Goal: Task Accomplishment & Management: Complete application form

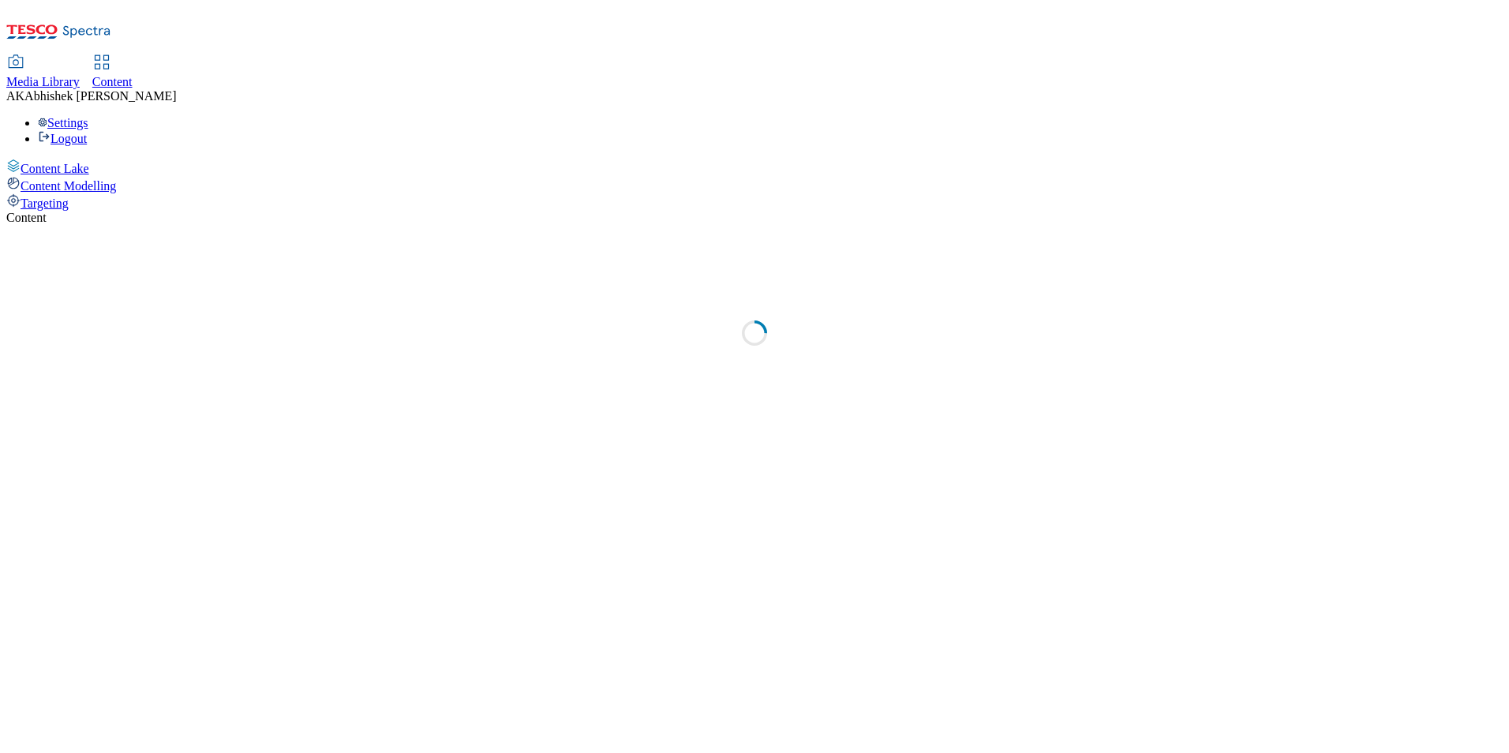
select select "ghs-[GEOGRAPHIC_DATA]"
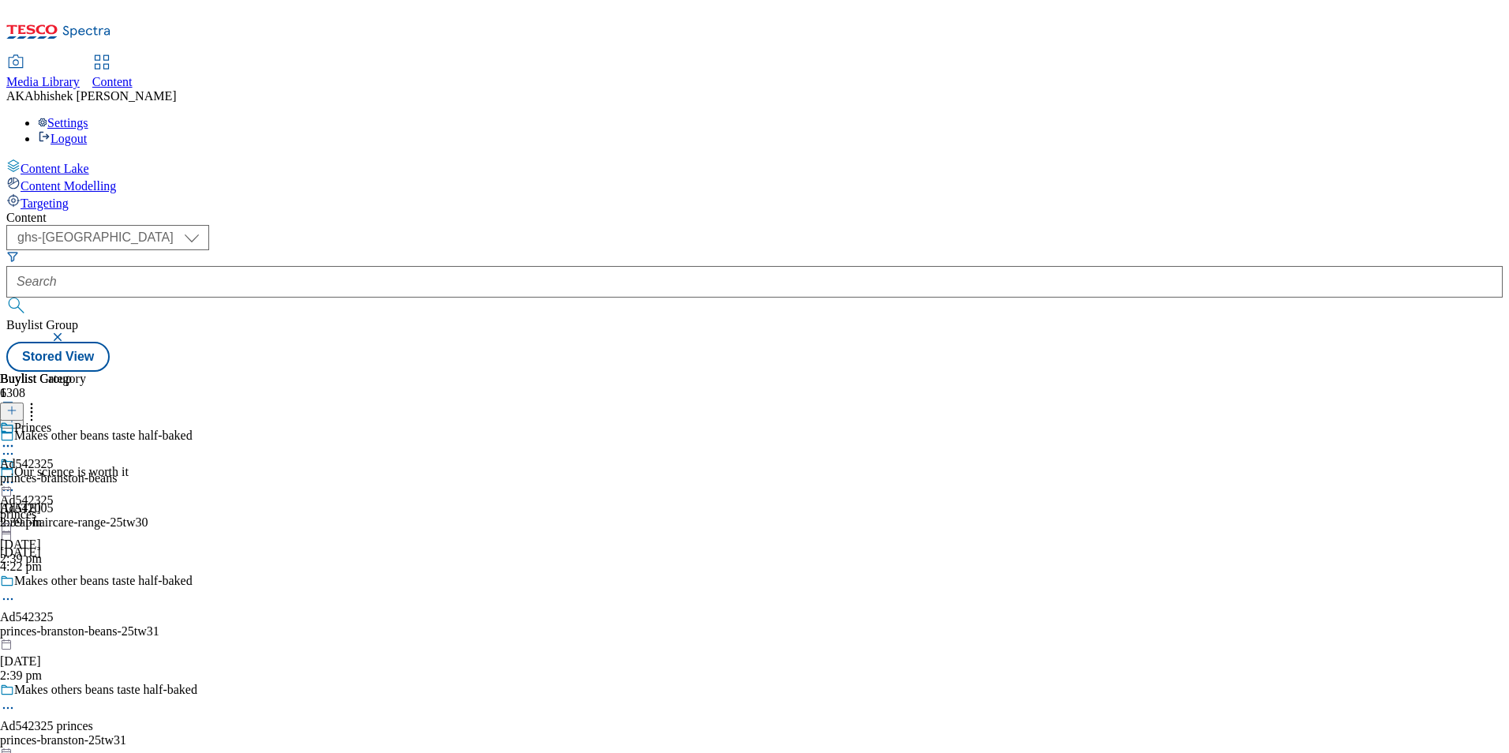
click at [16, 418] on line at bounding box center [12, 418] width 8 height 0
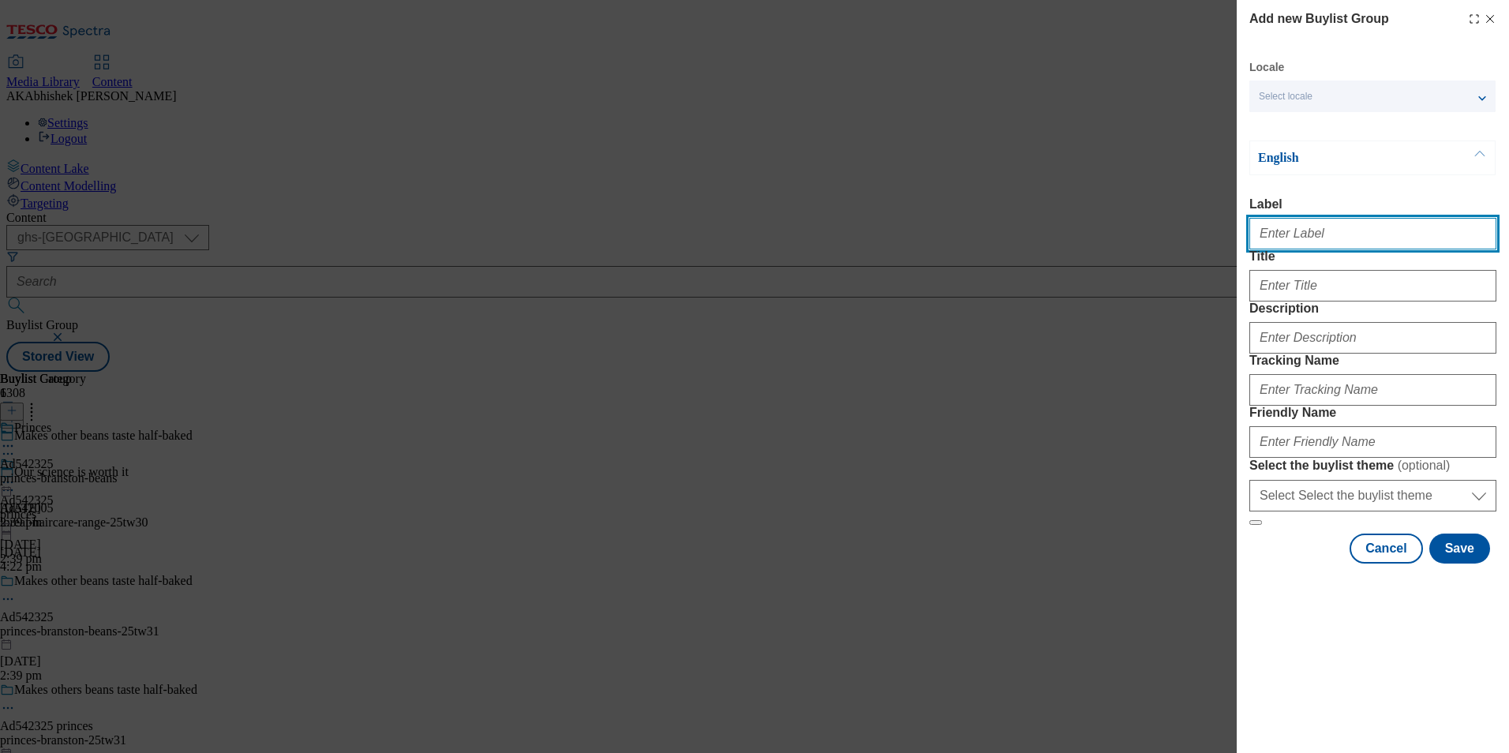
click at [1337, 242] on input "Label" at bounding box center [1373, 234] width 247 height 32
paste input "542351"
type input "Ad542351"
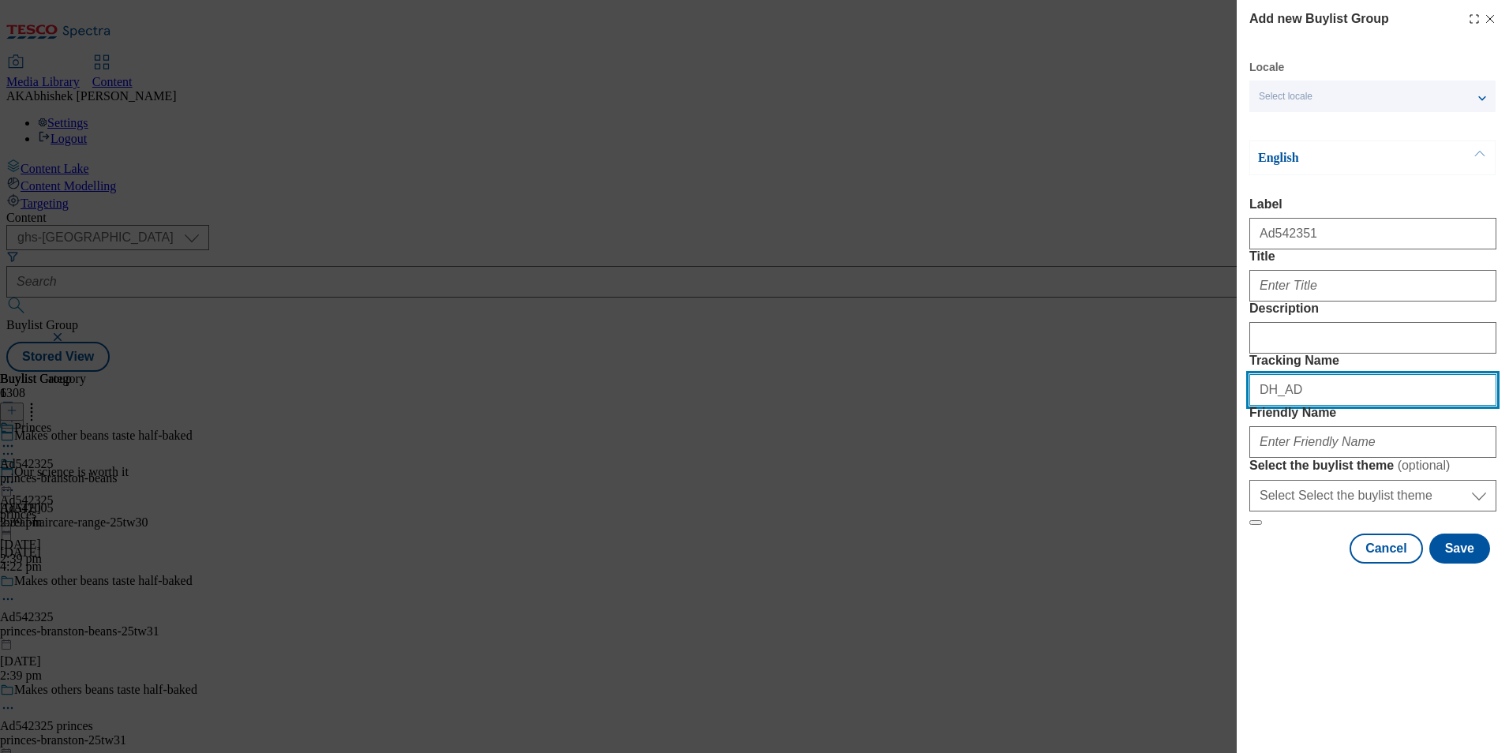
paste input "542351"
type input "DH_AD542351"
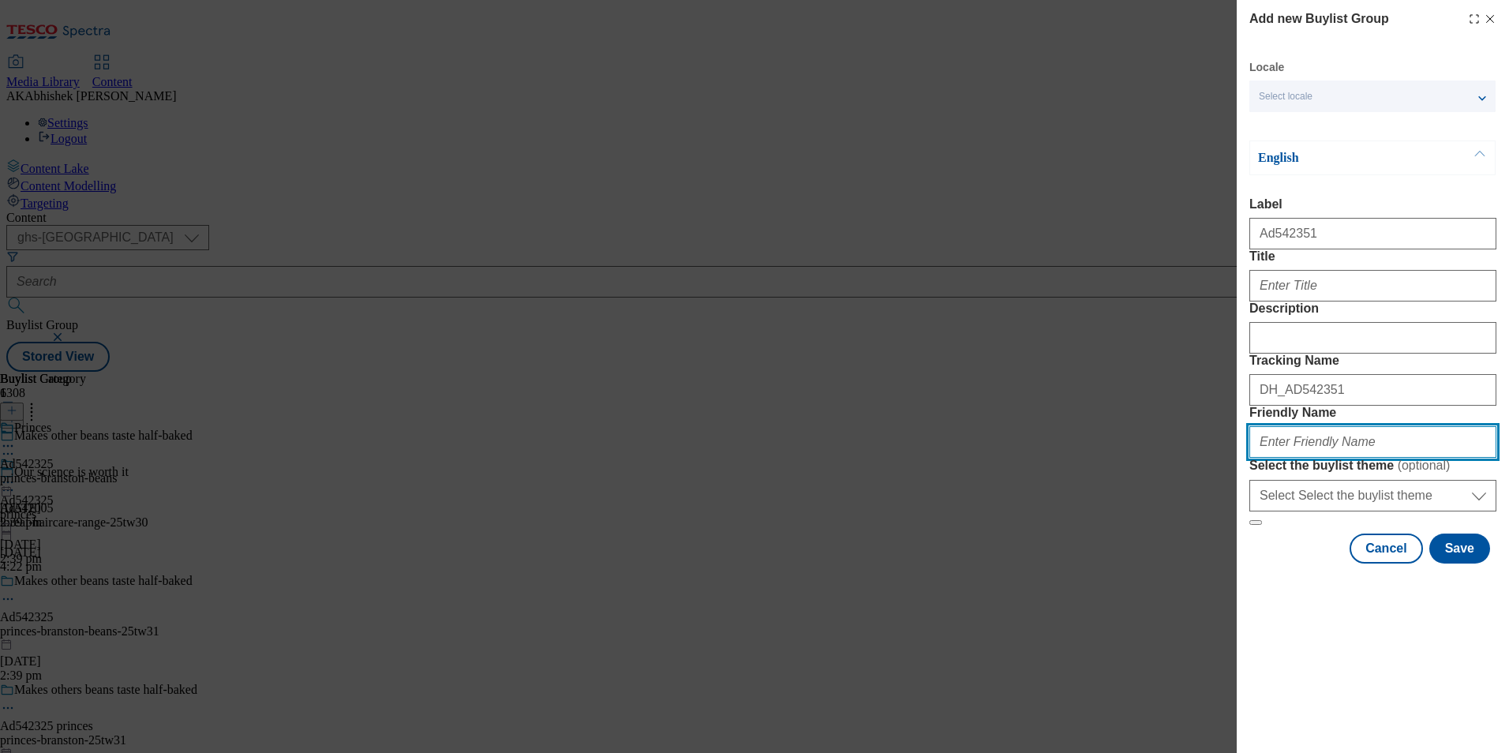
paste input "abwf-meals-25tw32"
type input "abwf-meals-25tw32"
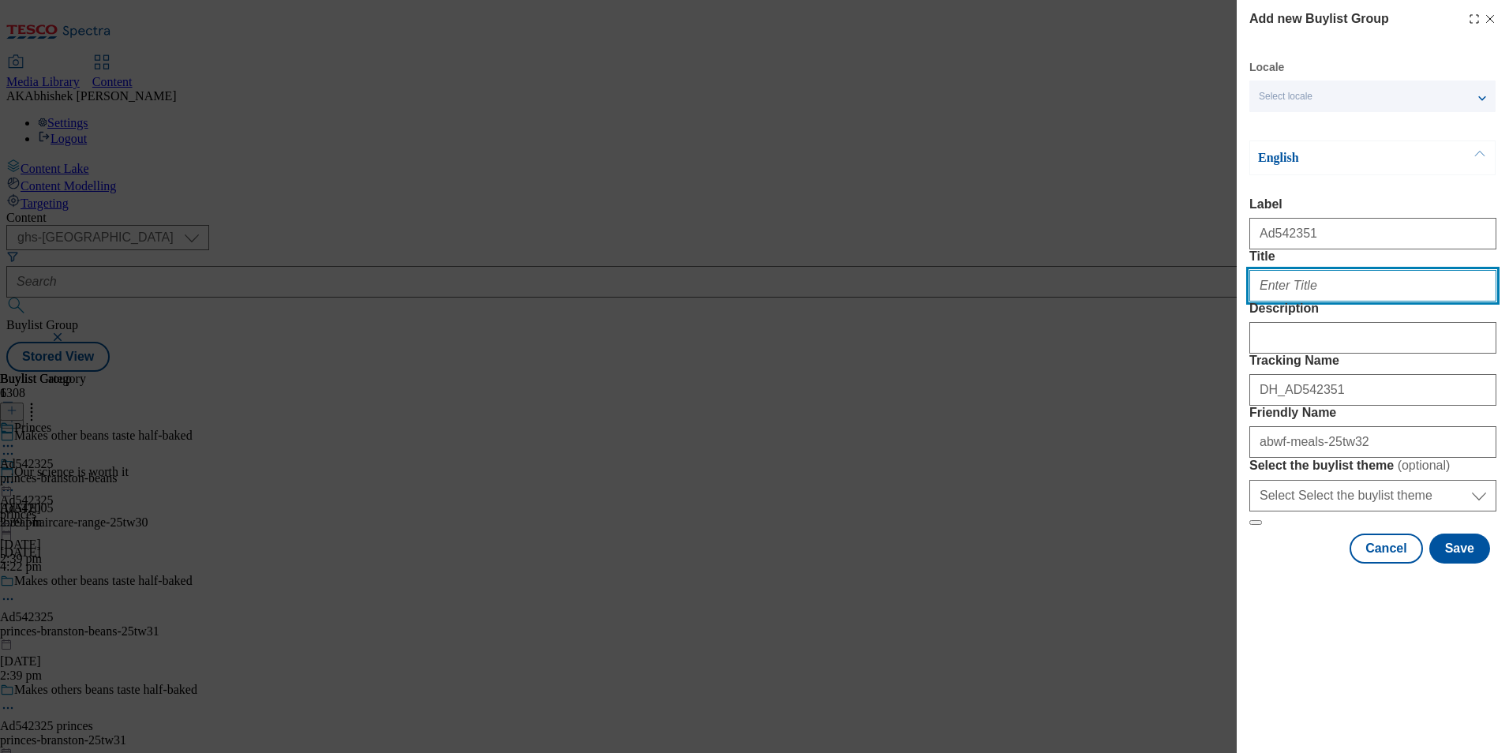
click at [1325, 302] on input "Title" at bounding box center [1373, 286] width 247 height 32
paste input "Celebrate [PERSON_NAME] week"
type input "Celebrate [PERSON_NAME] week"
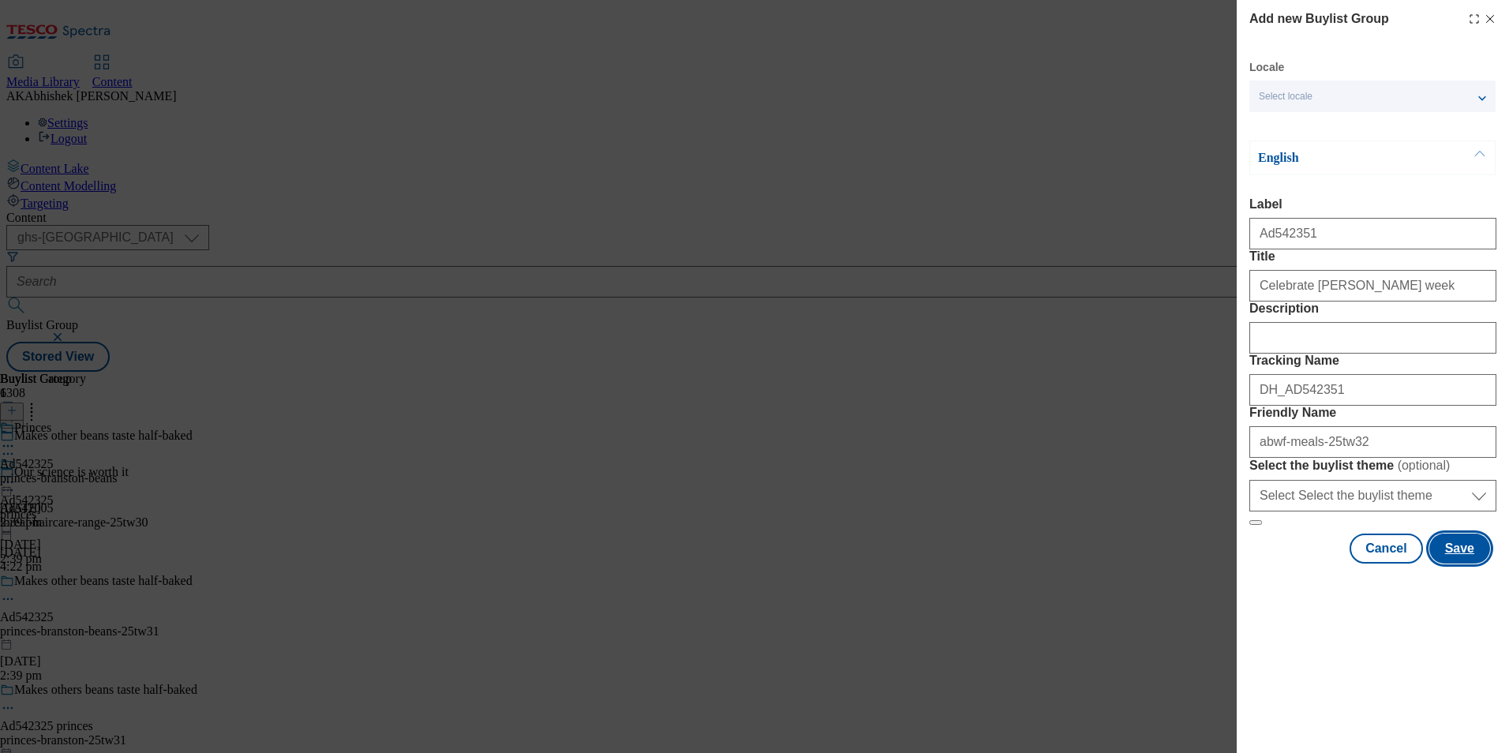
click at [1461, 564] on button "Save" at bounding box center [1460, 549] width 61 height 30
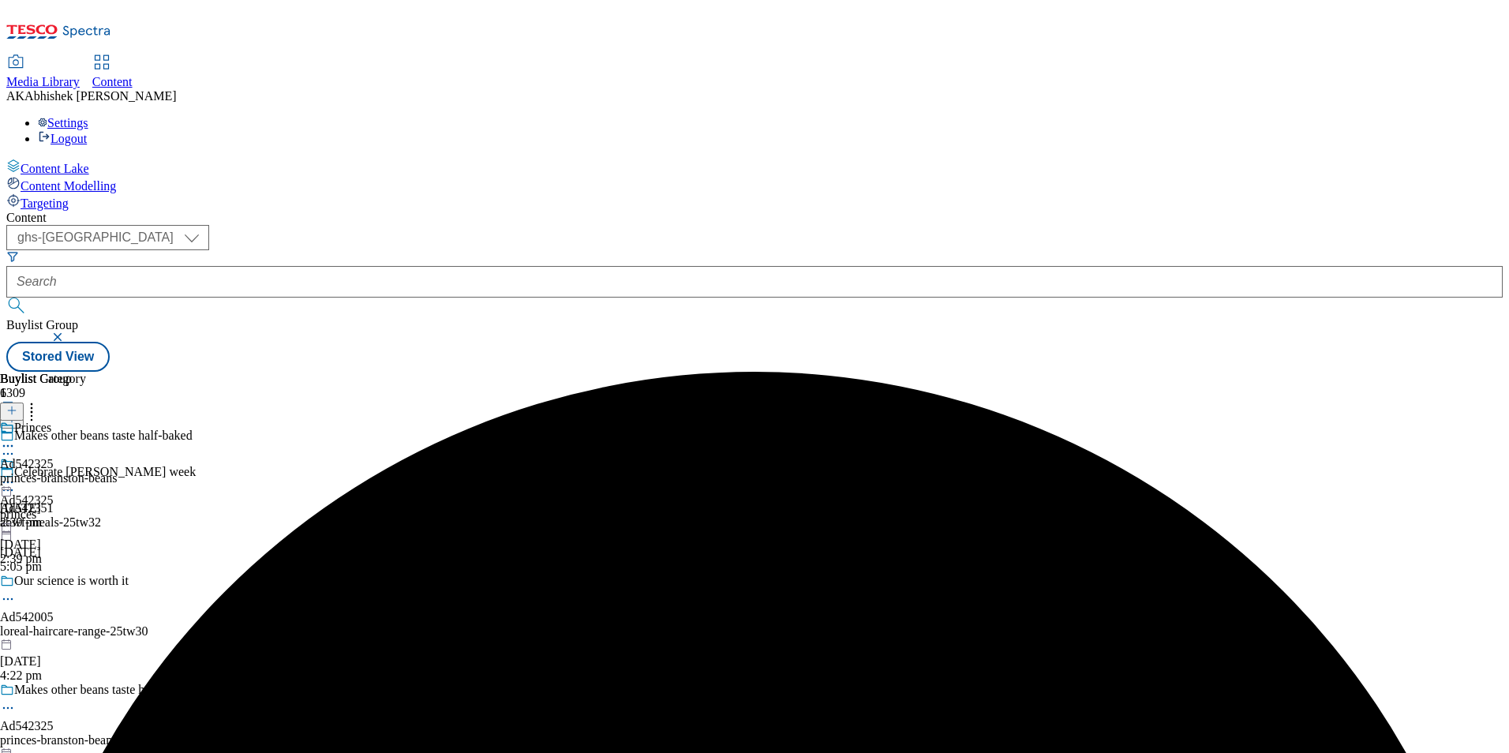
click at [274, 516] on div "abwf-meals-25tw32" at bounding box center [137, 523] width 274 height 14
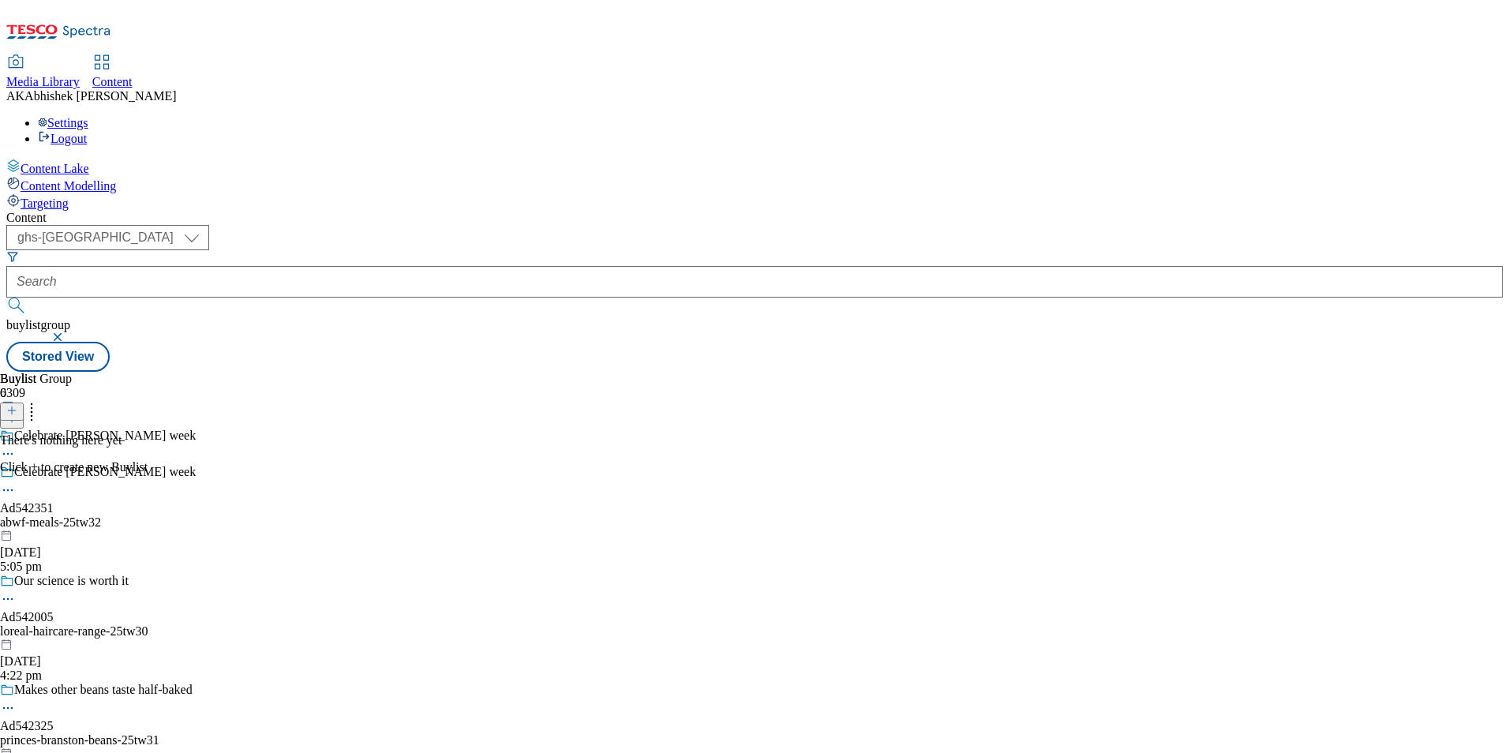
click at [17, 405] on icon at bounding box center [11, 410] width 11 height 11
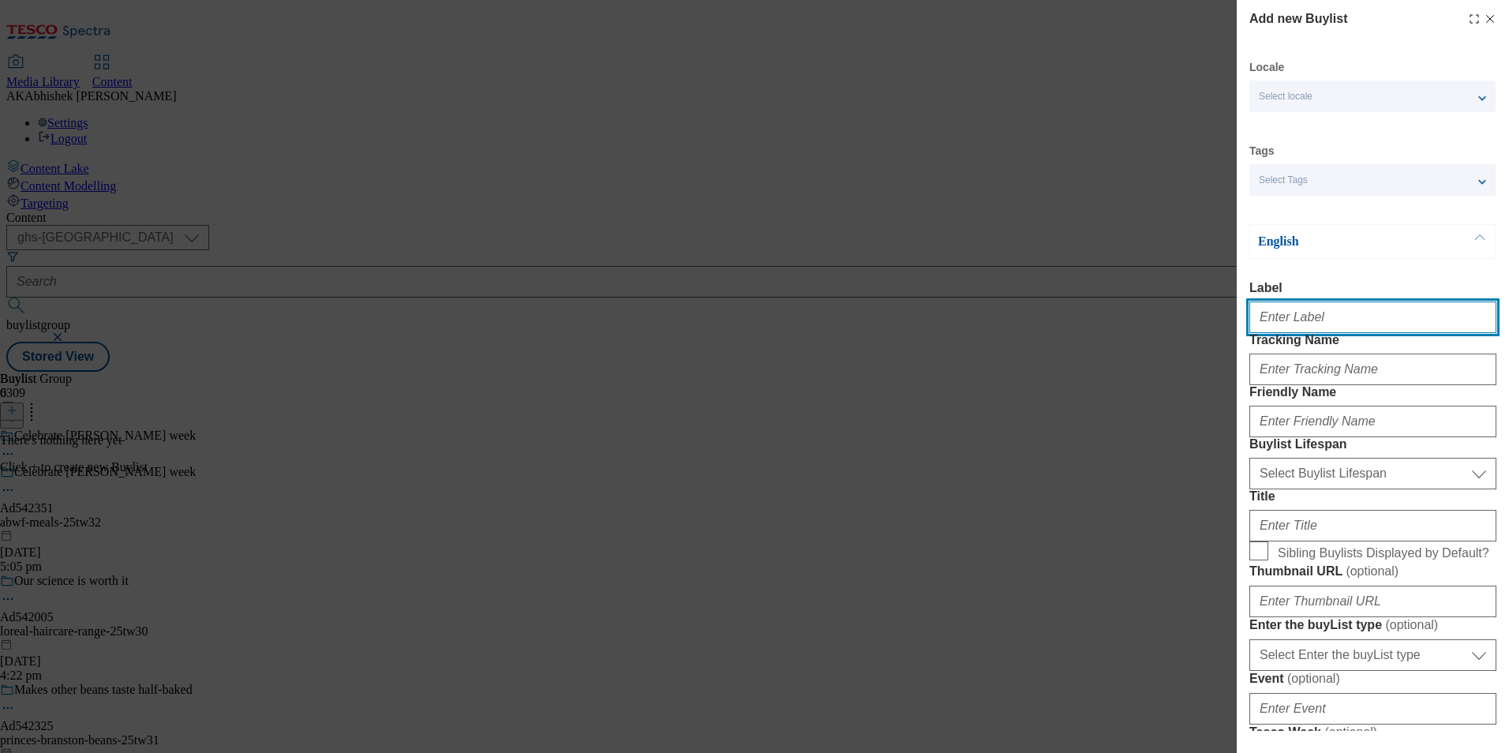
click at [1332, 322] on input "Label" at bounding box center [1373, 318] width 247 height 32
paste input "542351"
type input "Ad542351"
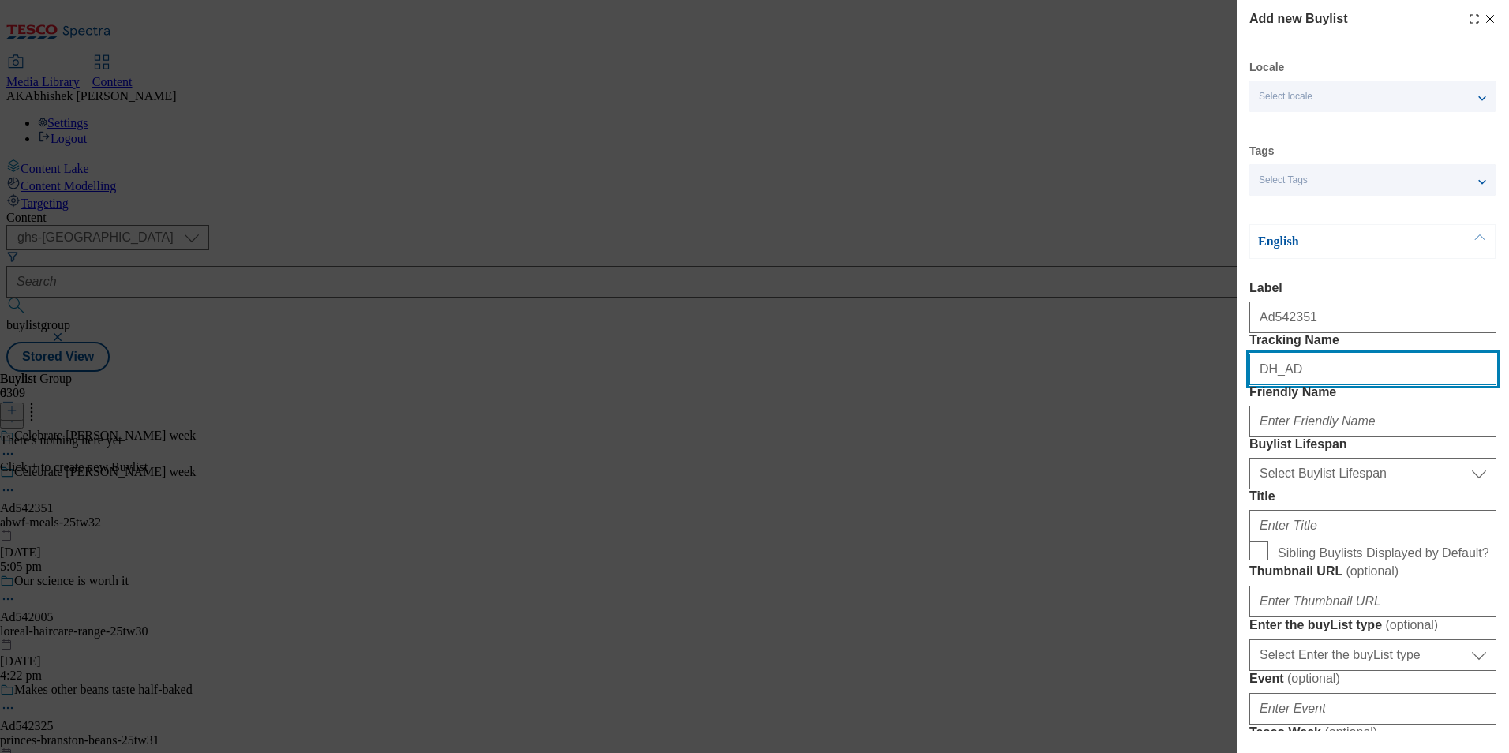
paste input "542351"
type input "DH_AD542351"
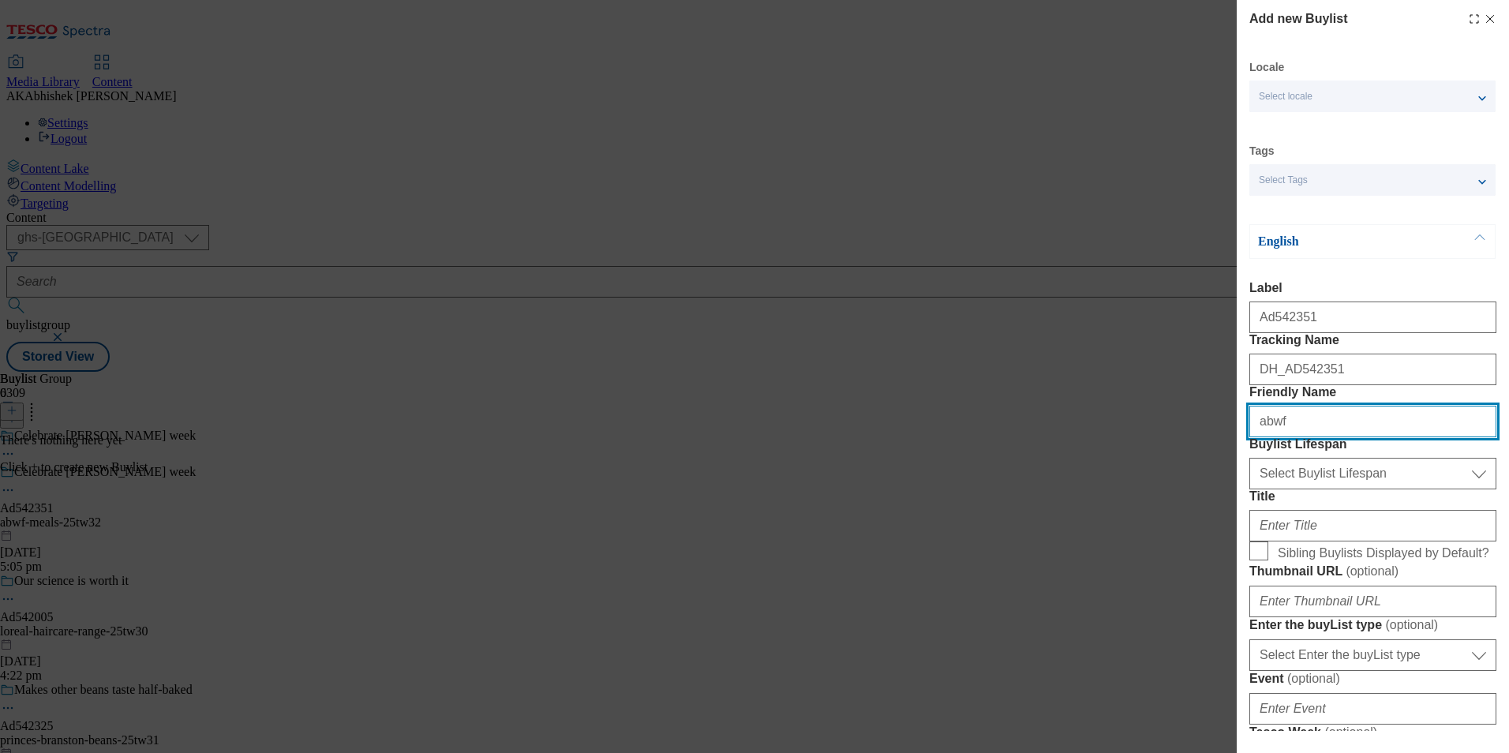
type input "abwf"
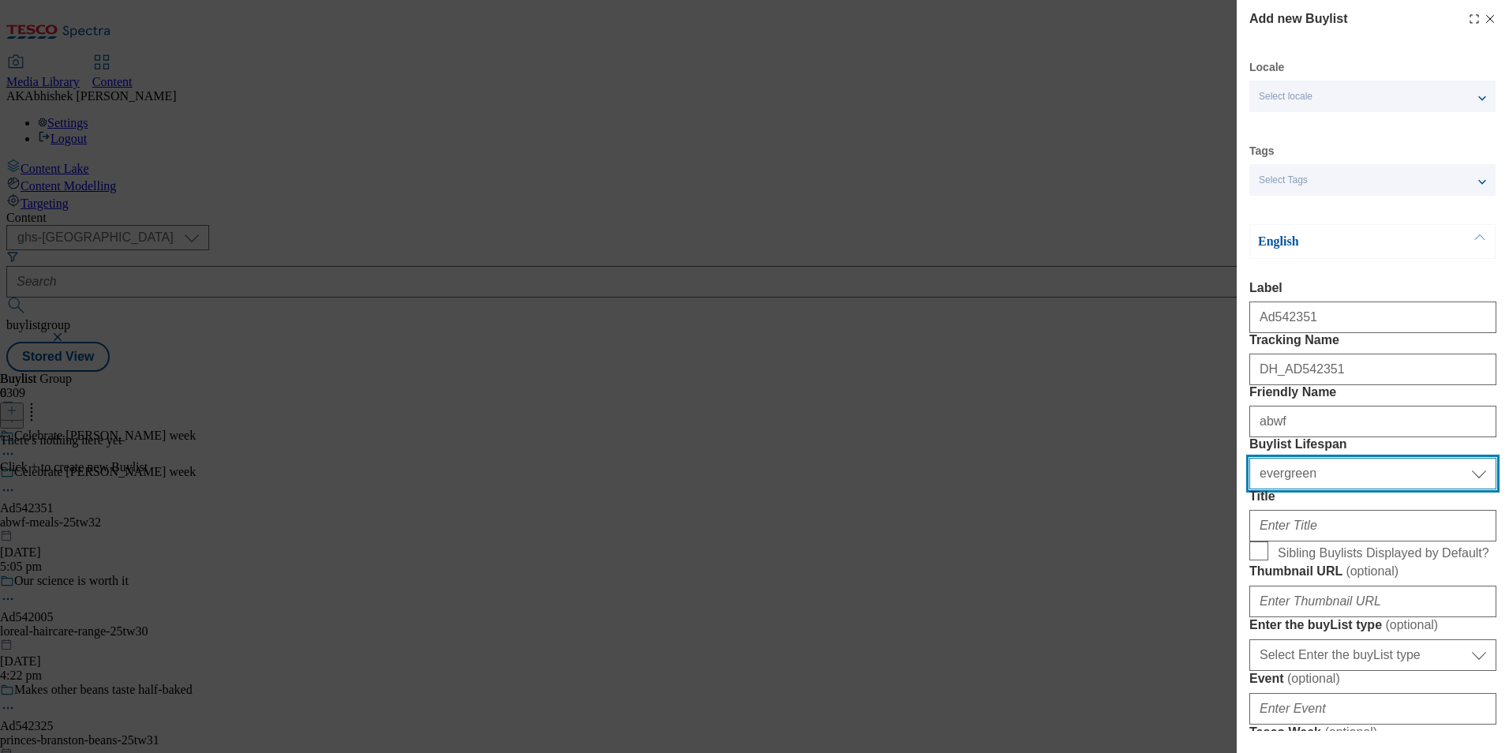
select select "tactical"
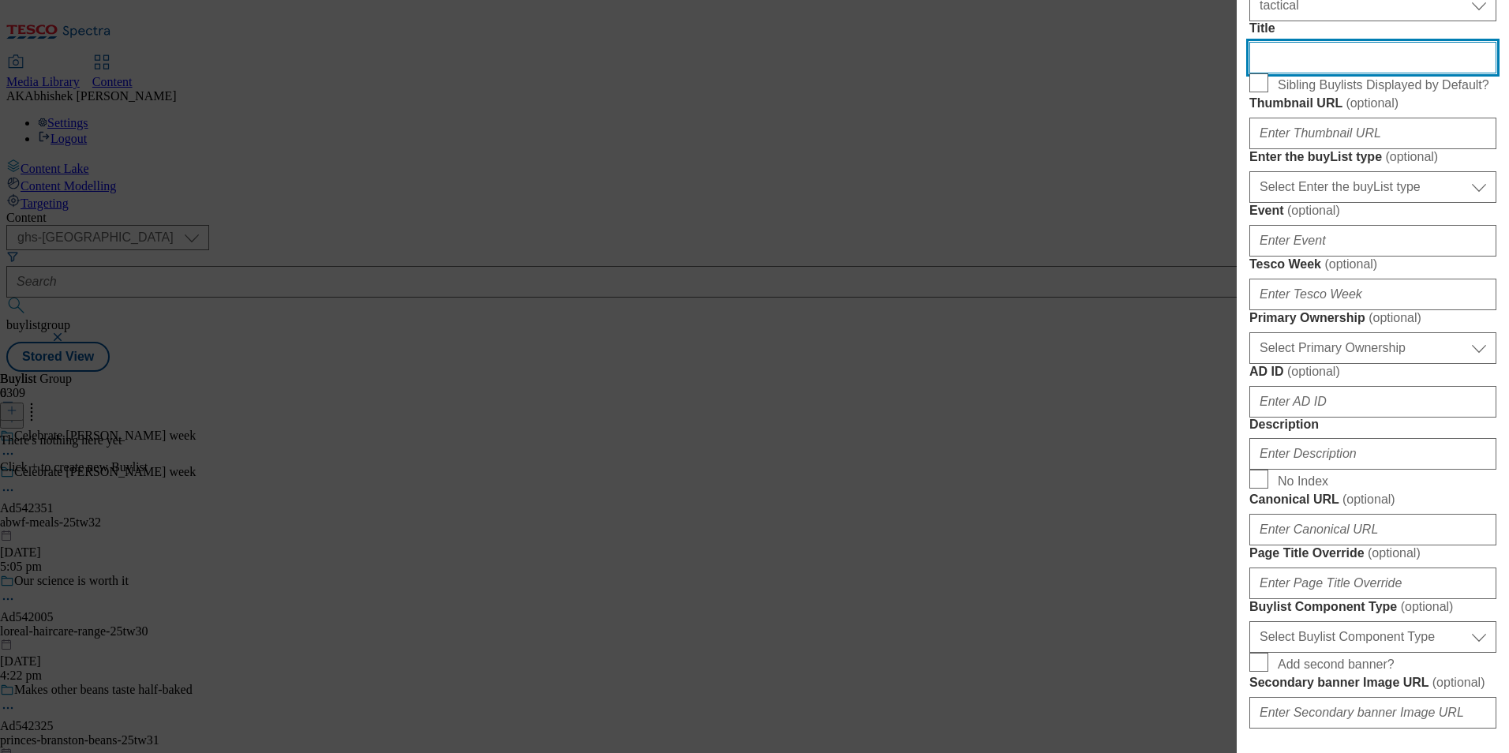
scroll to position [474, 0]
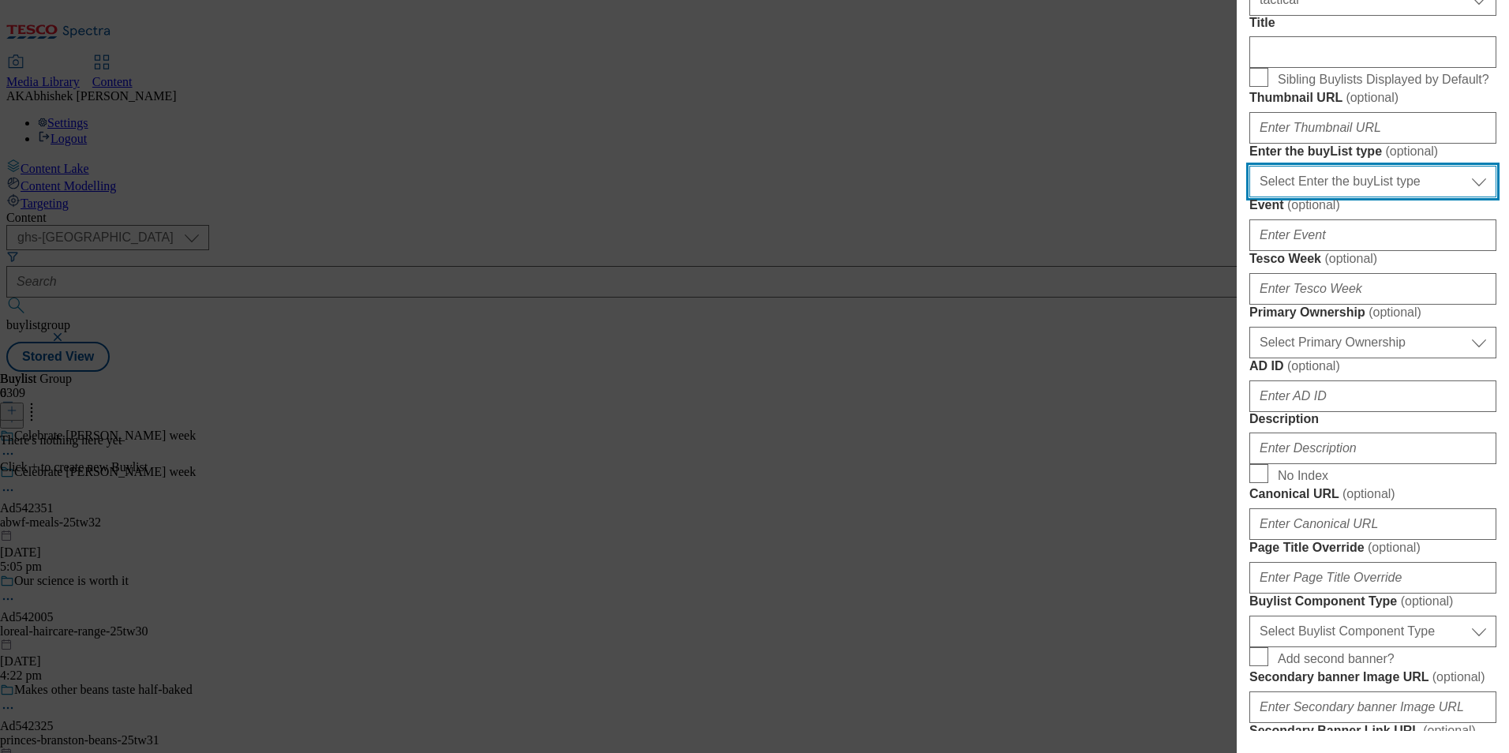
click at [1400, 197] on select "Select Enter the buyList type event supplier funded long term >4 weeks supplier…" at bounding box center [1373, 182] width 247 height 32
select select "supplier funded short term 1-3 weeks"
click at [1250, 197] on select "Select Enter the buyList type event supplier funded long term >4 weeks supplier…" at bounding box center [1373, 182] width 247 height 32
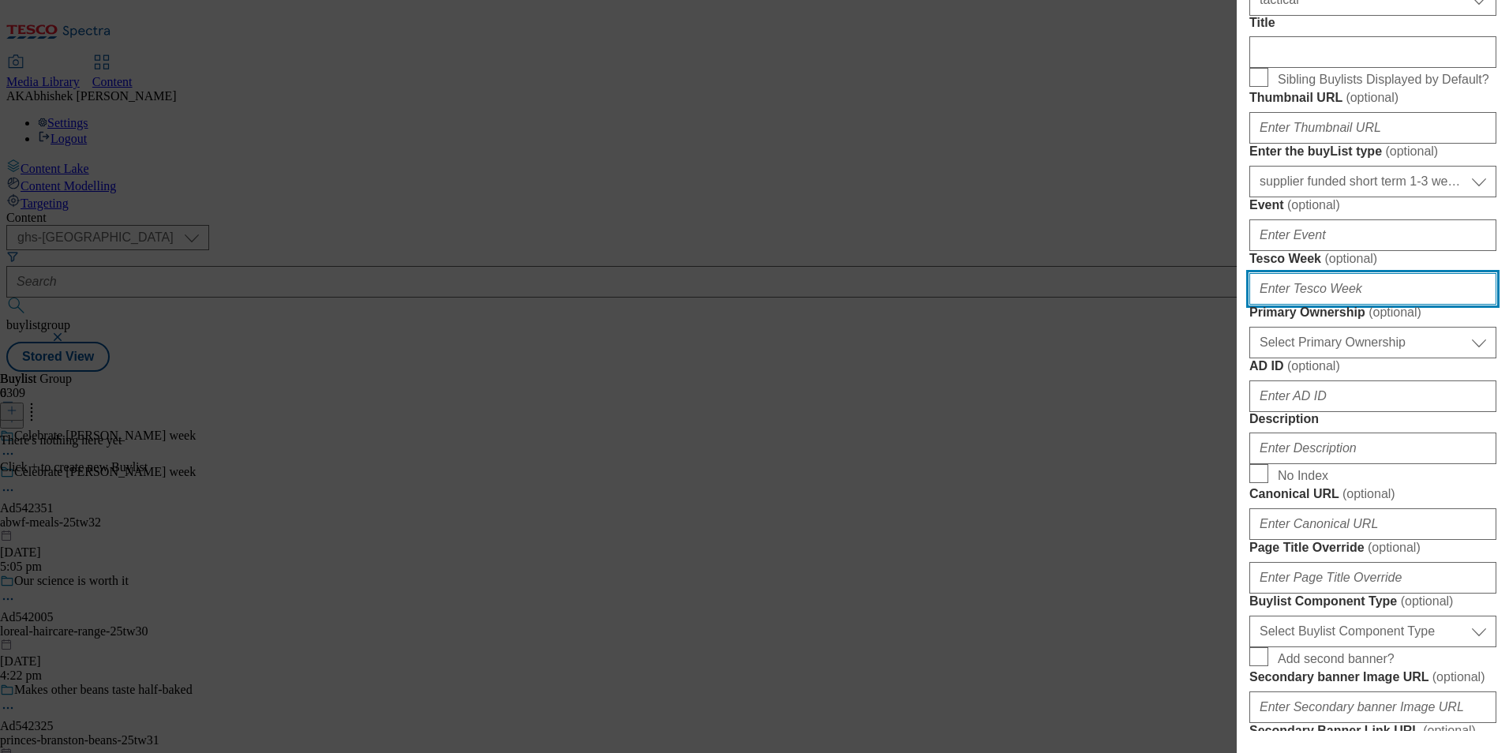
click at [1374, 305] on input "Tesco Week ( optional )" at bounding box center [1373, 289] width 247 height 32
type input "32"
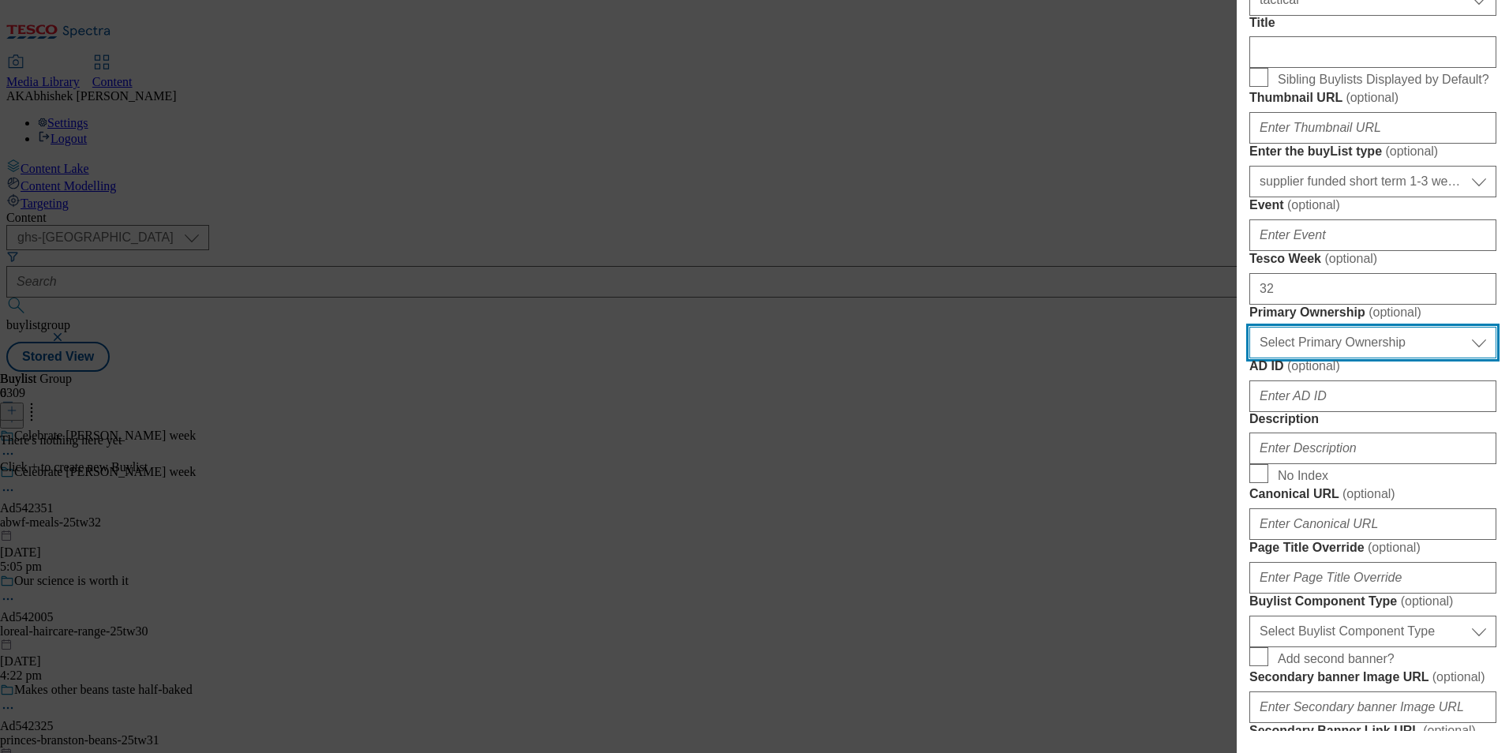
select select "dunnhumby"
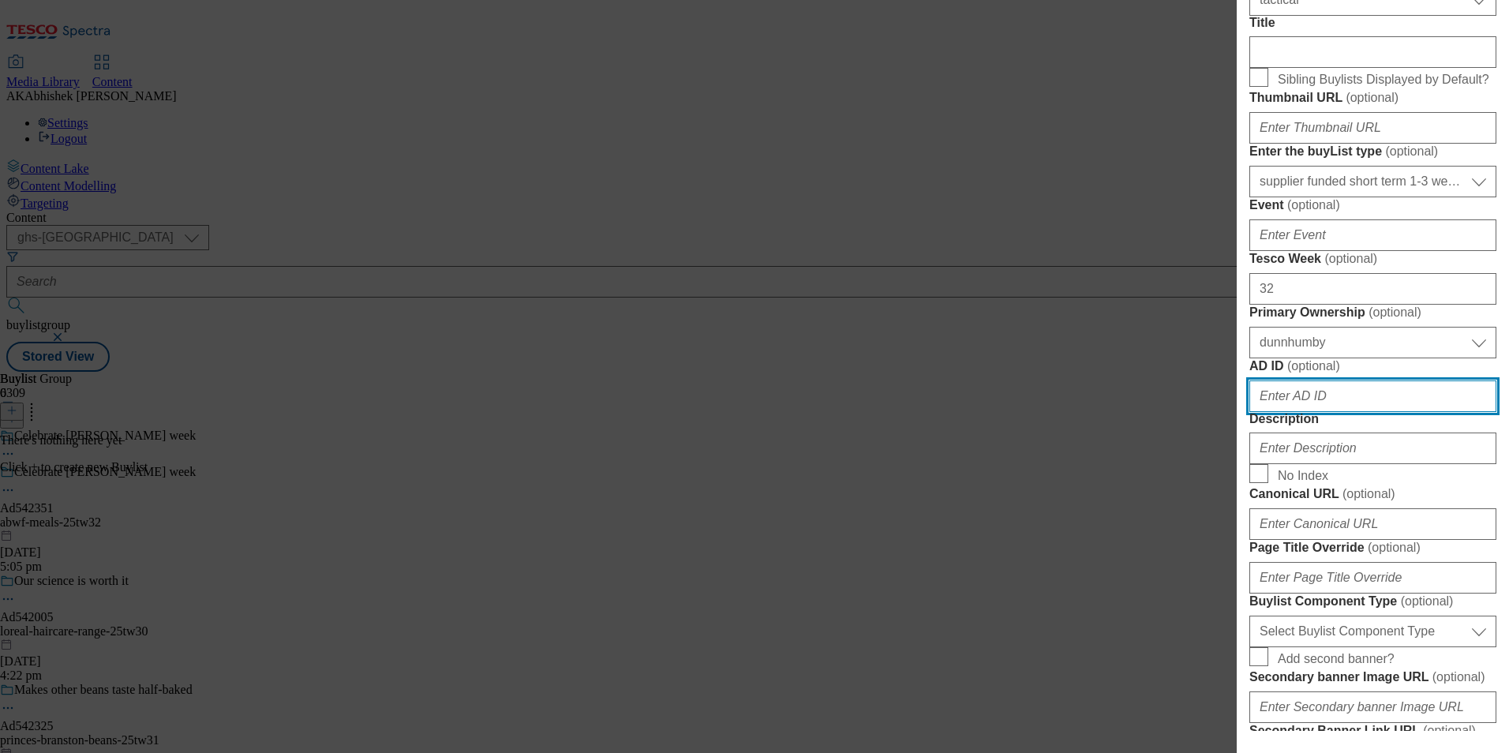
paste input "542351"
type input "542351"
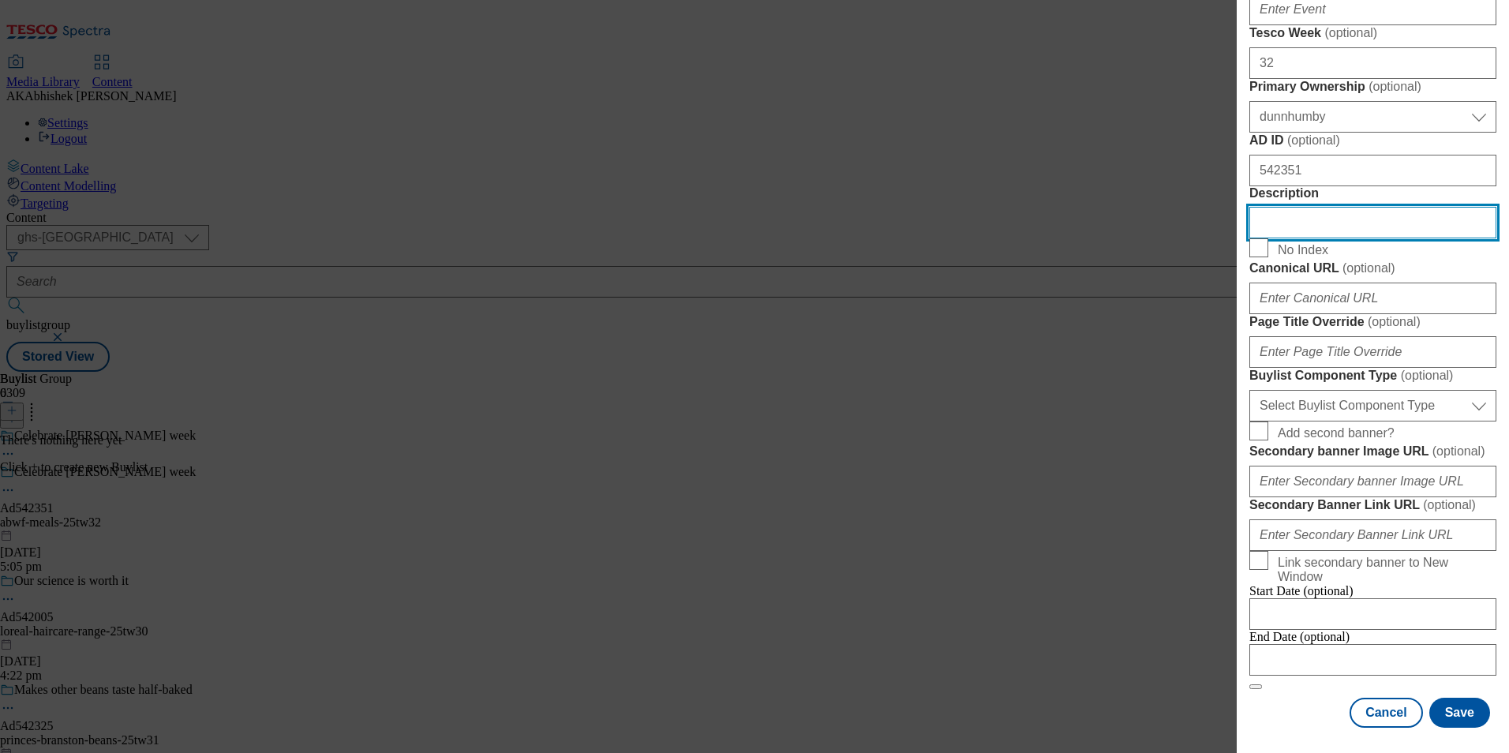
scroll to position [1273, 0]
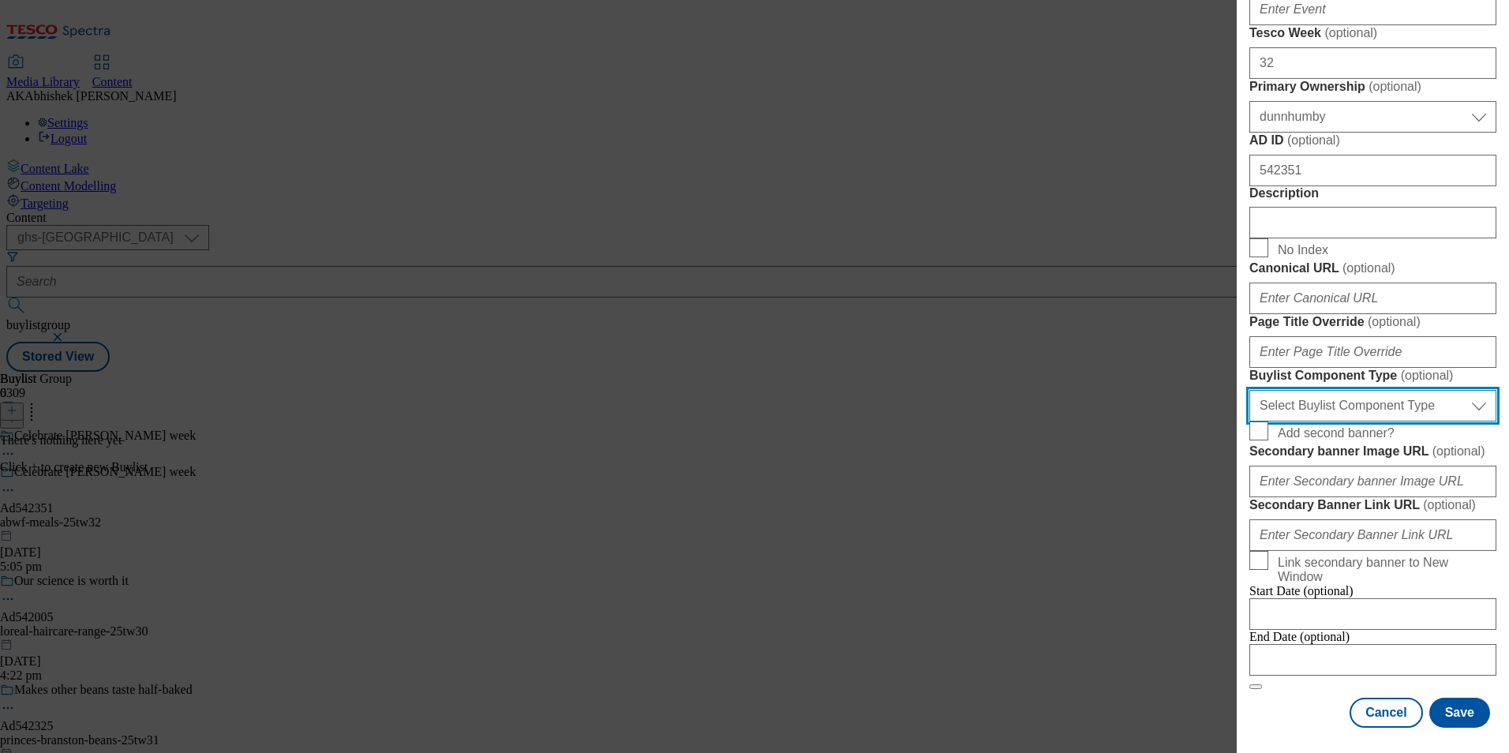
click at [1378, 390] on select "Select Buylist Component Type Banner Competition Header Meal" at bounding box center [1373, 406] width 247 height 32
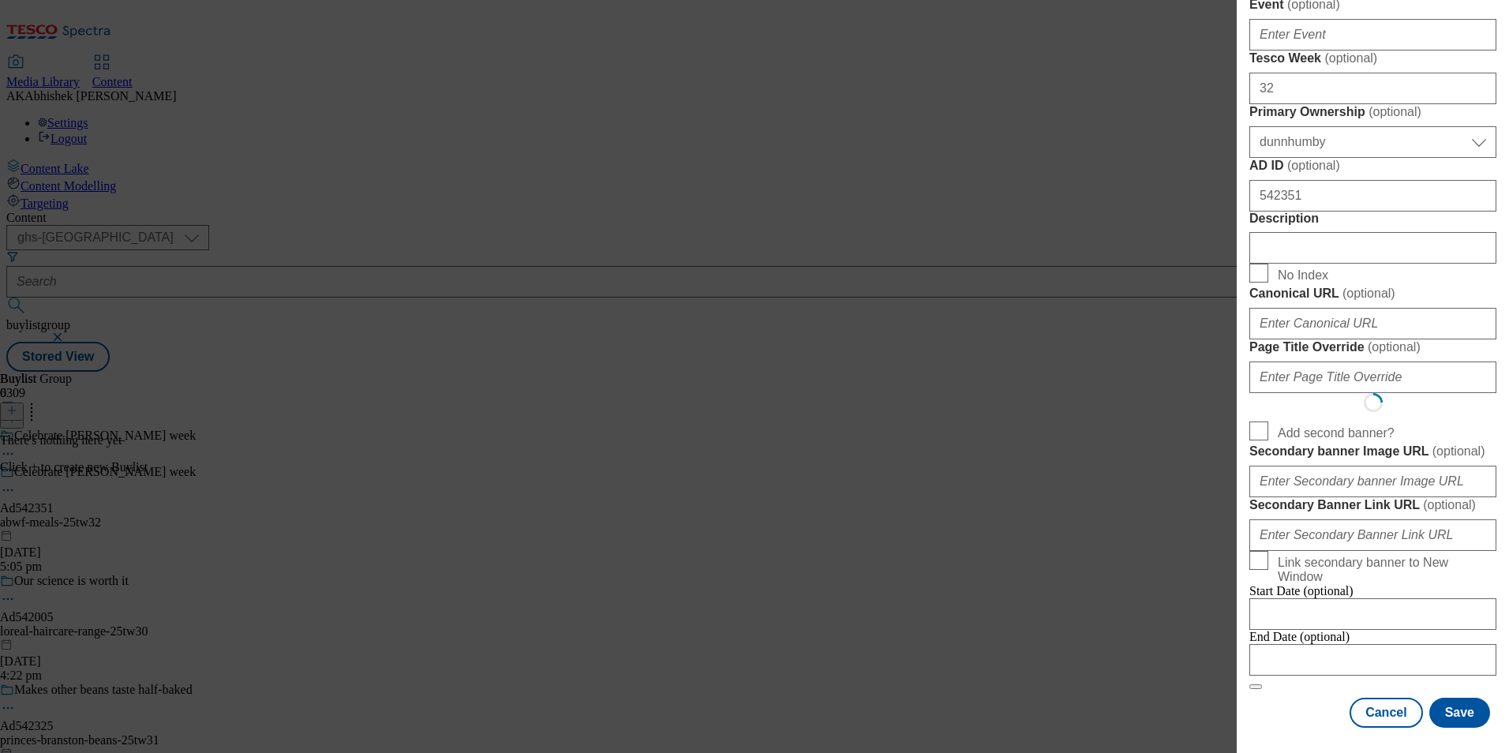
scroll to position [0, 0]
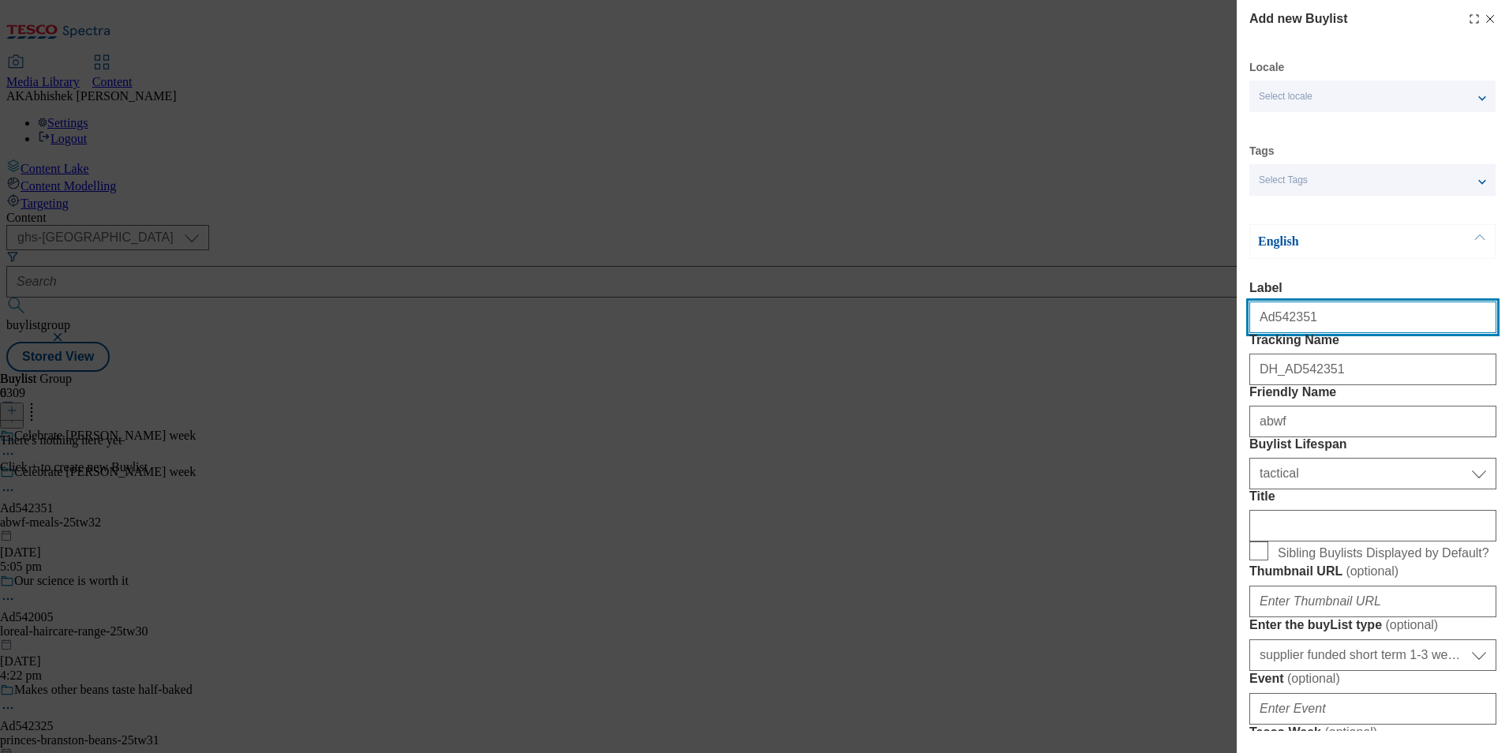
select select "Banner"
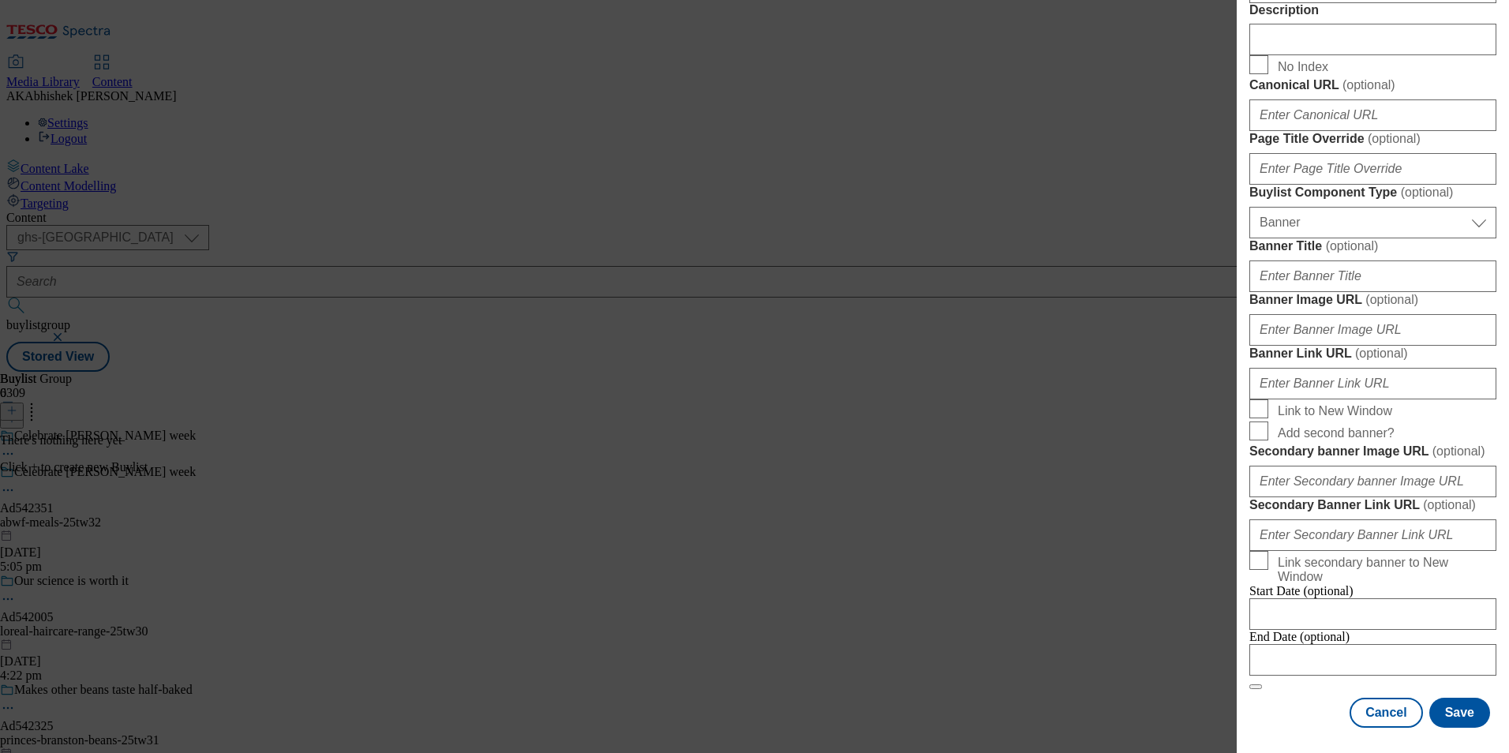
scroll to position [1558, 0]
click at [1254, 698] on div "Cancel Save" at bounding box center [1373, 713] width 247 height 30
click at [1334, 649] on input "Modal" at bounding box center [1373, 660] width 247 height 32
select select "2025"
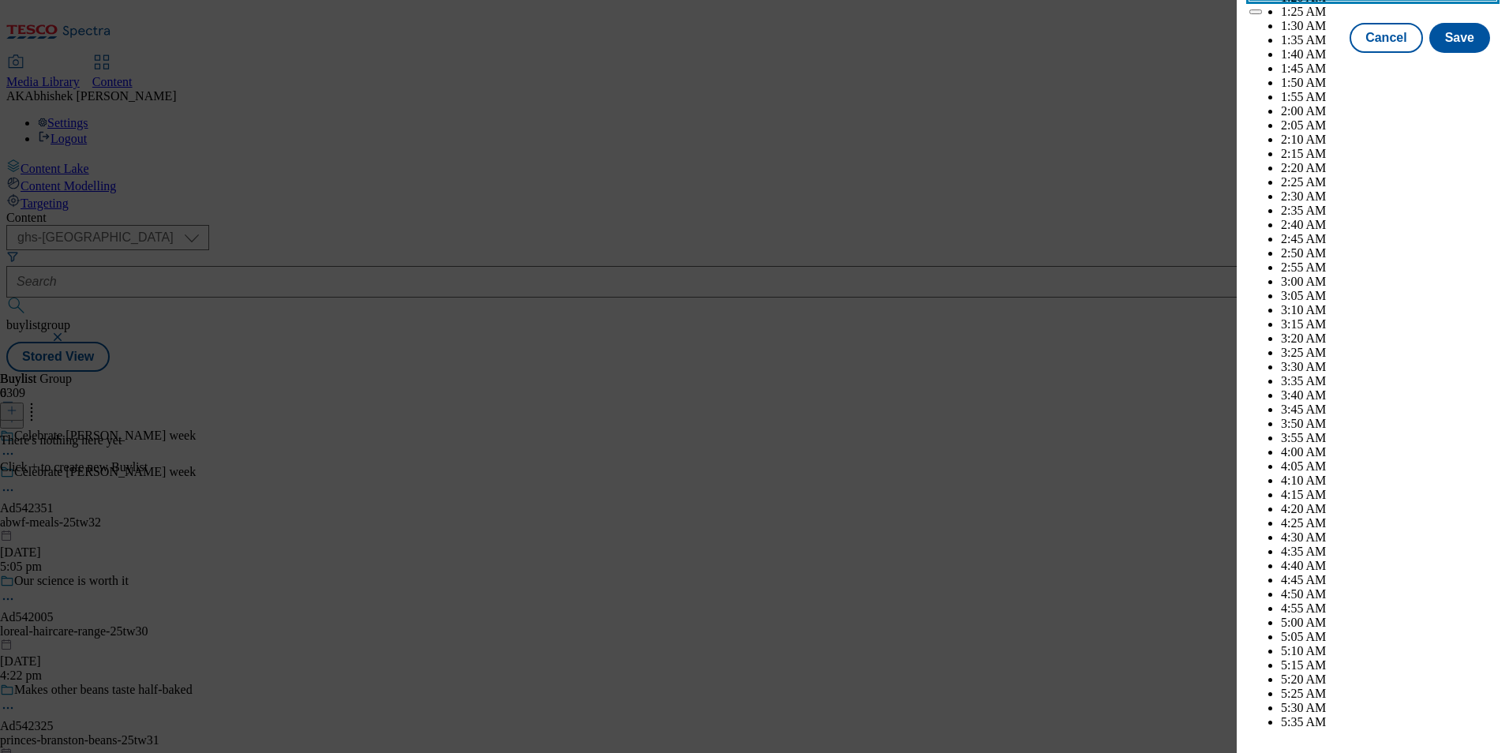
scroll to position [5978, 0]
select select "December"
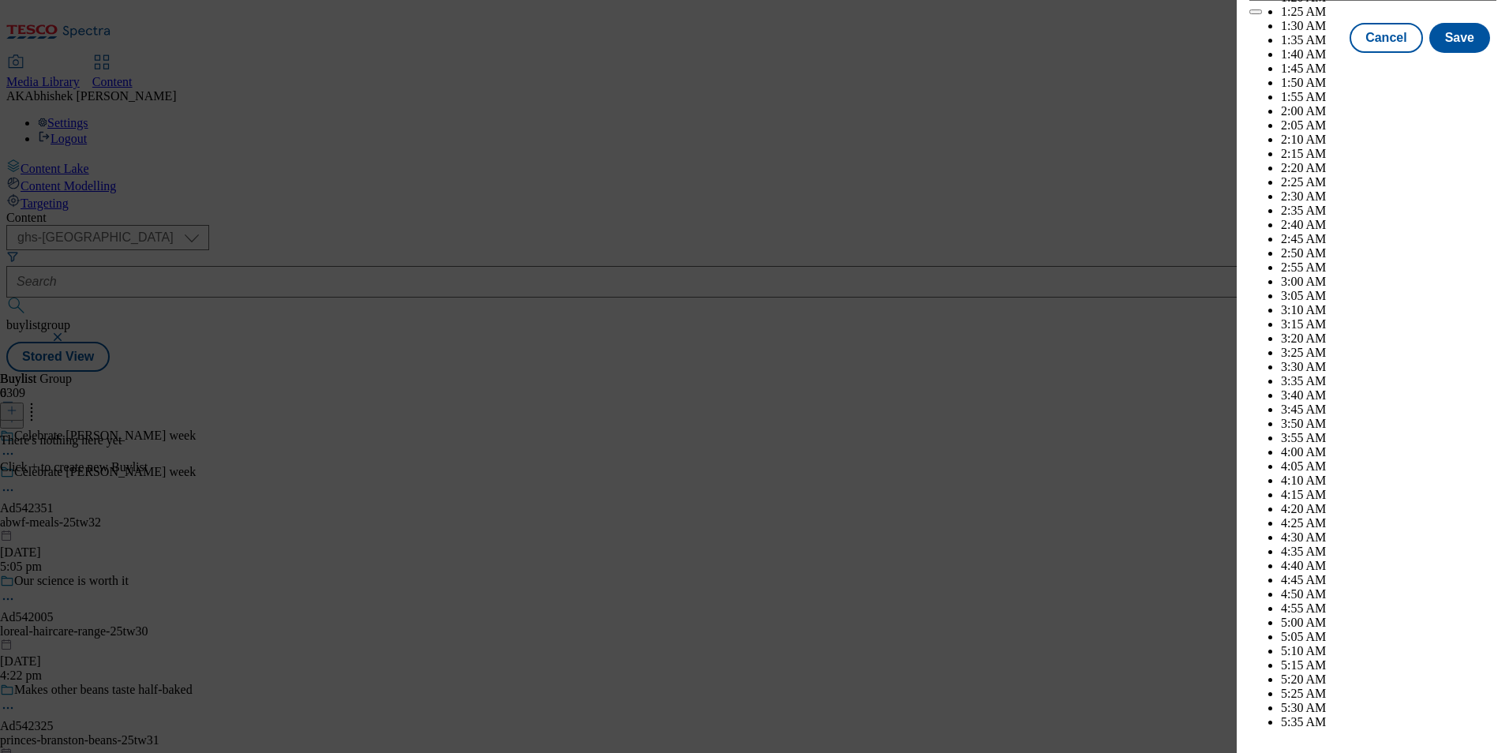
click at [1460, 67] on button "Save" at bounding box center [1460, 52] width 61 height 30
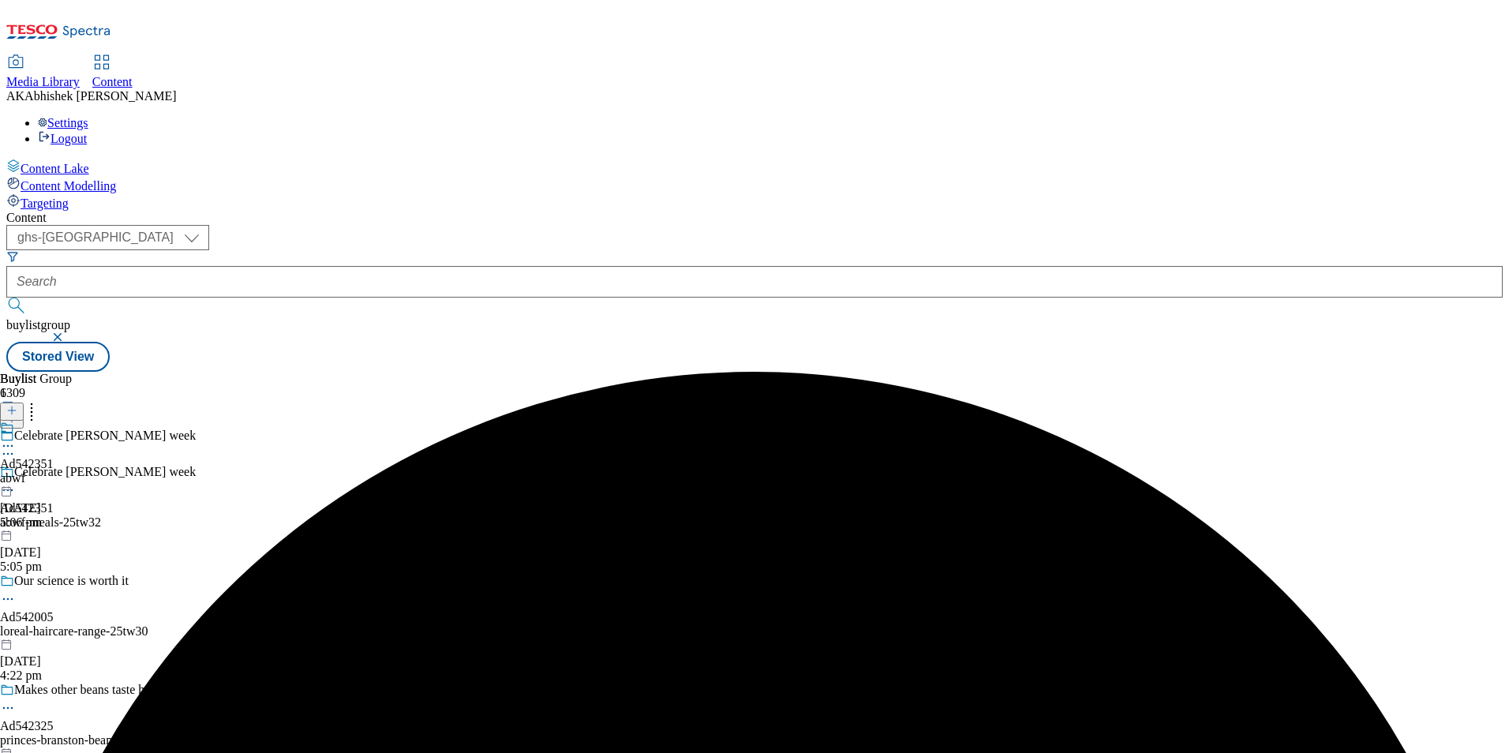
click at [54, 471] on div "abwf" at bounding box center [27, 478] width 54 height 14
click at [17, 405] on icon at bounding box center [11, 410] width 11 height 11
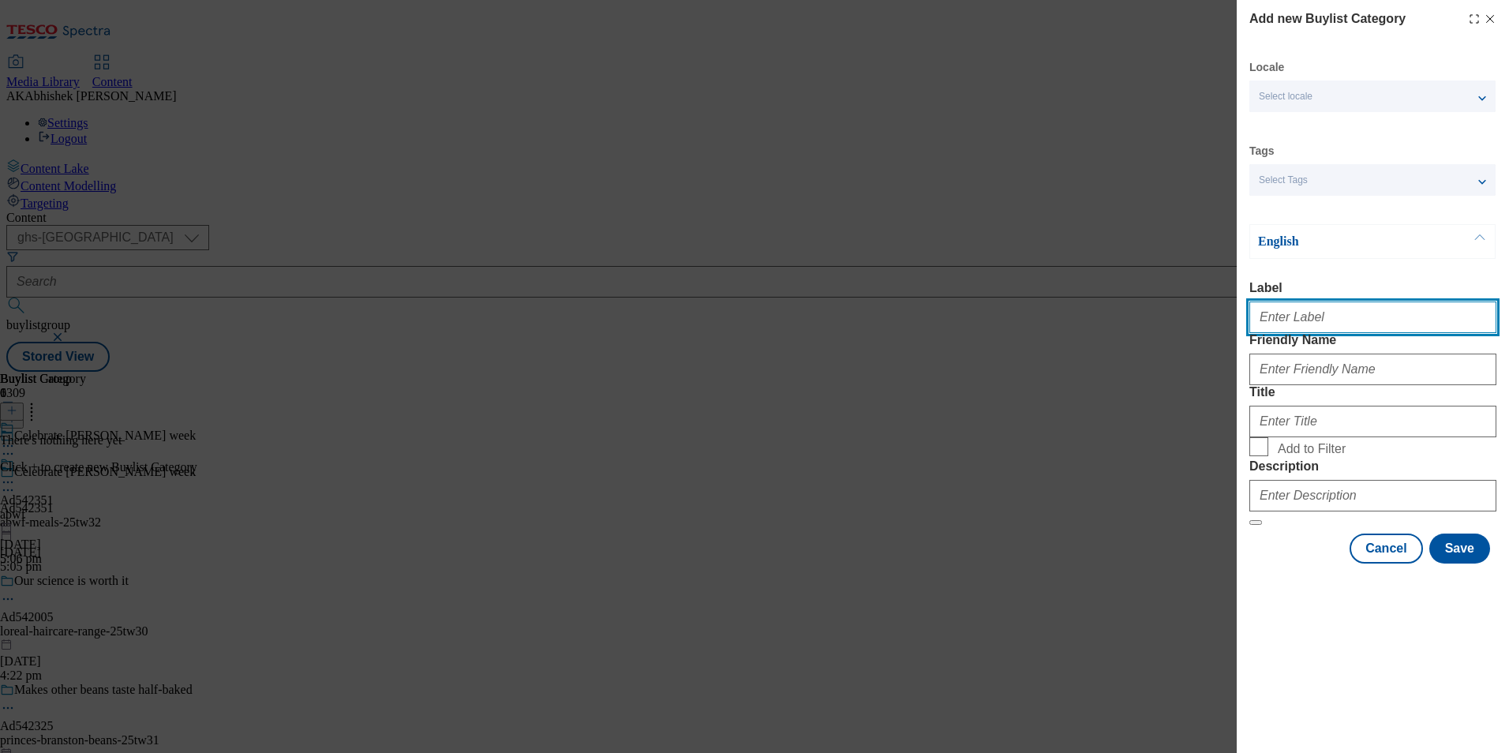
click at [1328, 317] on input "Label" at bounding box center [1373, 318] width 247 height 32
paste input "542351"
type input "Ad542351"
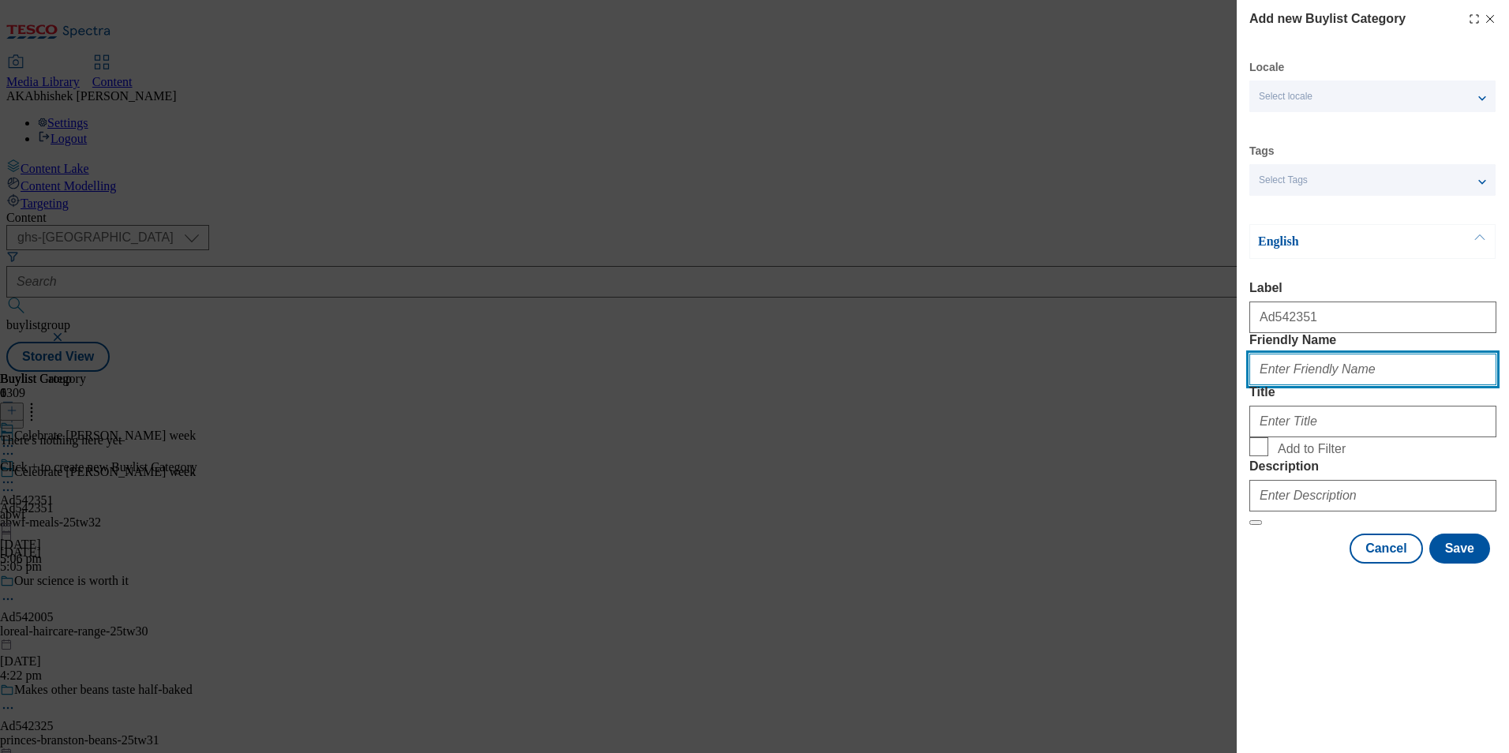
click at [1445, 385] on input "Friendly Name" at bounding box center [1373, 370] width 247 height 32
paste input "abwf-meals"
type input "abwf-meals"
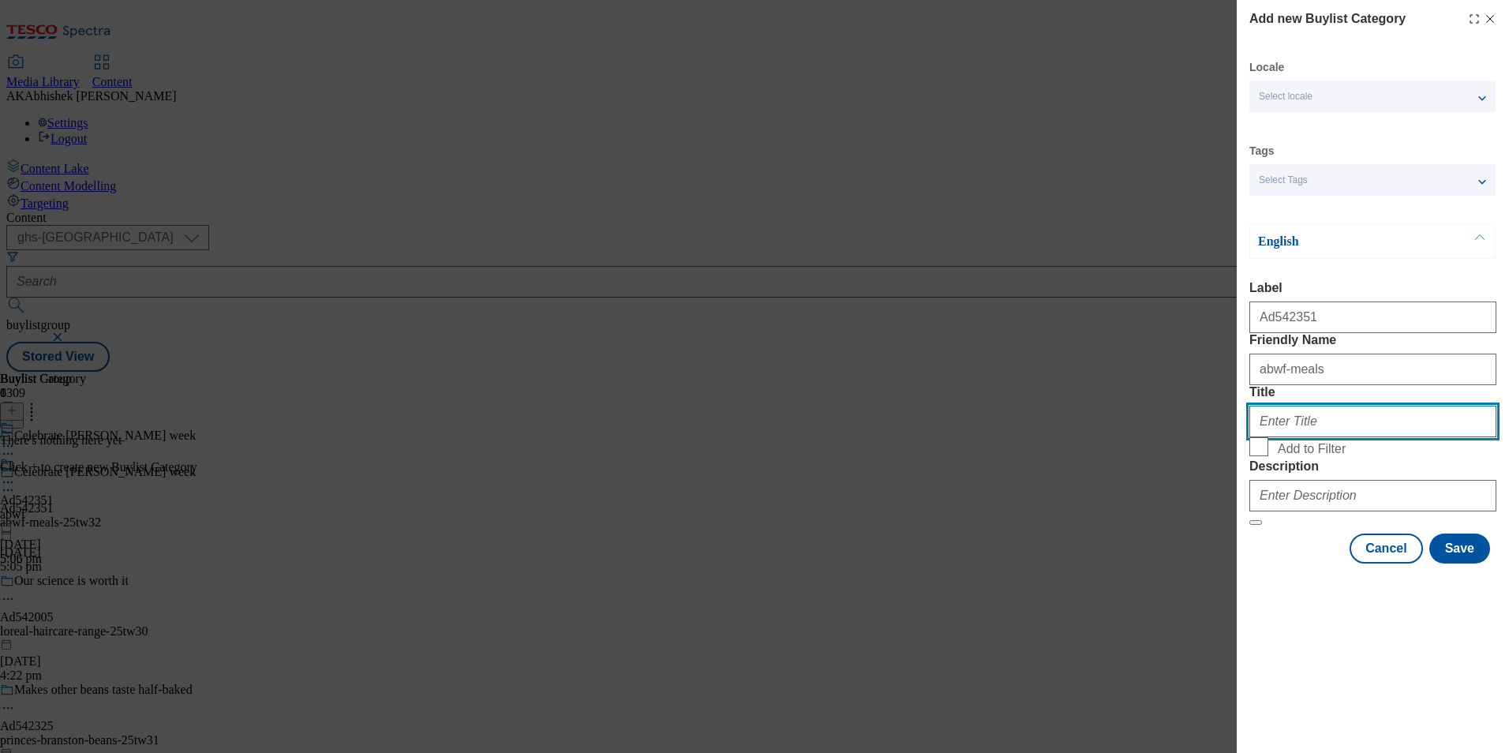
paste input "AB World Foods"
type input "AB World Foods"
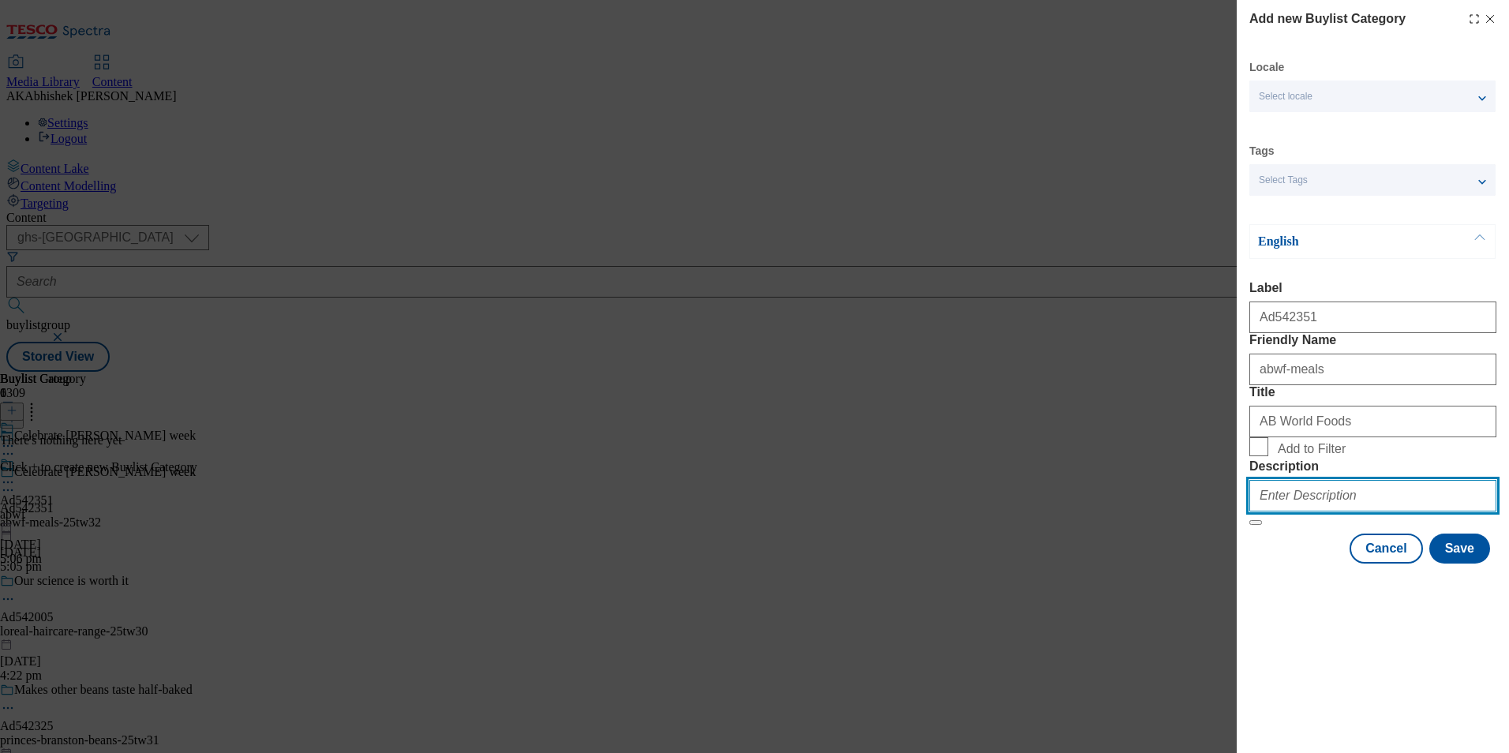
click at [1374, 512] on input "Description" at bounding box center [1373, 496] width 247 height 32
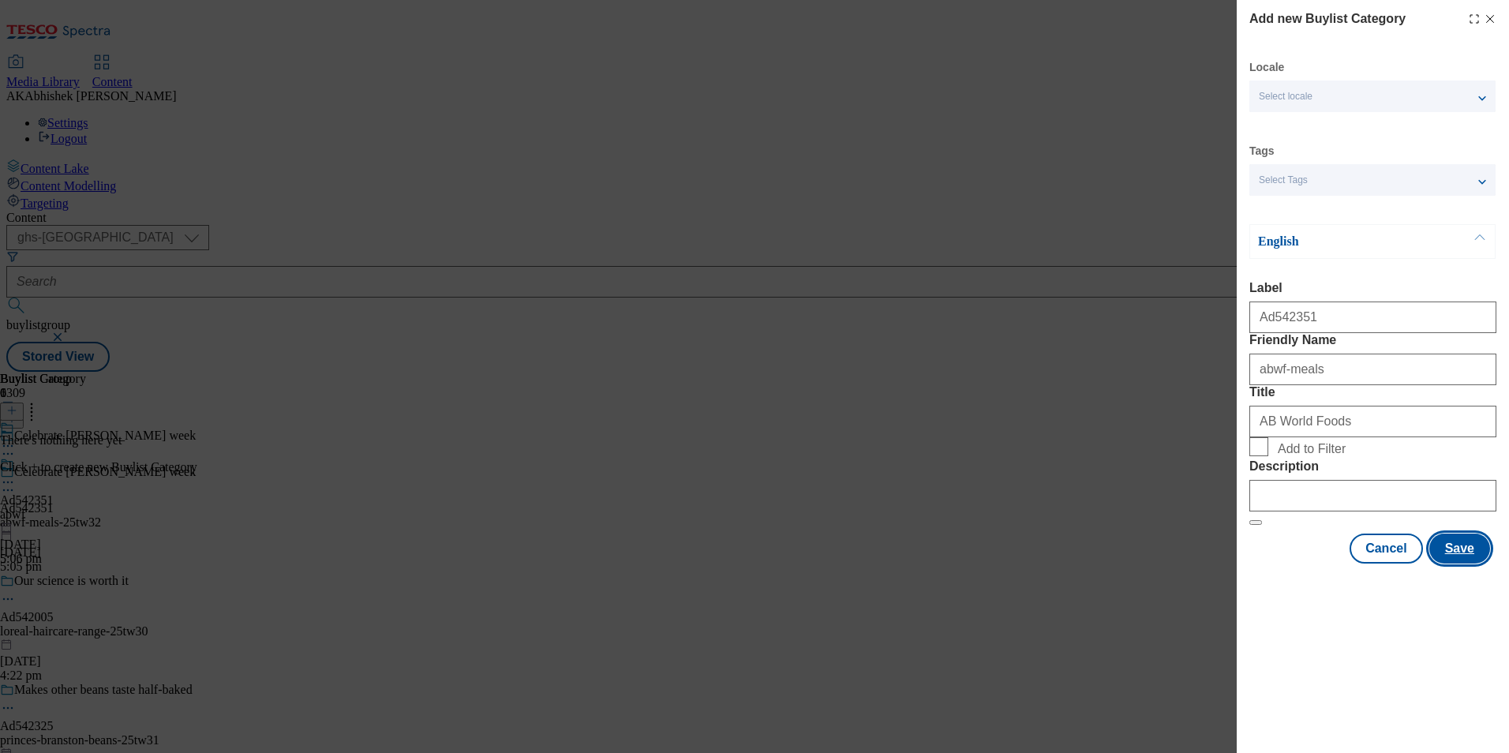
click at [1454, 564] on button "Save" at bounding box center [1460, 549] width 61 height 30
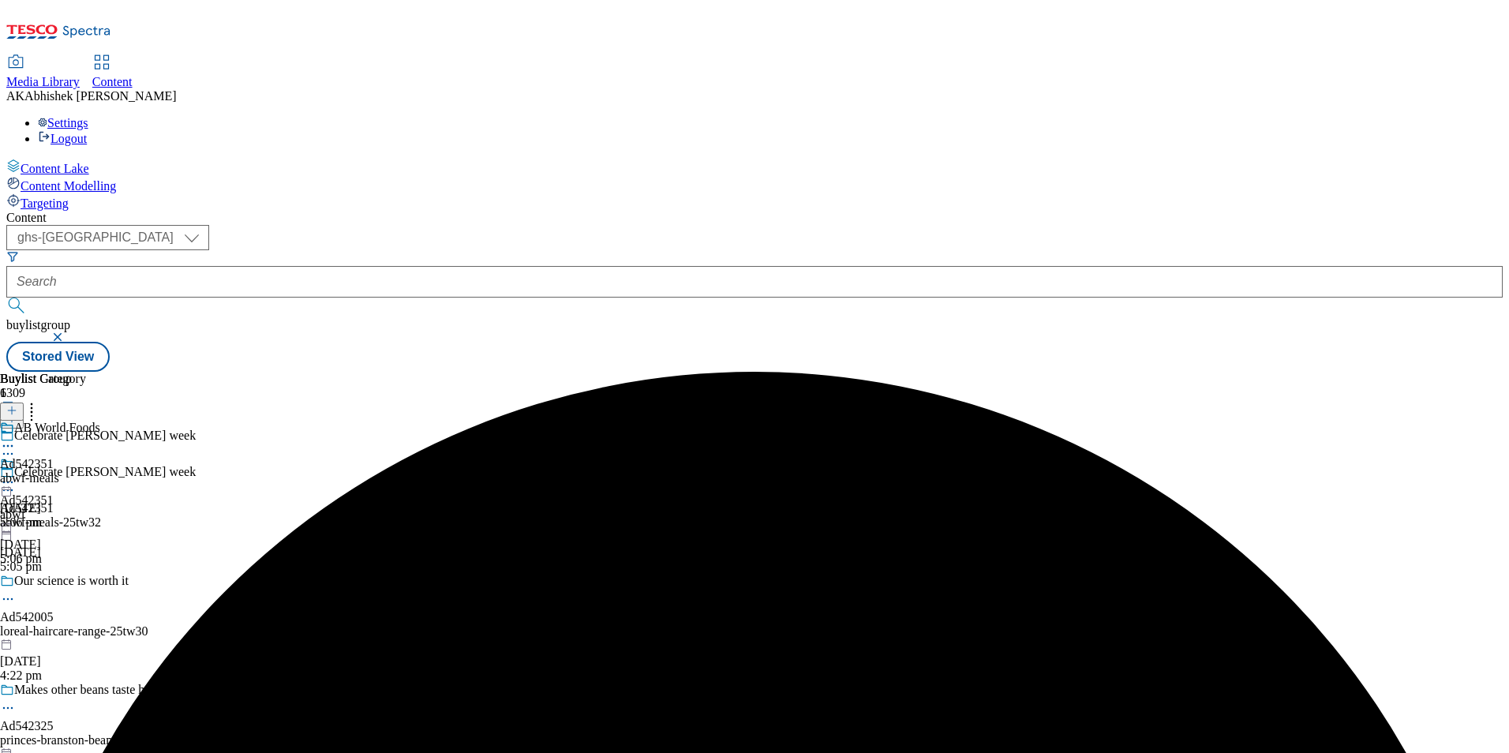
click at [100, 471] on div "abwf-meals" at bounding box center [50, 478] width 100 height 14
click at [17, 405] on icon at bounding box center [11, 410] width 11 height 11
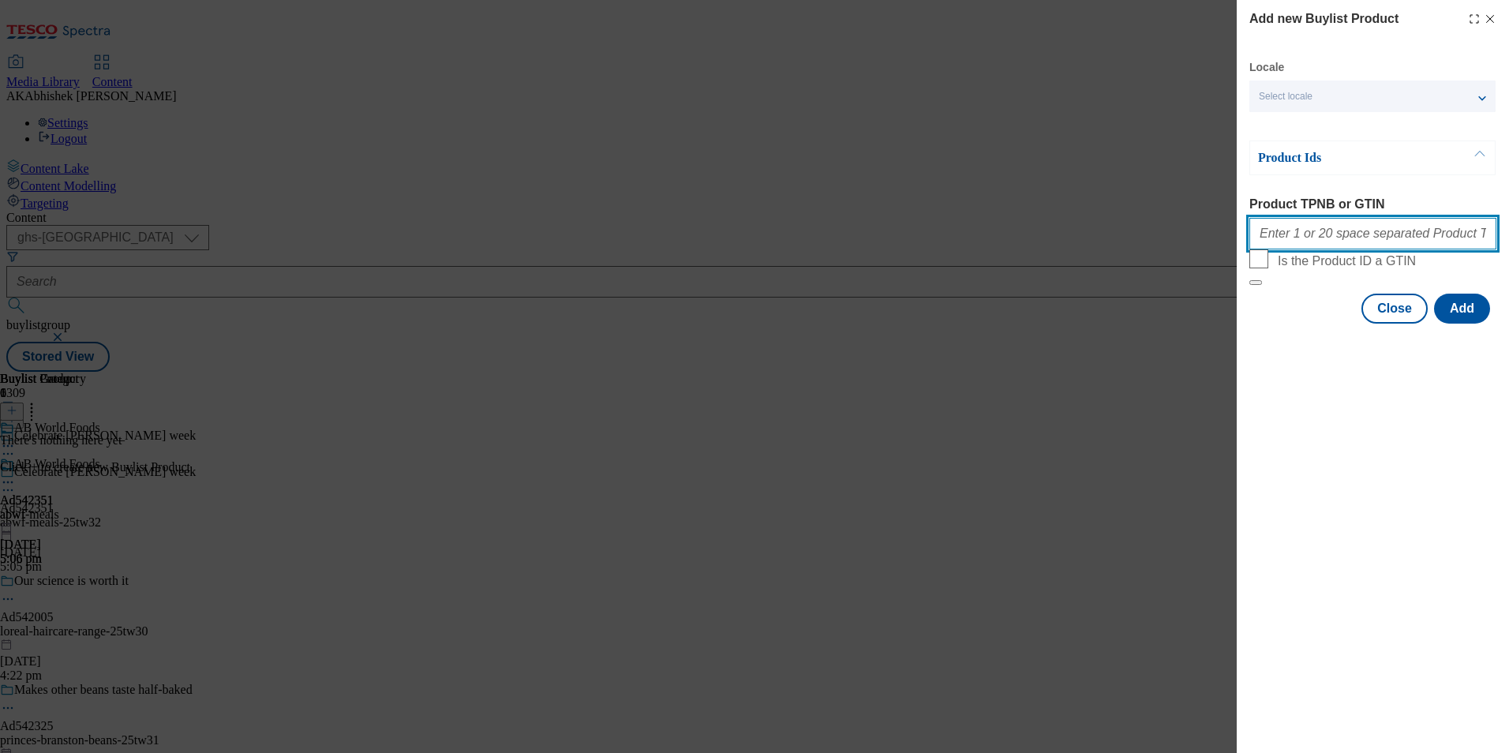
click at [1414, 247] on input "Product TPNB or GTIN" at bounding box center [1373, 234] width 247 height 32
paste input "52702790 91388364 71192625 52702801 52702824 52702818 53686276 66317487 5452101…"
type input "52702790 91388364 71192625 52702801 52702824 52702818 53686276 66317487 5452101…"
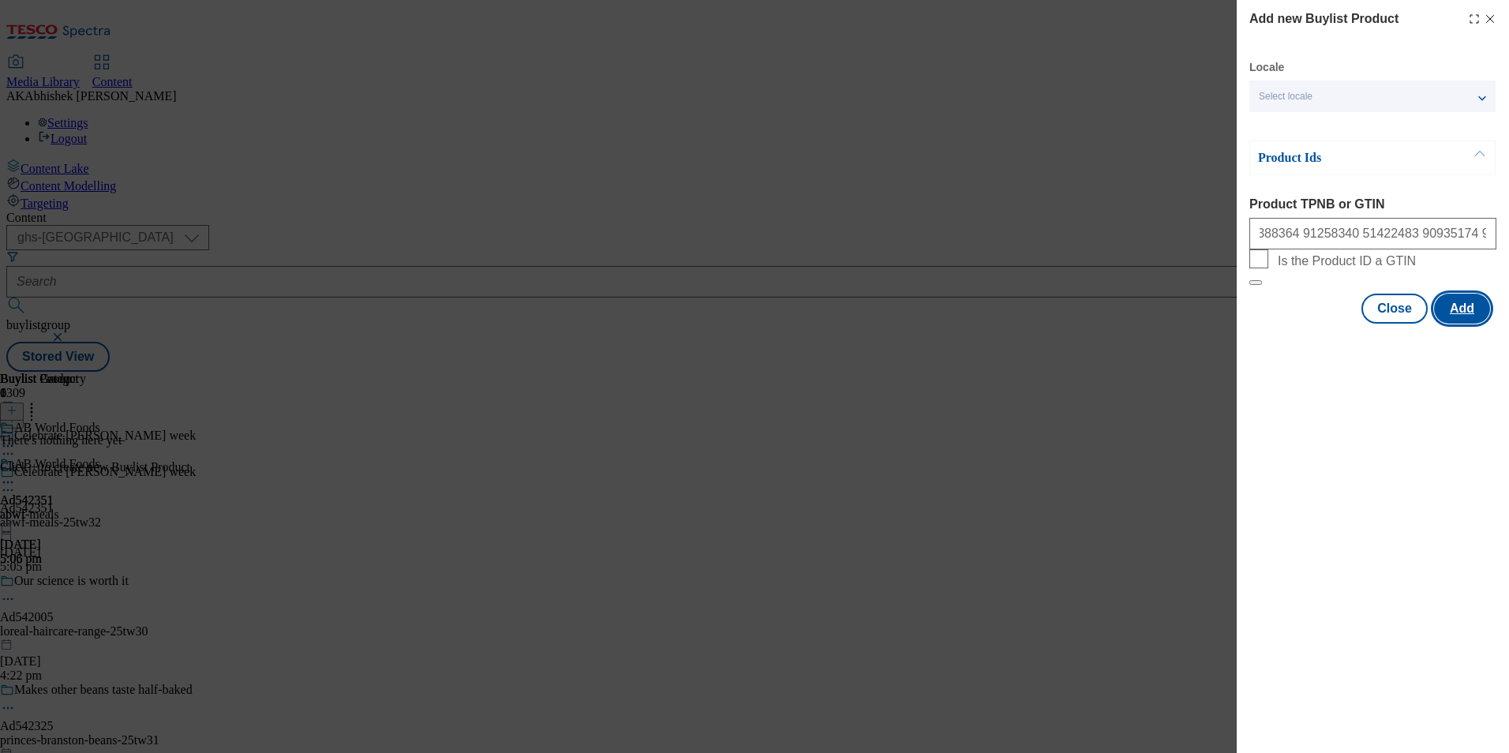
click at [1464, 324] on button "Add" at bounding box center [1462, 309] width 56 height 30
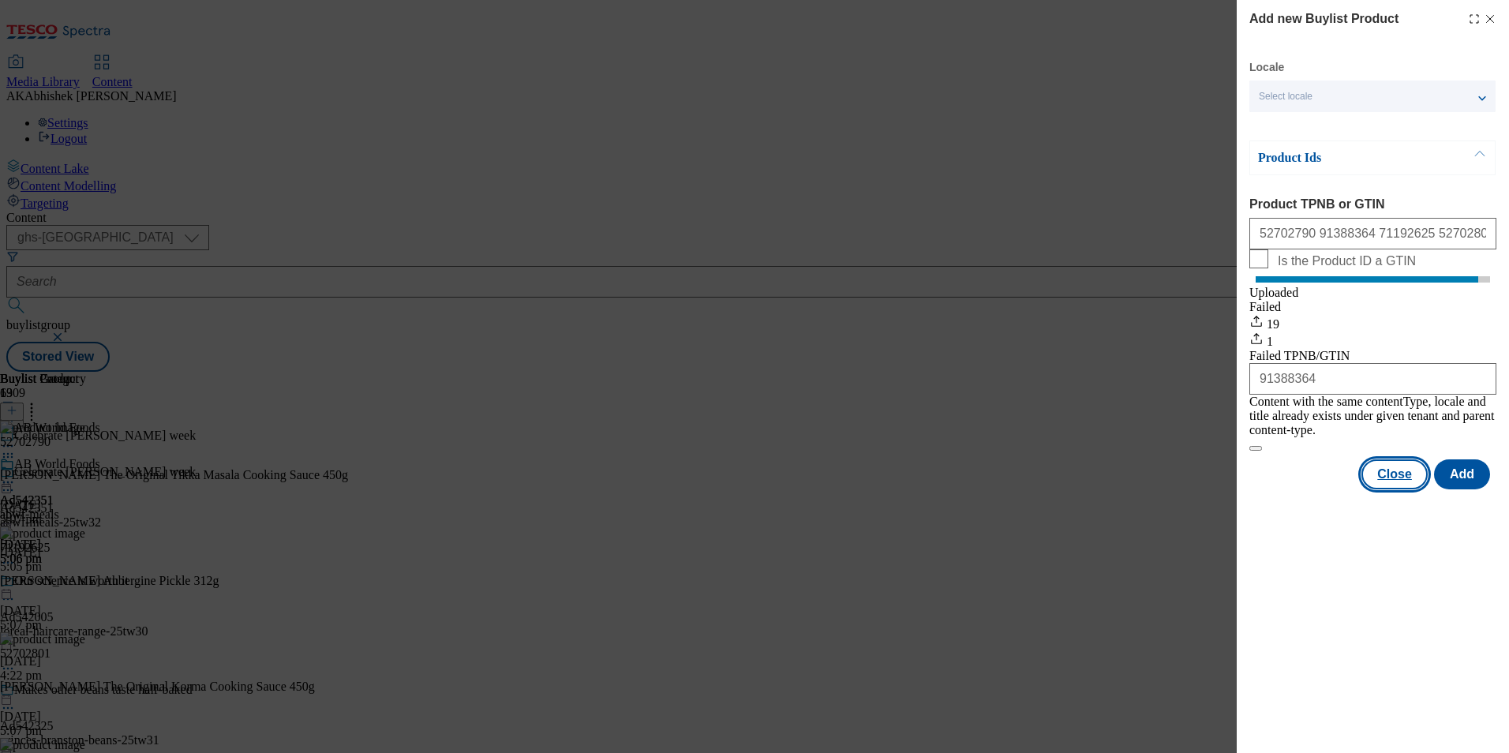
click at [1404, 473] on button "Close" at bounding box center [1395, 474] width 66 height 30
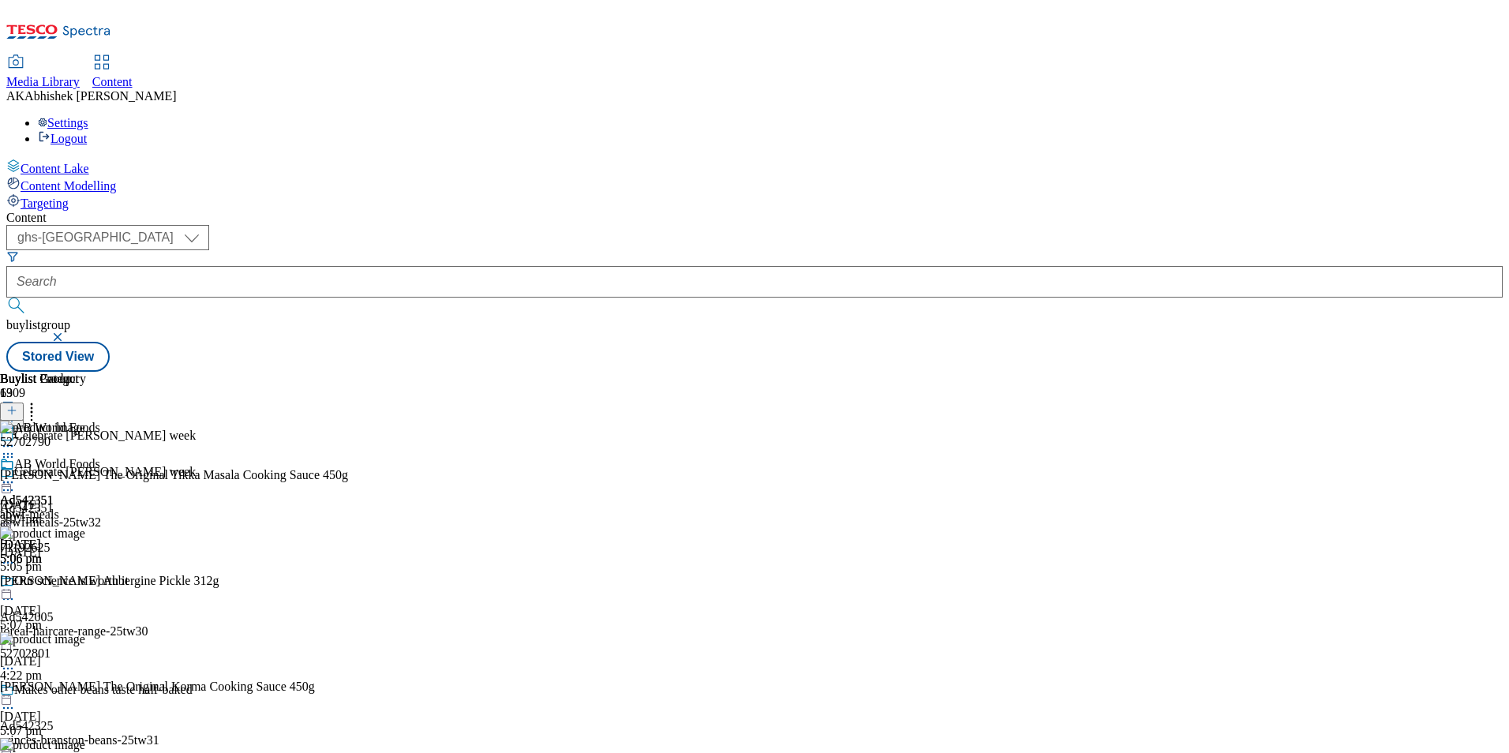
click at [16, 482] on icon at bounding box center [8, 490] width 16 height 16
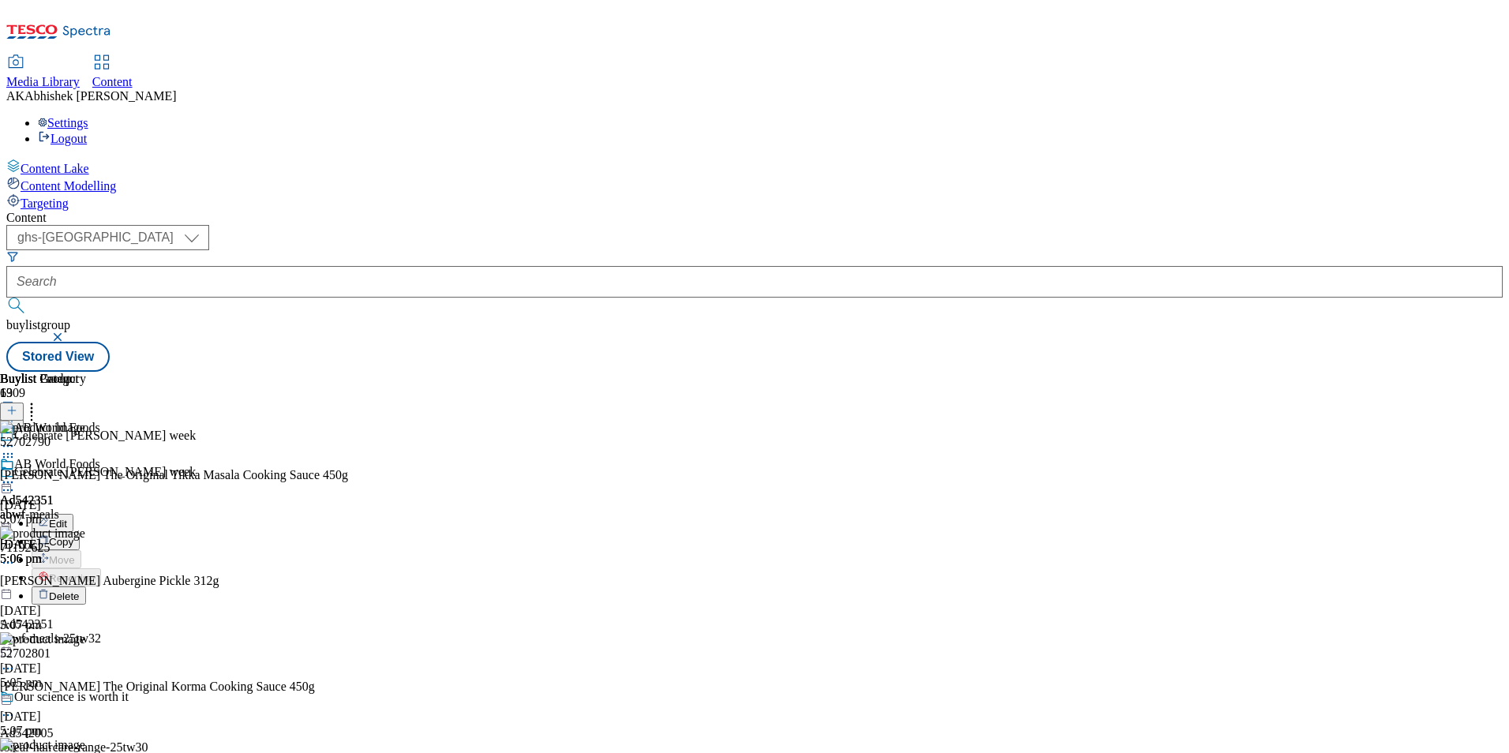
click at [67, 518] on span "Edit" at bounding box center [58, 524] width 18 height 12
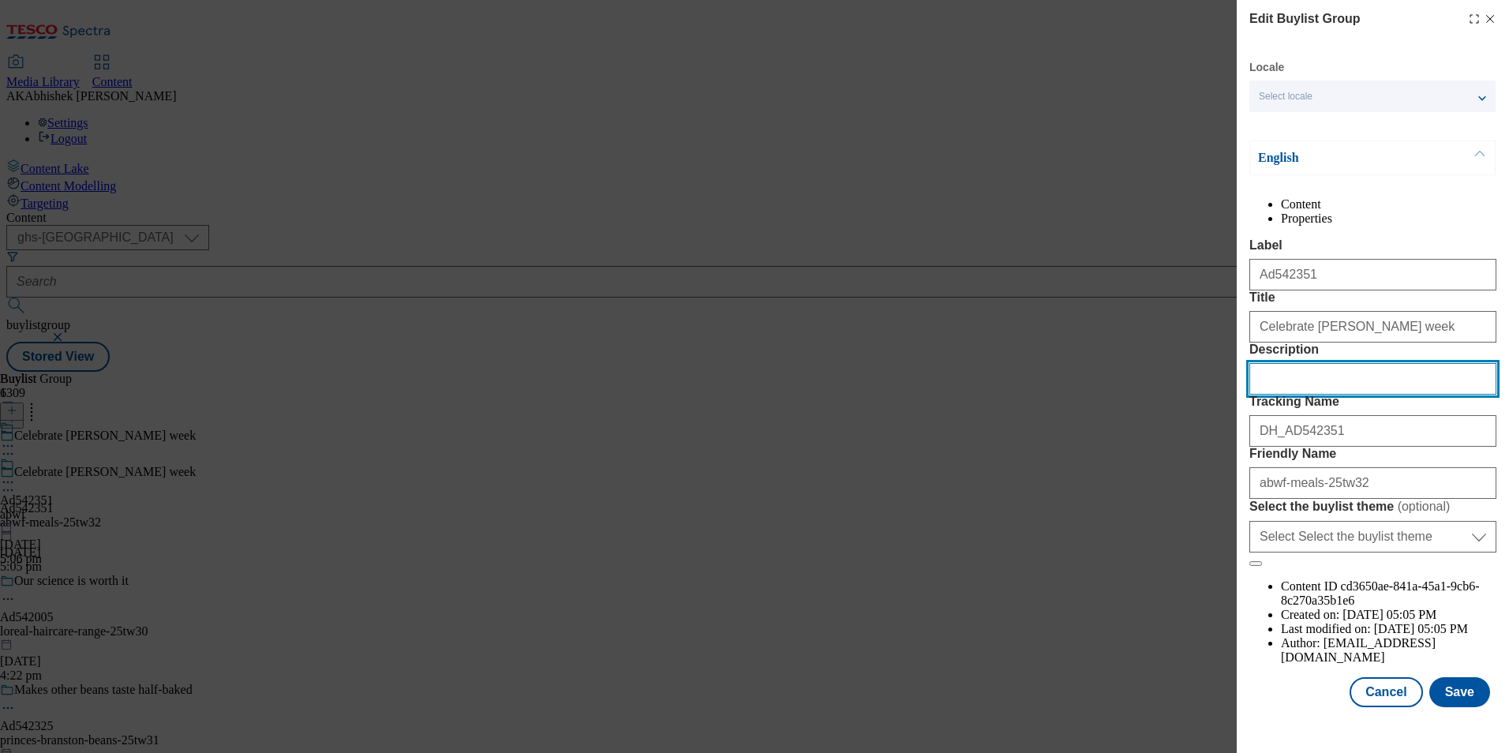
click at [1364, 395] on input "Description" at bounding box center [1373, 379] width 247 height 32
paste input "Patak's The Original Tikka Masala Cooking Sauce 450g"
type input "Patak's The Original Tikka Masala Cooking Sauce 450g"
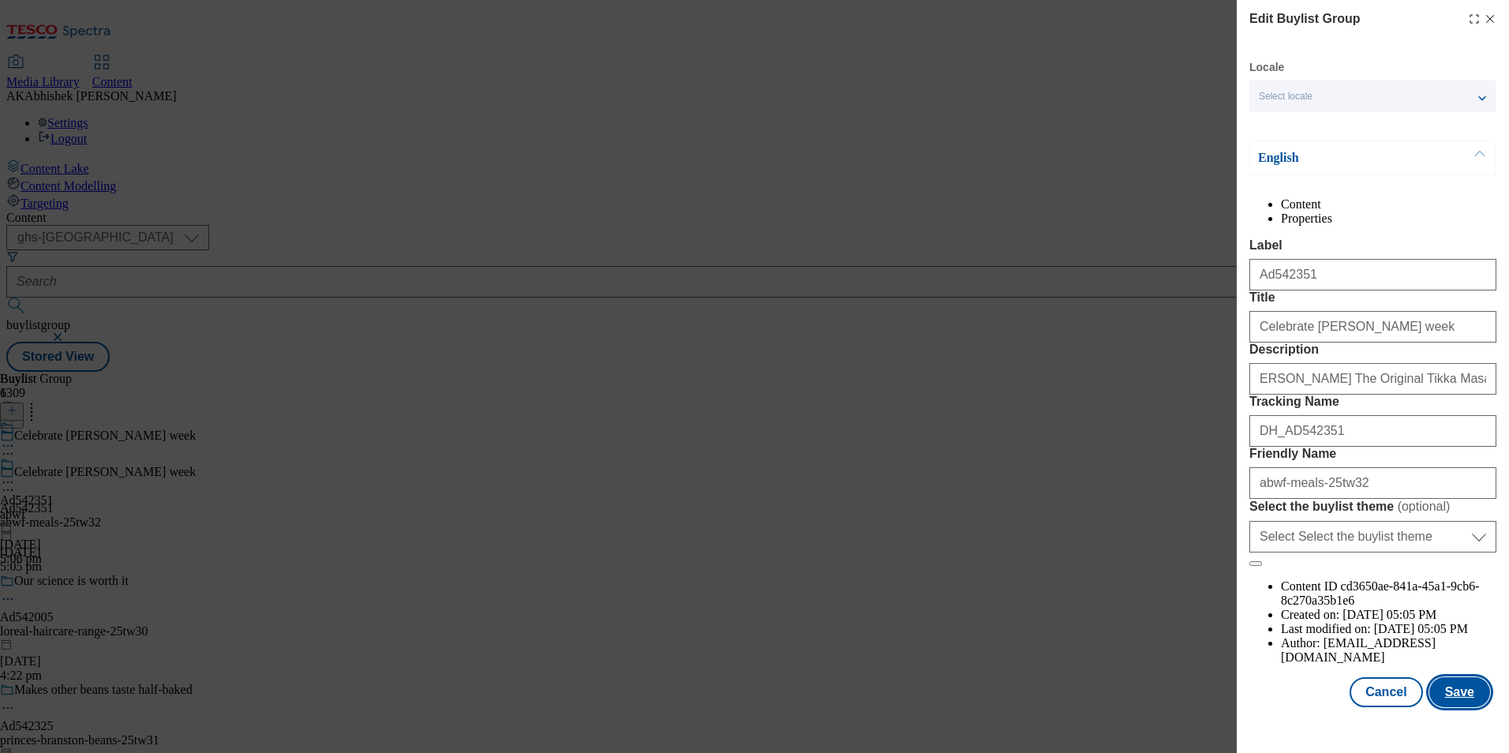
click at [1452, 707] on button "Save" at bounding box center [1460, 692] width 61 height 30
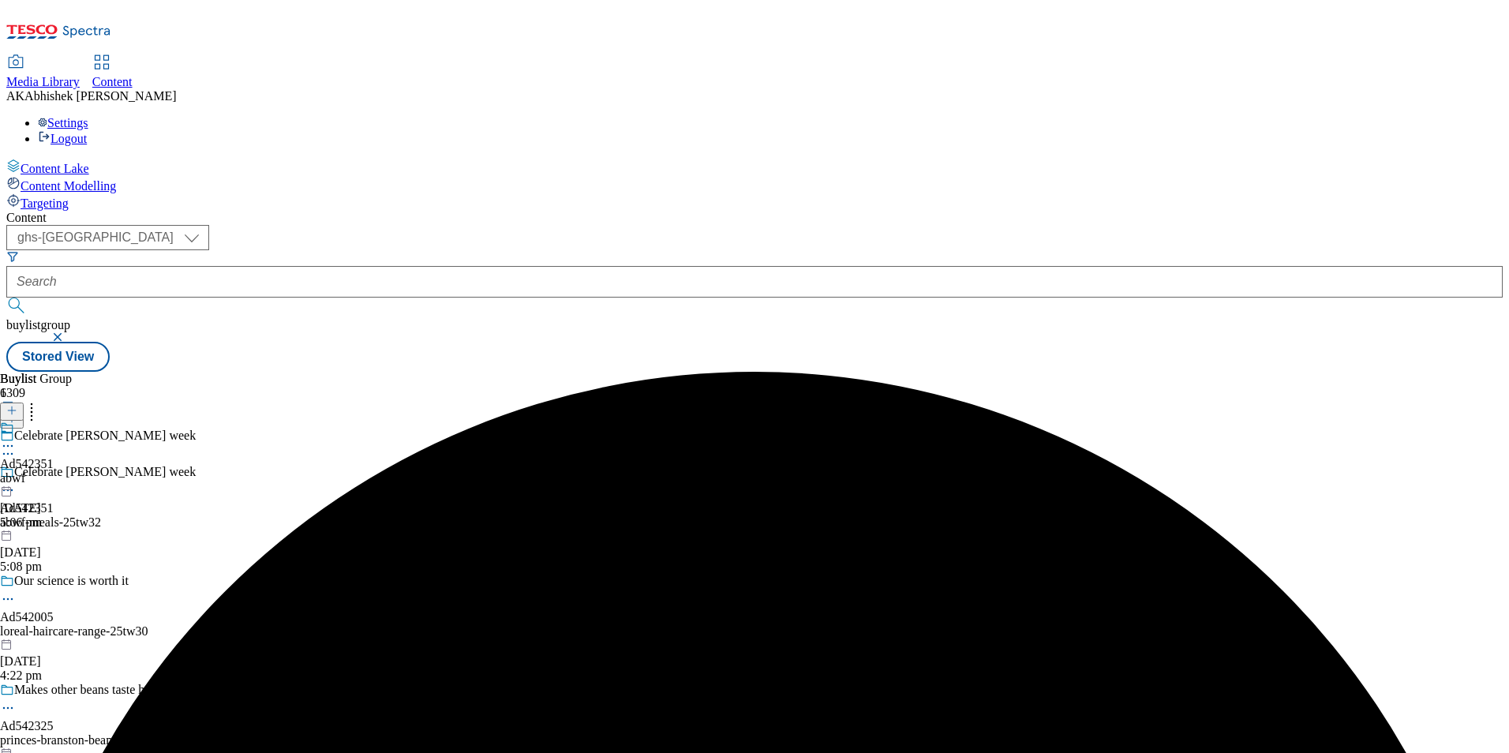
click at [16, 438] on icon at bounding box center [8, 446] width 16 height 16
click at [67, 474] on span "Edit" at bounding box center [58, 480] width 18 height 12
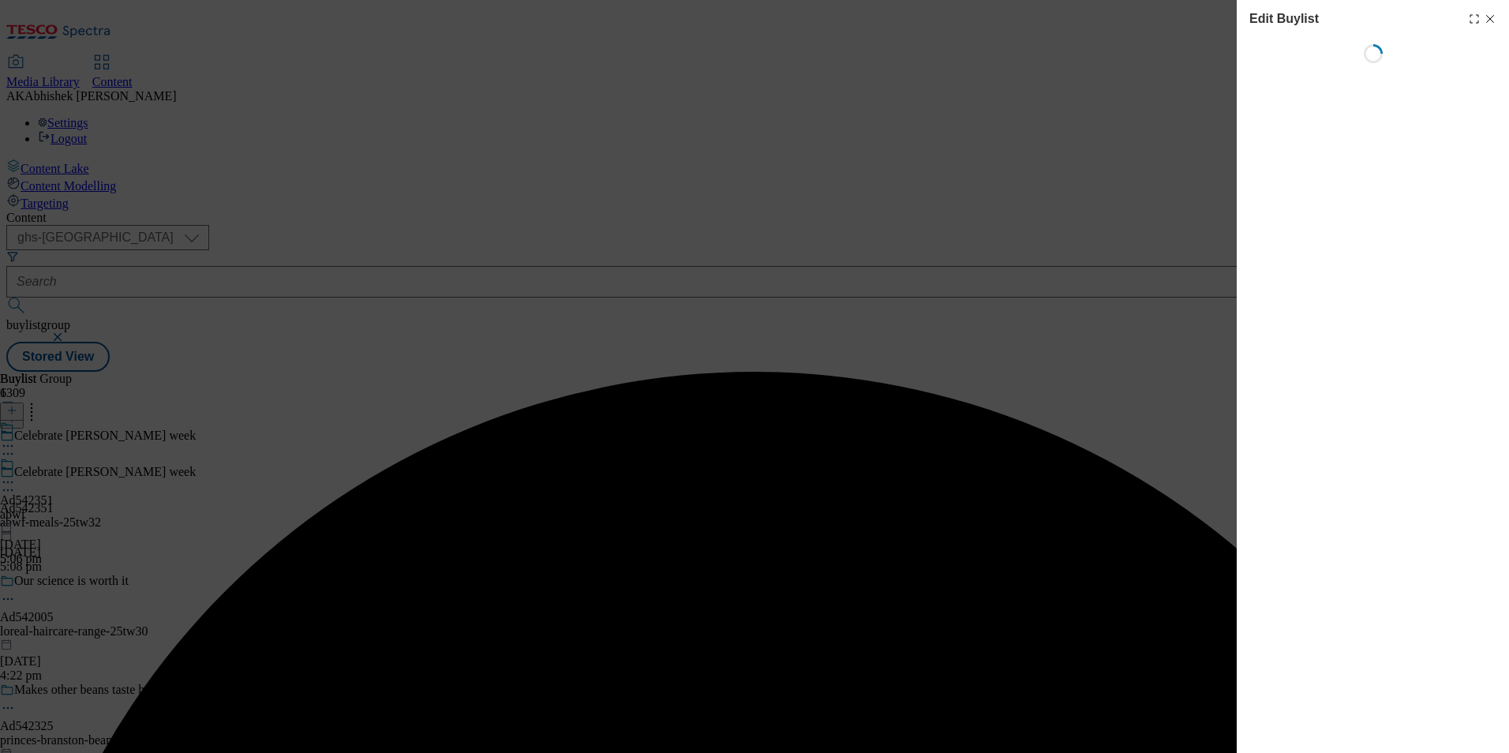
select select "tactical"
select select "supplier funded short term 1-3 weeks"
select select "dunnhumby"
select select "Banner"
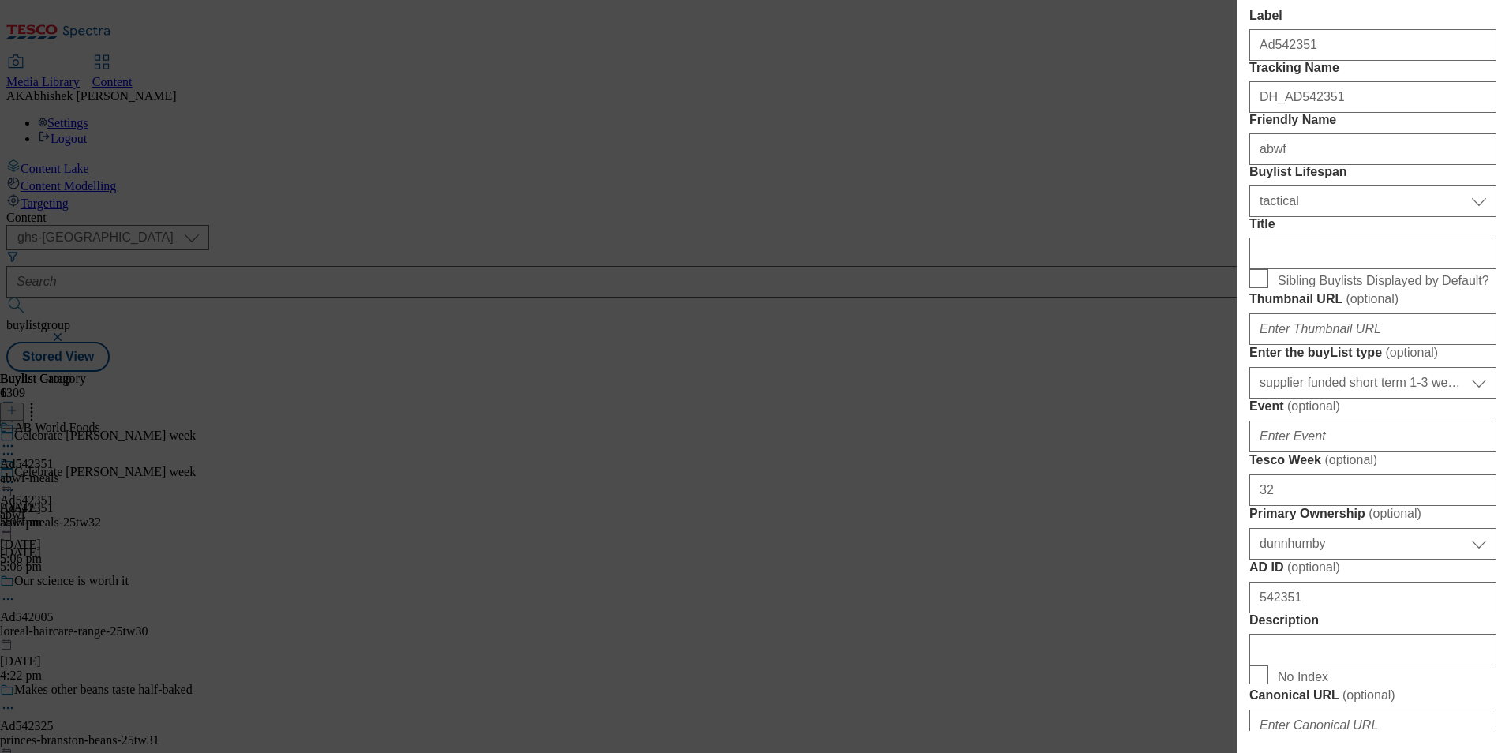
scroll to position [316, 0]
click at [1337, 267] on input "Title" at bounding box center [1373, 251] width 247 height 32
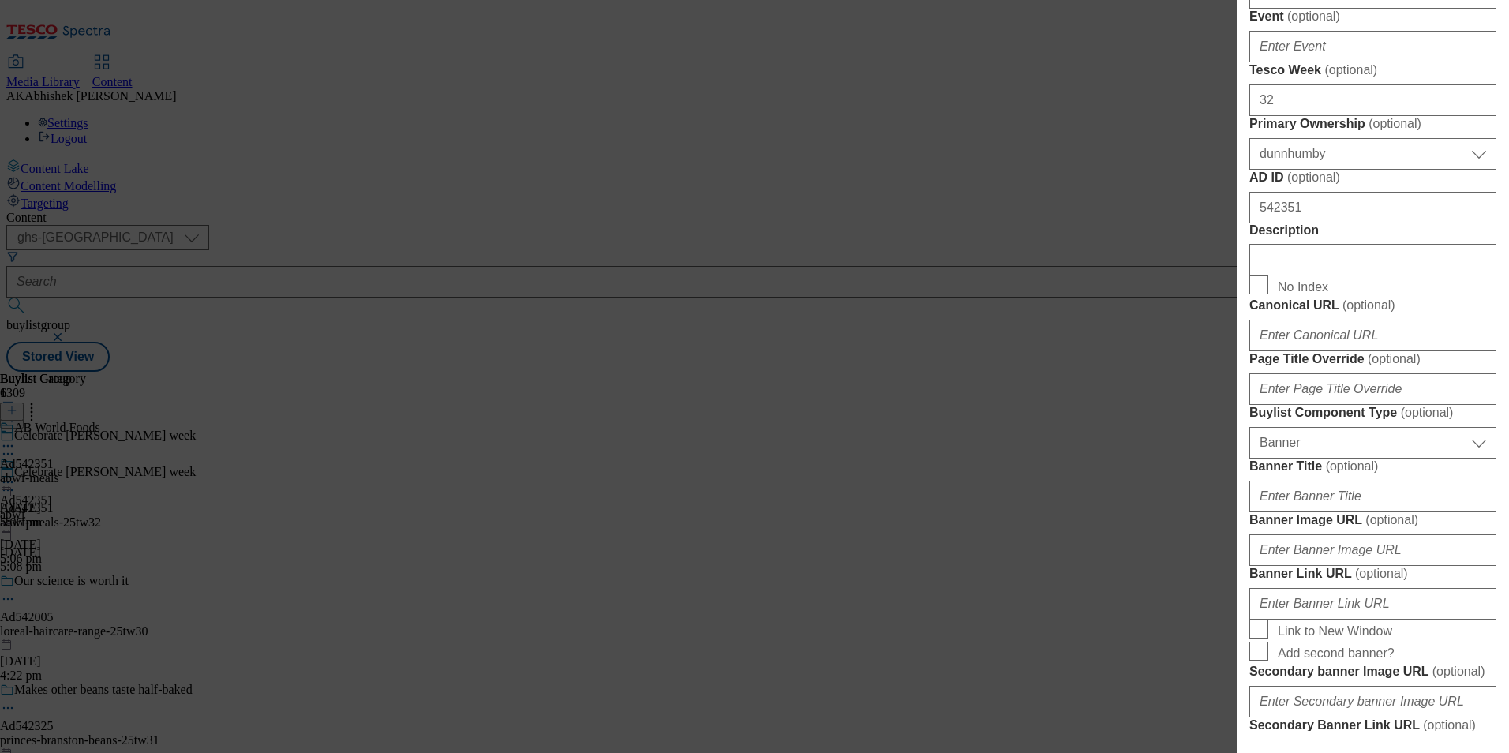
scroll to position [710, 0]
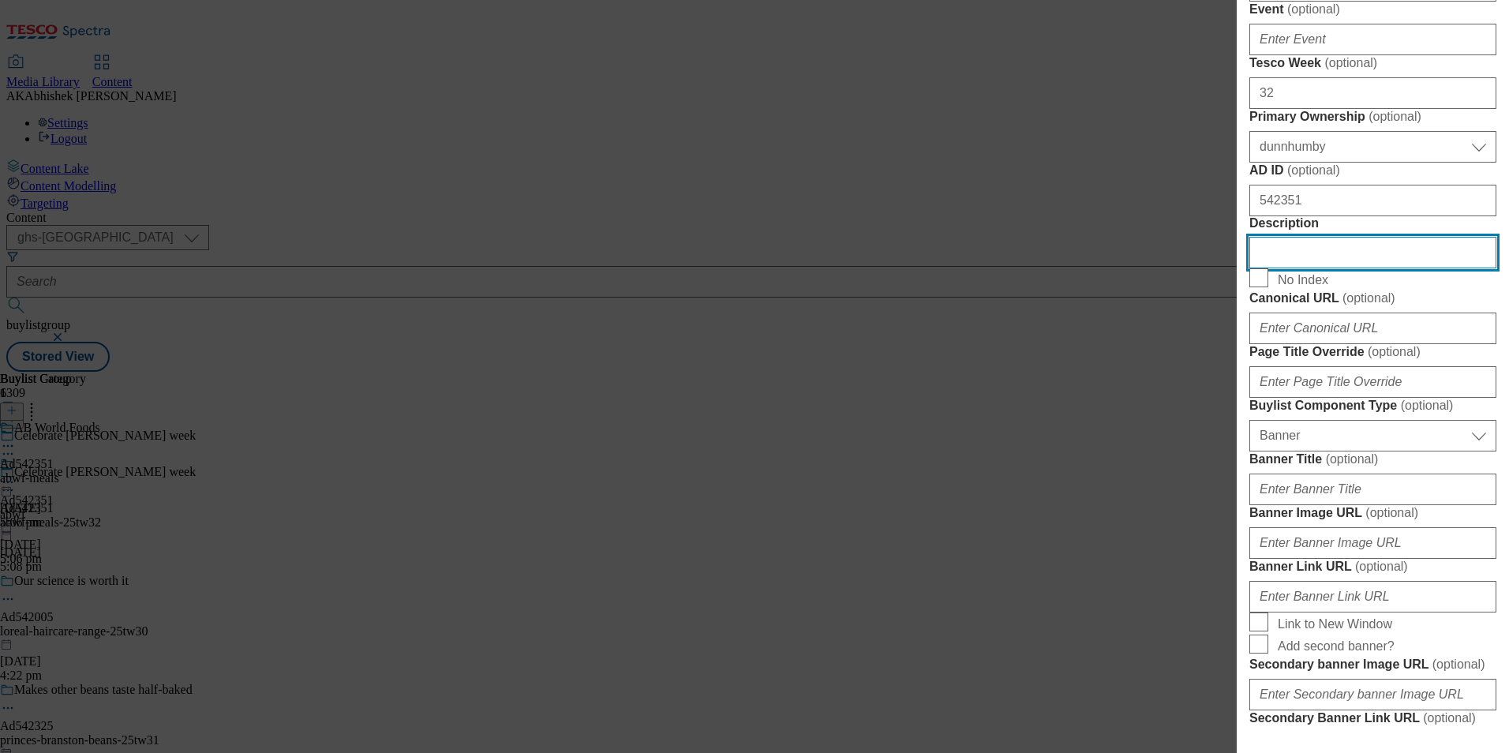
click at [1378, 268] on input "Description" at bounding box center [1373, 253] width 247 height 32
paste input "Patak's The Original Tikka Masala Cooking Sauce 450g"
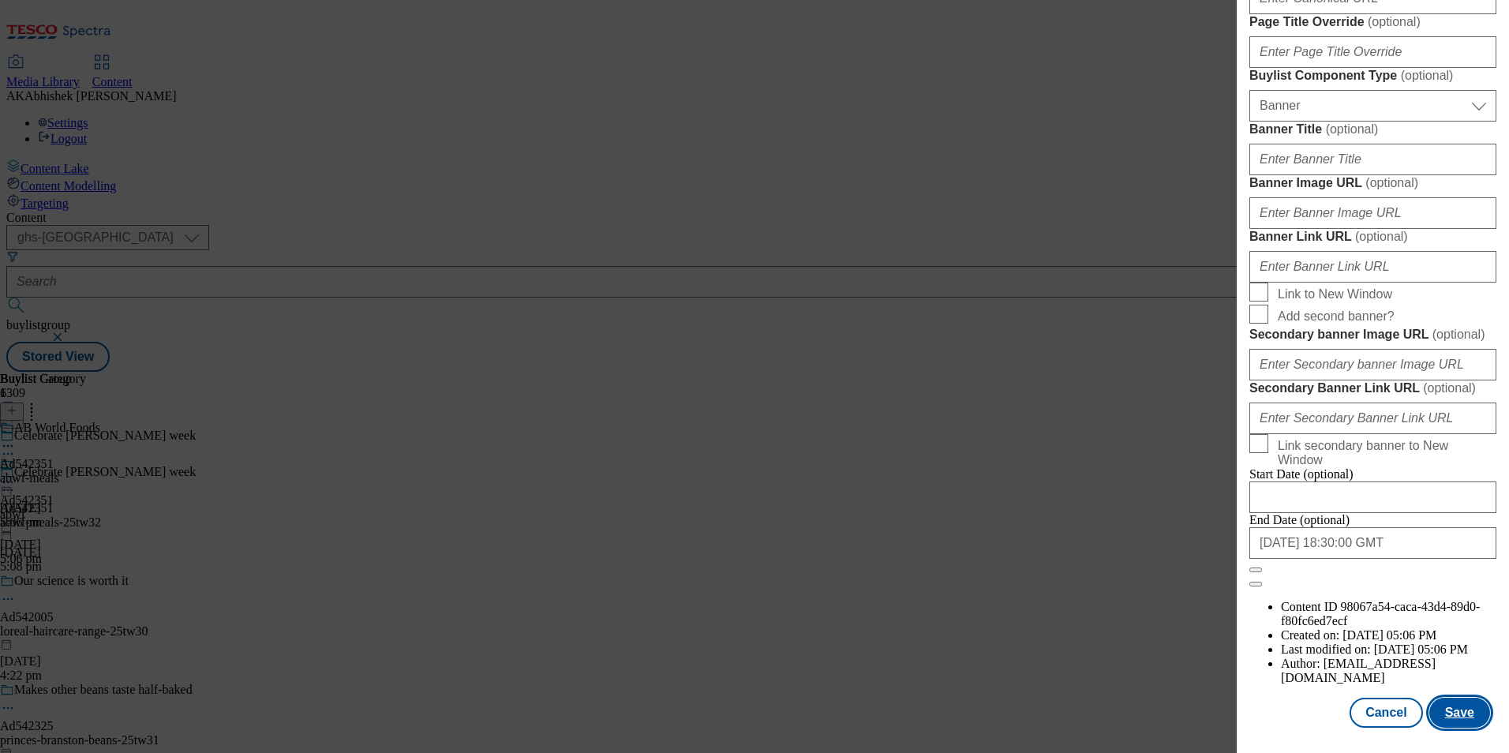
scroll to position [1627, 0]
type input "Patak's The Original Tikka Masala Cooking Sauce 450g"
click at [1453, 702] on button "Save" at bounding box center [1460, 713] width 61 height 30
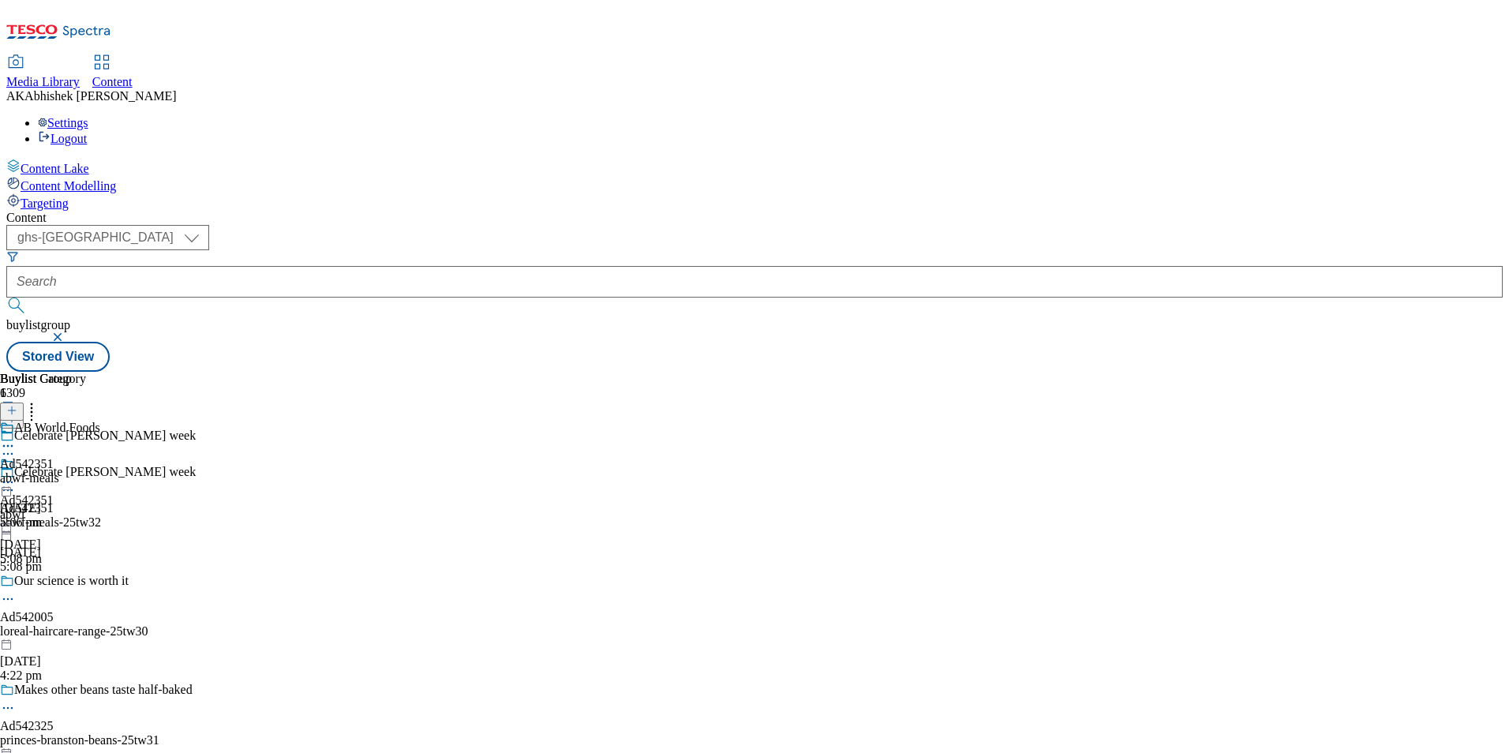
click at [16, 474] on icon at bounding box center [8, 482] width 16 height 16
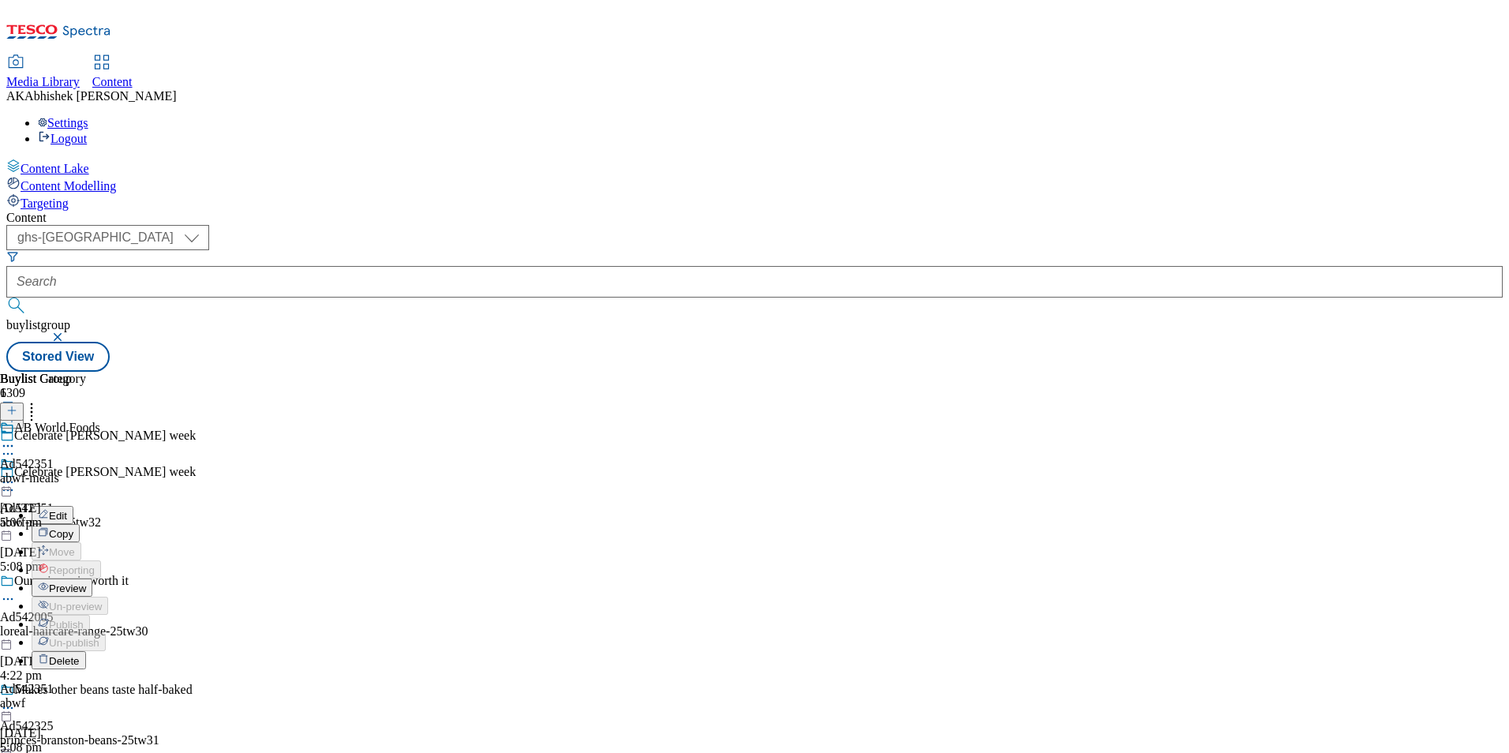
click at [67, 510] on span "Edit" at bounding box center [58, 516] width 18 height 12
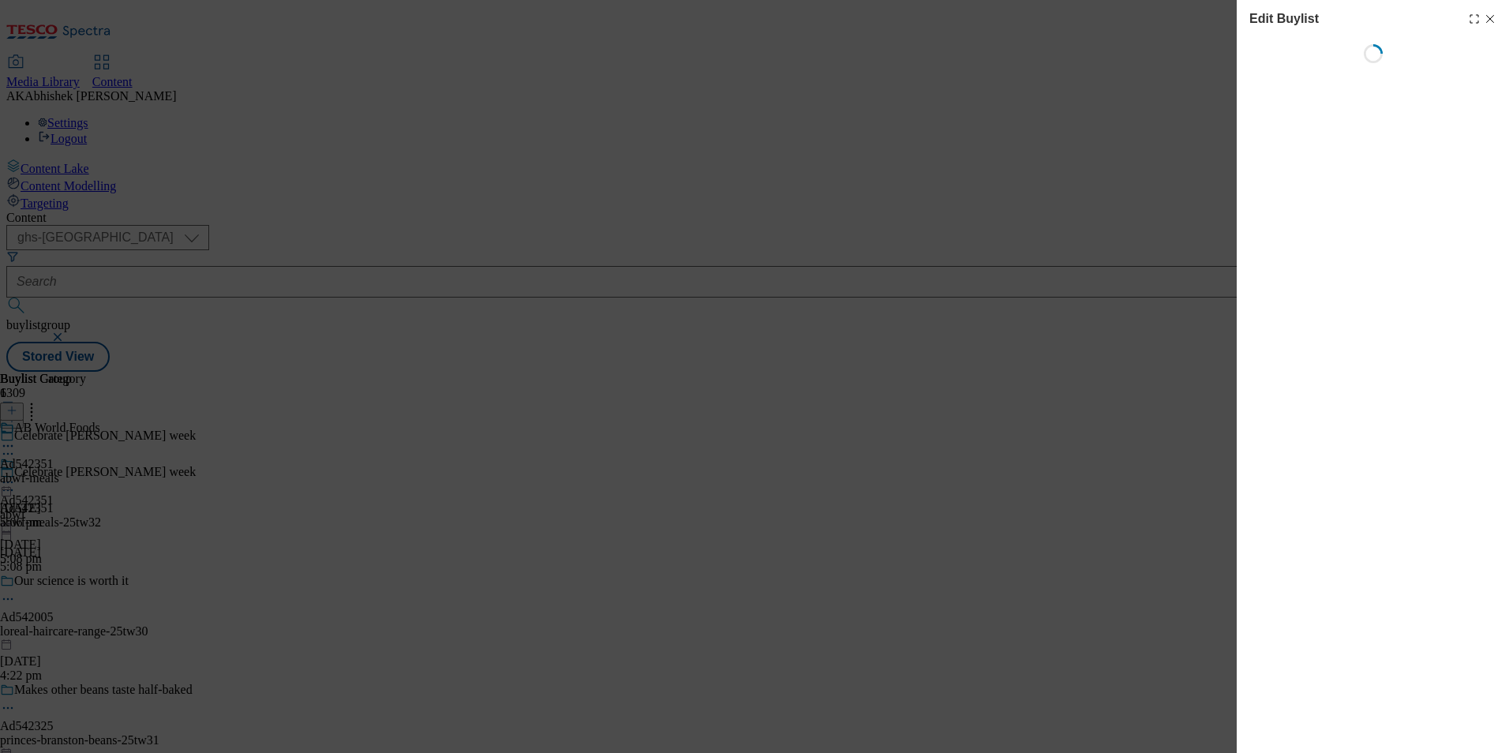
select select "tactical"
select select "supplier funded short term 1-3 weeks"
select select "dunnhumby"
select select "Banner"
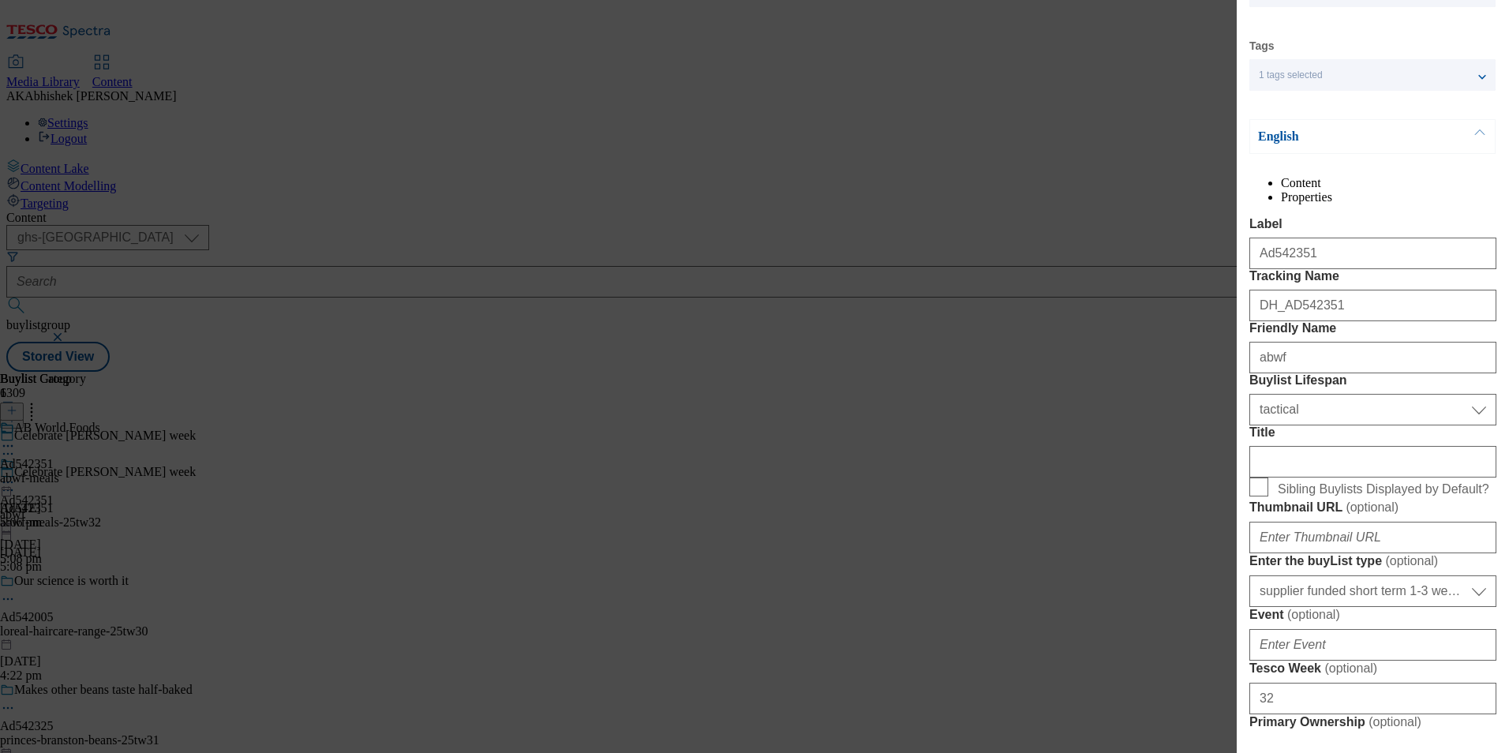
scroll to position [79, 0]
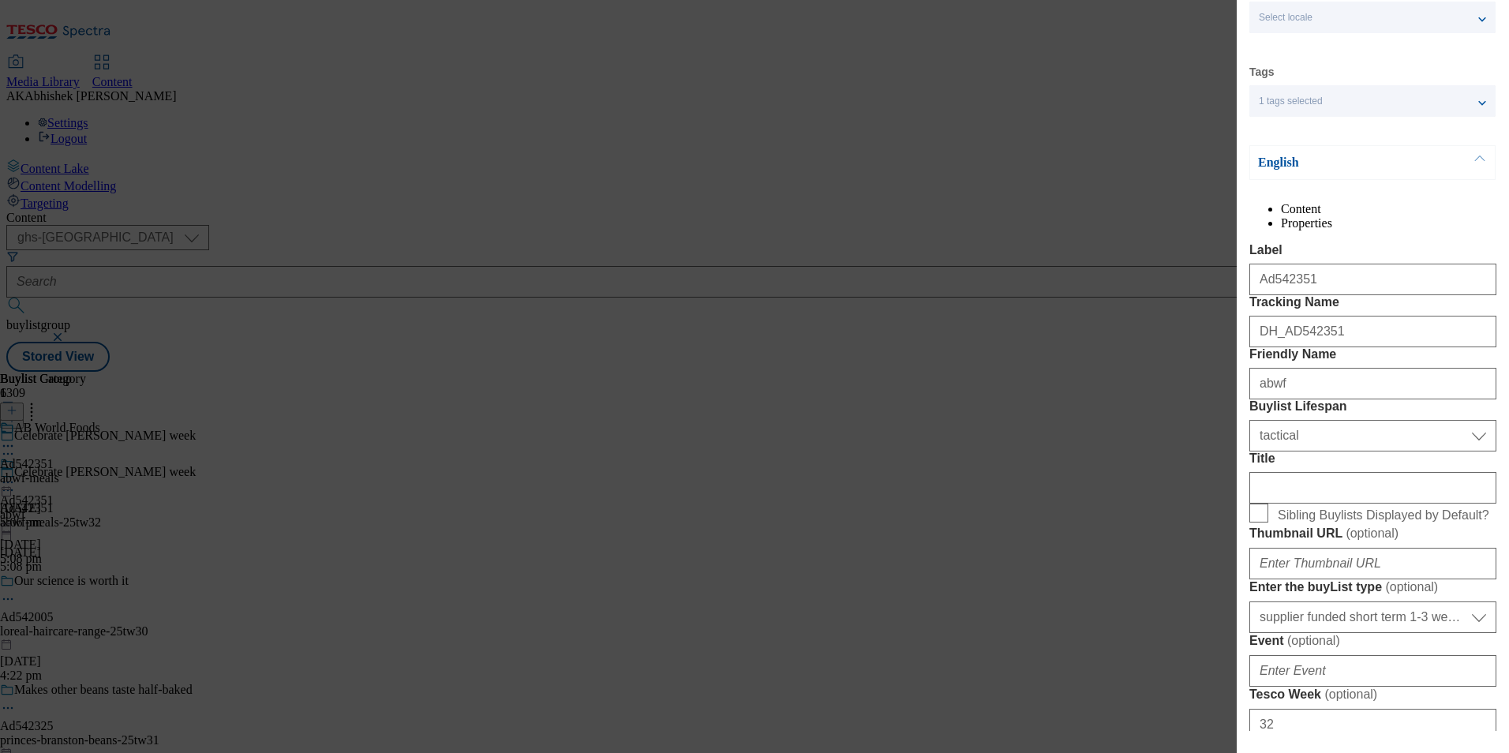
select select "tactical"
select select "supplier funded short term 1-3 weeks"
select select "dunnhumby"
select select "Banner"
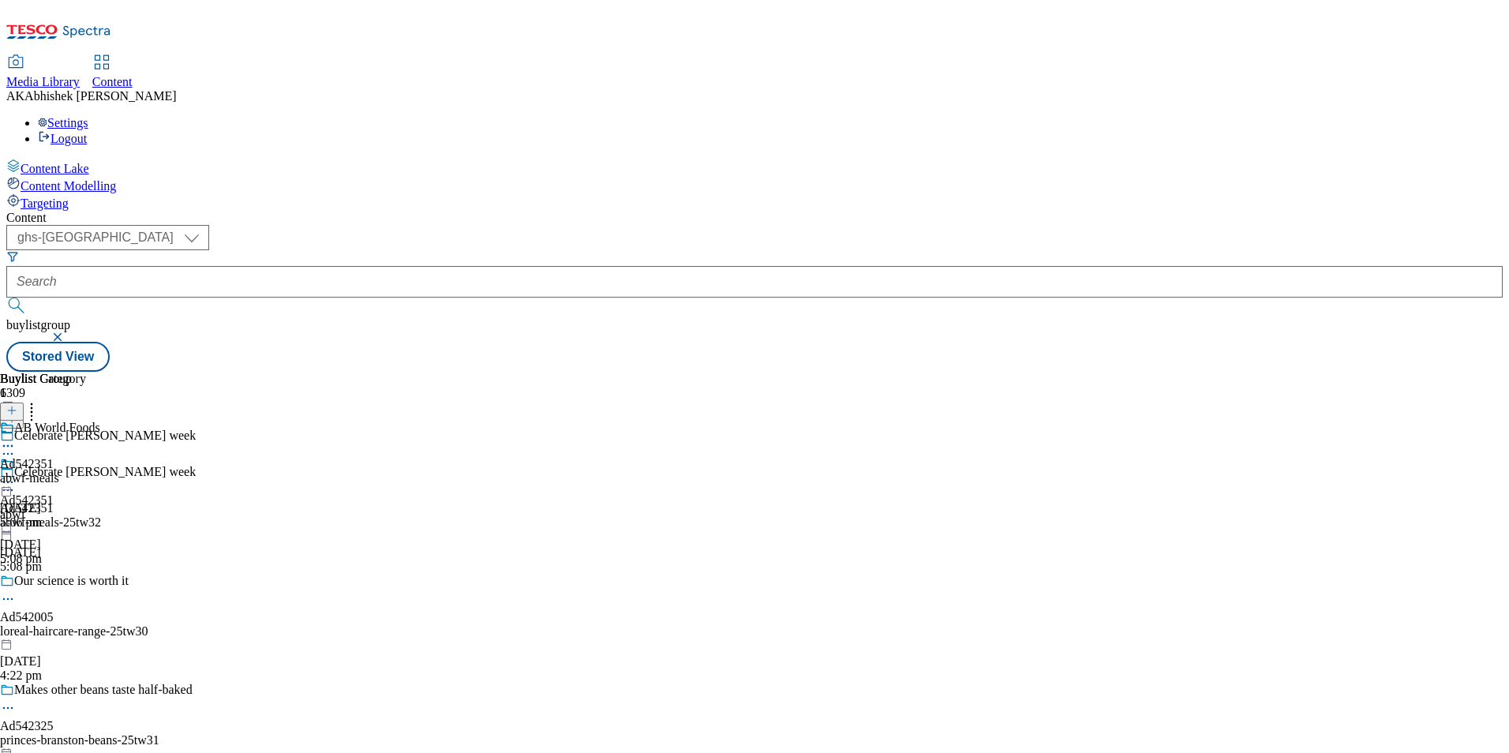
click at [16, 438] on icon at bounding box center [8, 446] width 16 height 16
click at [67, 474] on span "Edit" at bounding box center [58, 480] width 18 height 12
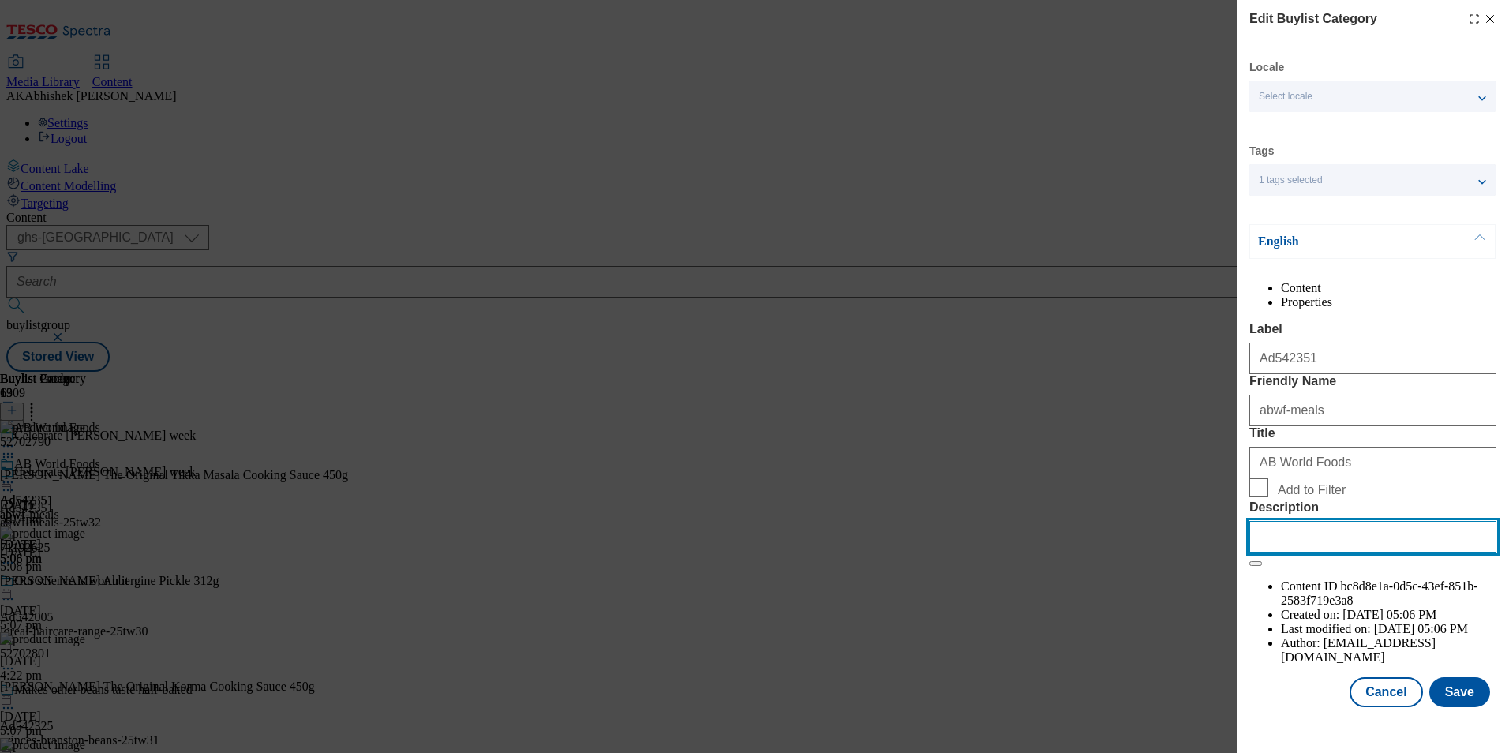
click at [1374, 553] on input "Description" at bounding box center [1373, 537] width 247 height 32
paste input "Patak's The Original Tikka Masala Cooking Sauce 450g"
type input "Patak's The Original Tikka Masala Cooking Sauce 450g"
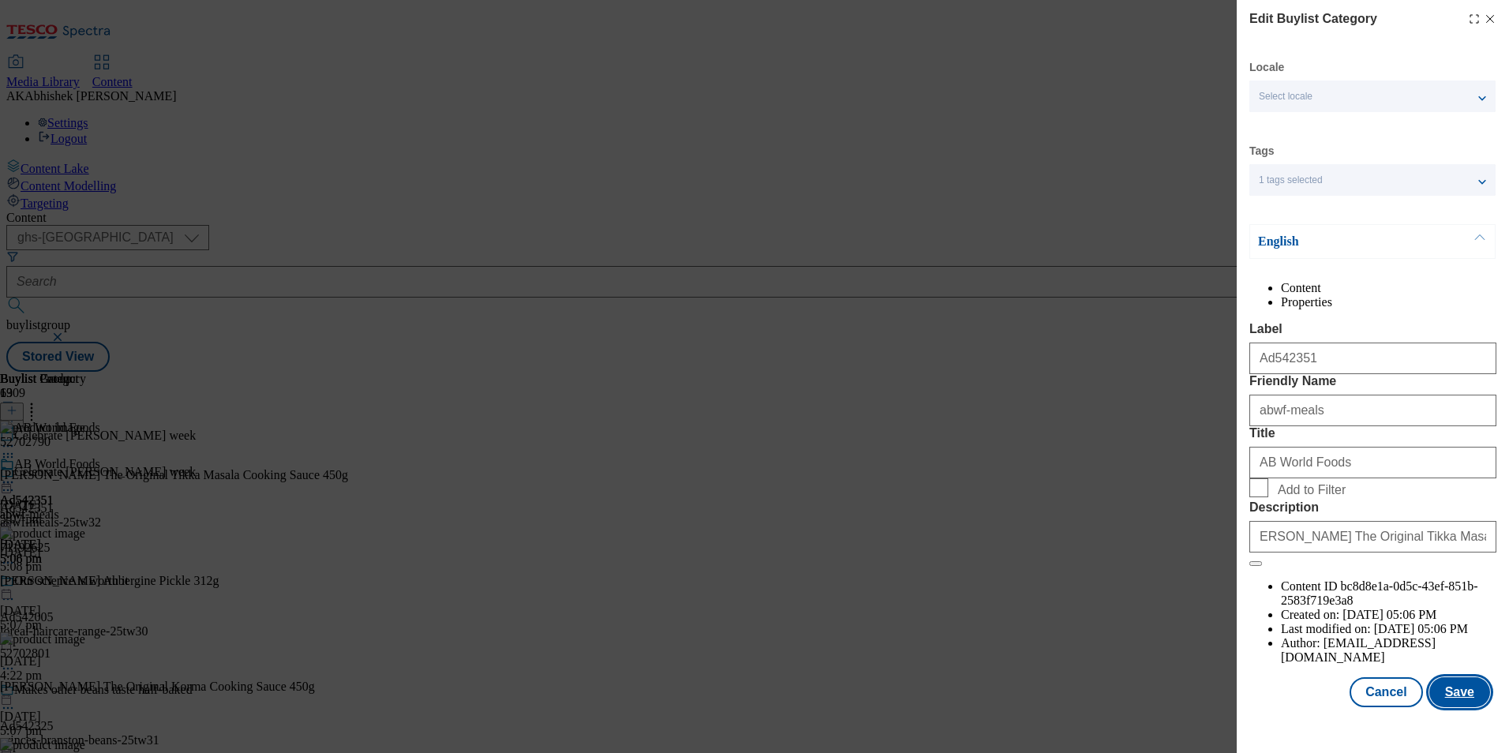
click at [1456, 707] on button "Save" at bounding box center [1460, 692] width 61 height 30
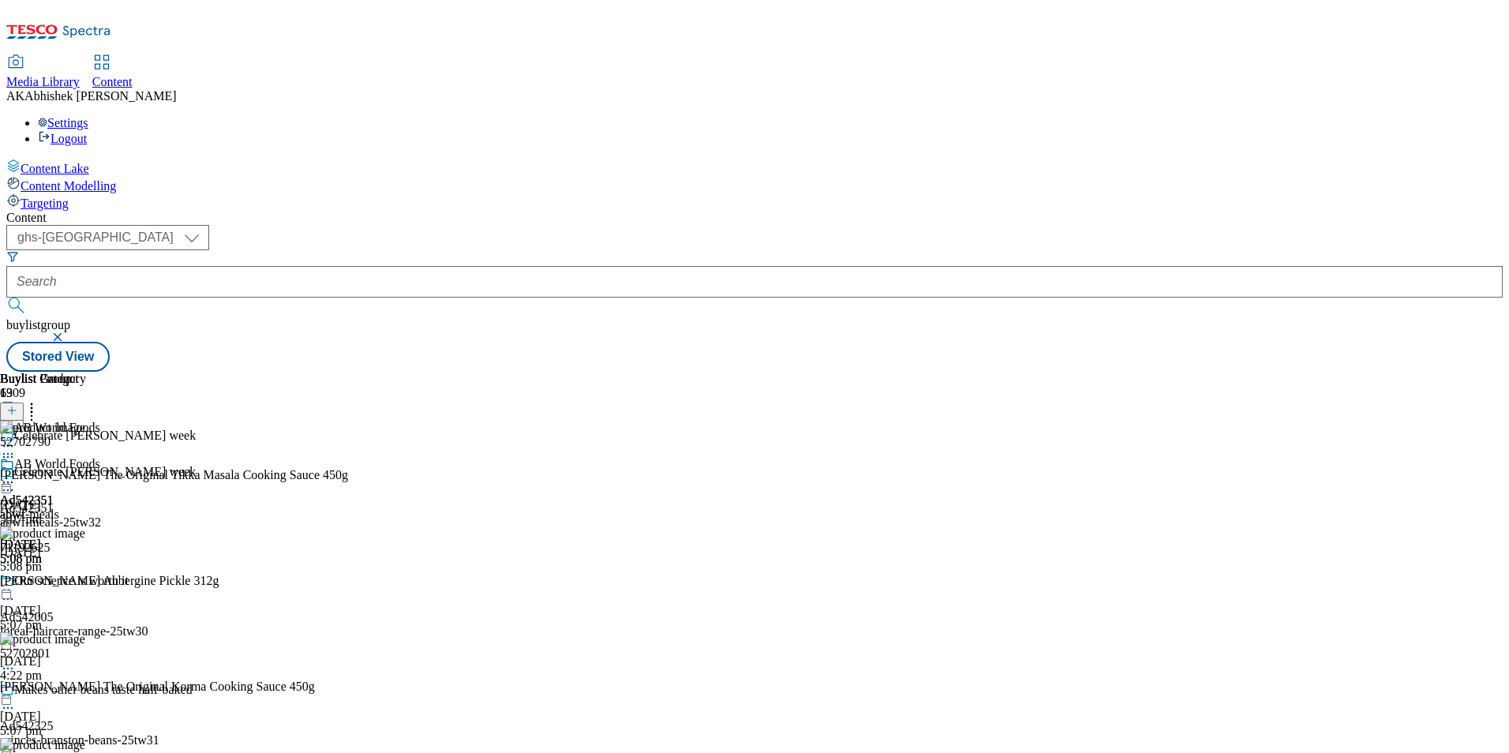
click at [16, 474] on icon at bounding box center [8, 482] width 16 height 16
click at [86, 583] on span "Preview" at bounding box center [67, 589] width 37 height 12
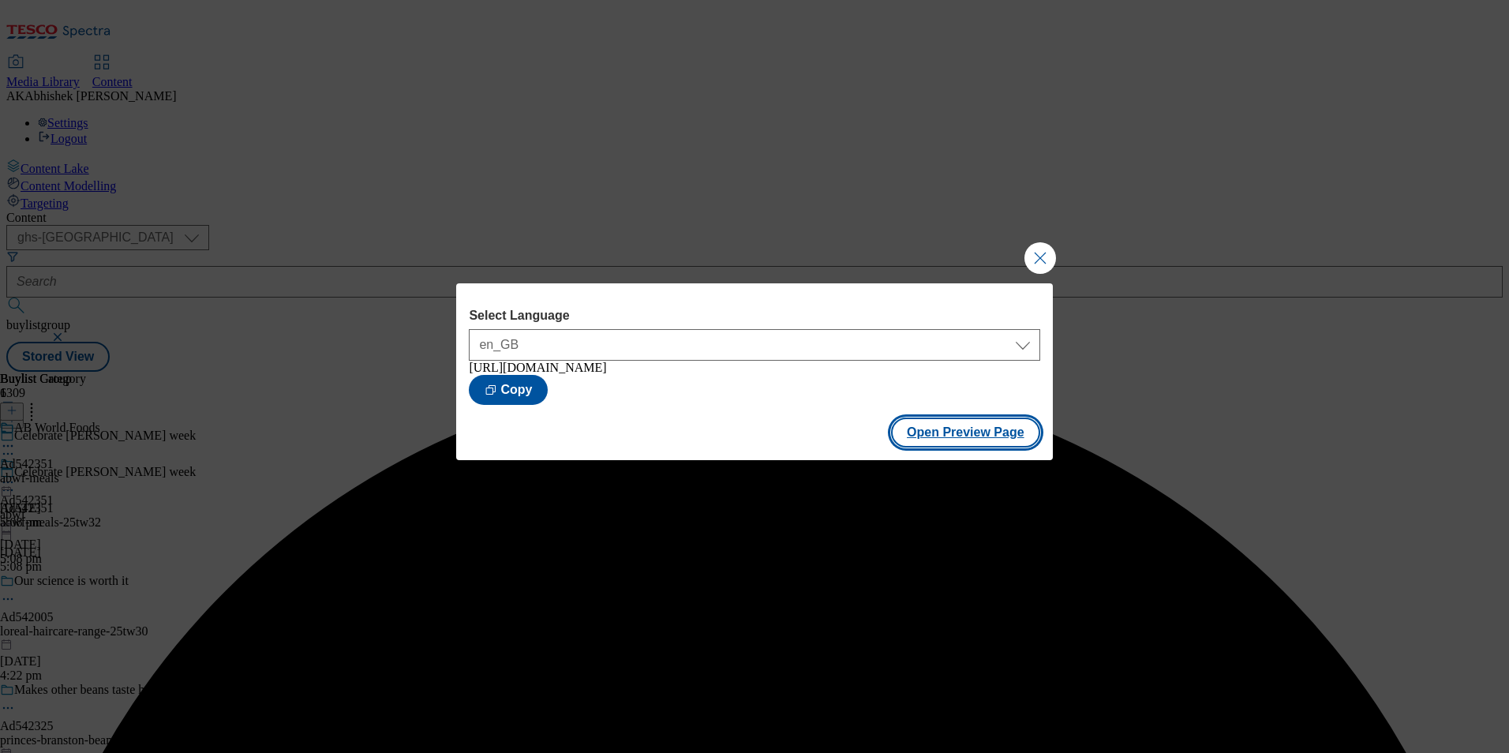
click at [969, 440] on button "Open Preview Page" at bounding box center [965, 433] width 149 height 30
click at [1037, 261] on button "Close Modal" at bounding box center [1041, 258] width 32 height 32
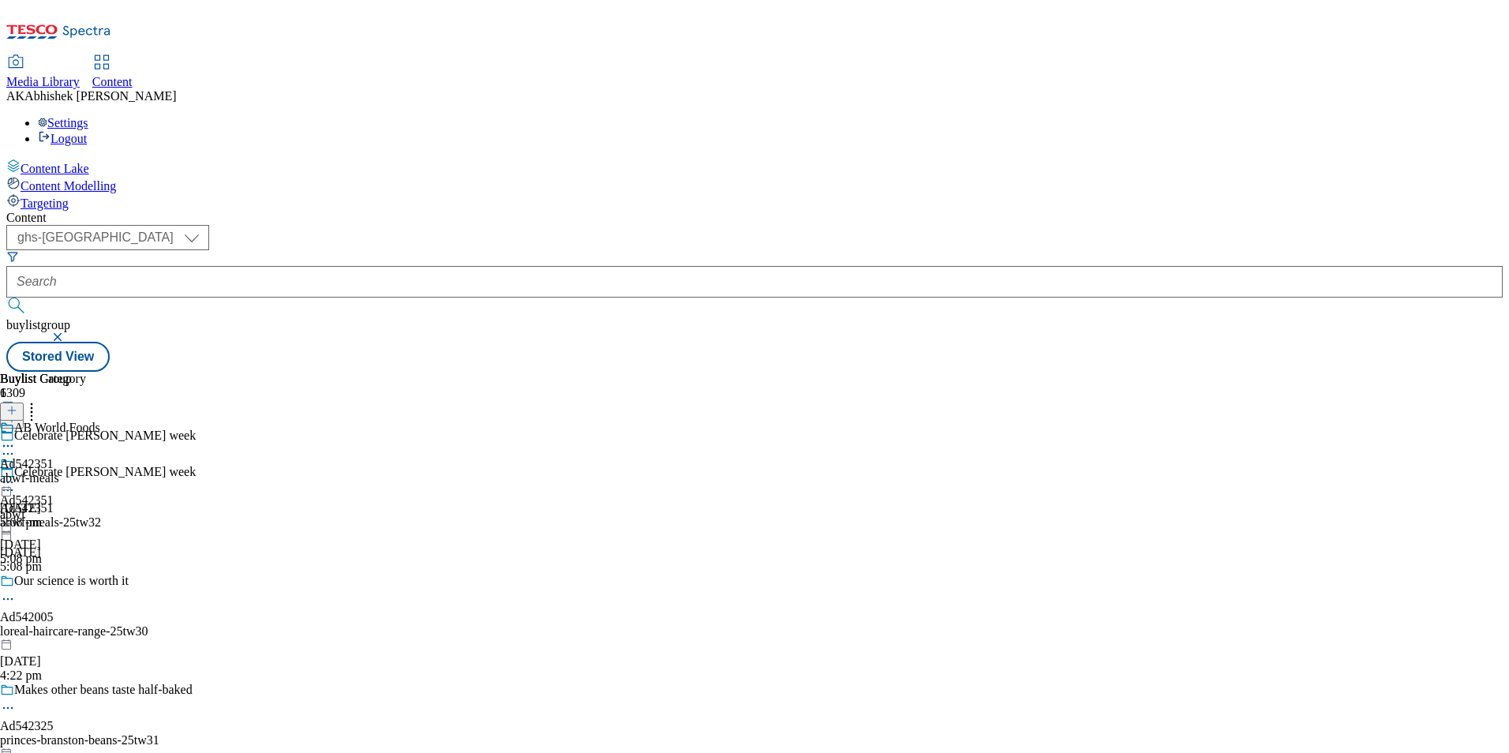
click at [16, 474] on icon at bounding box center [8, 482] width 16 height 16
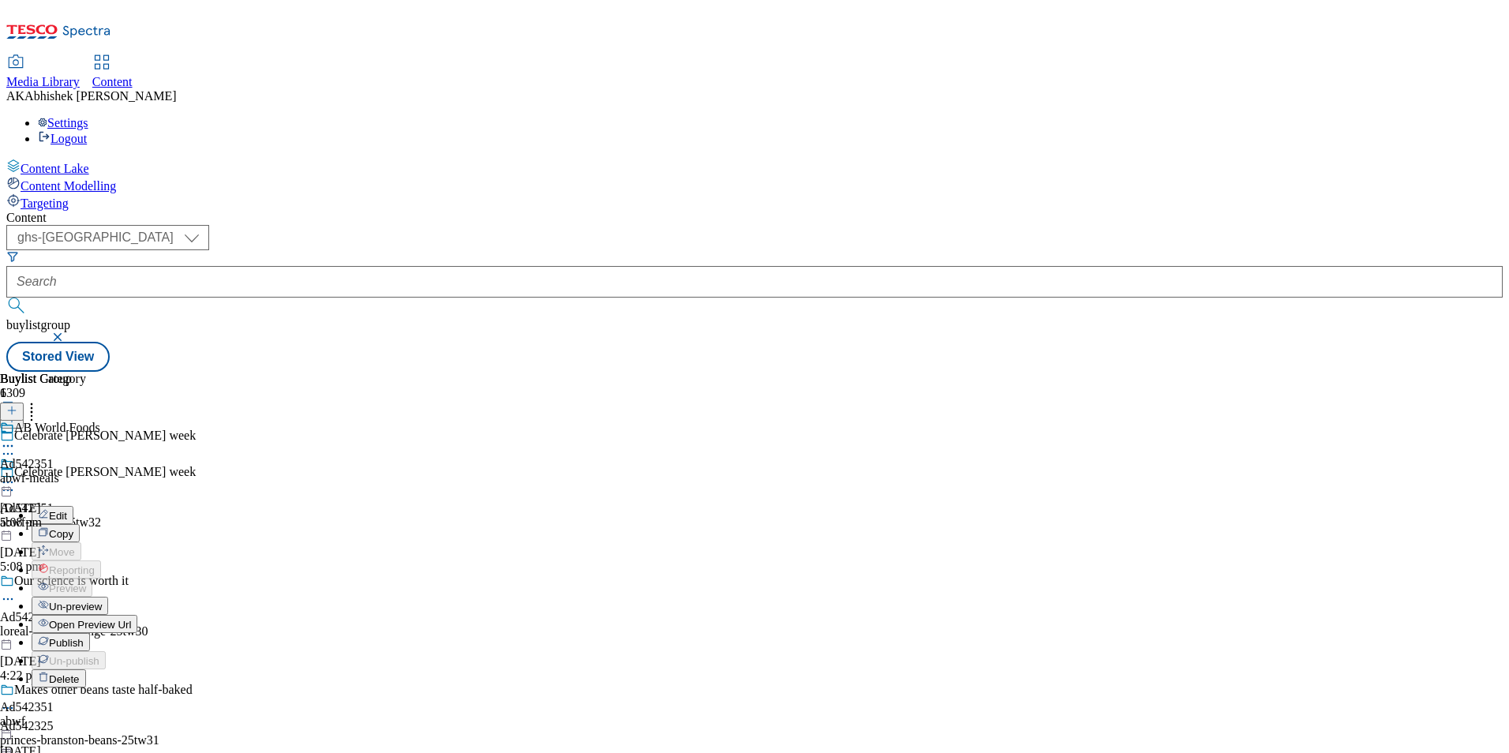
click at [84, 637] on span "Publish" at bounding box center [66, 643] width 35 height 12
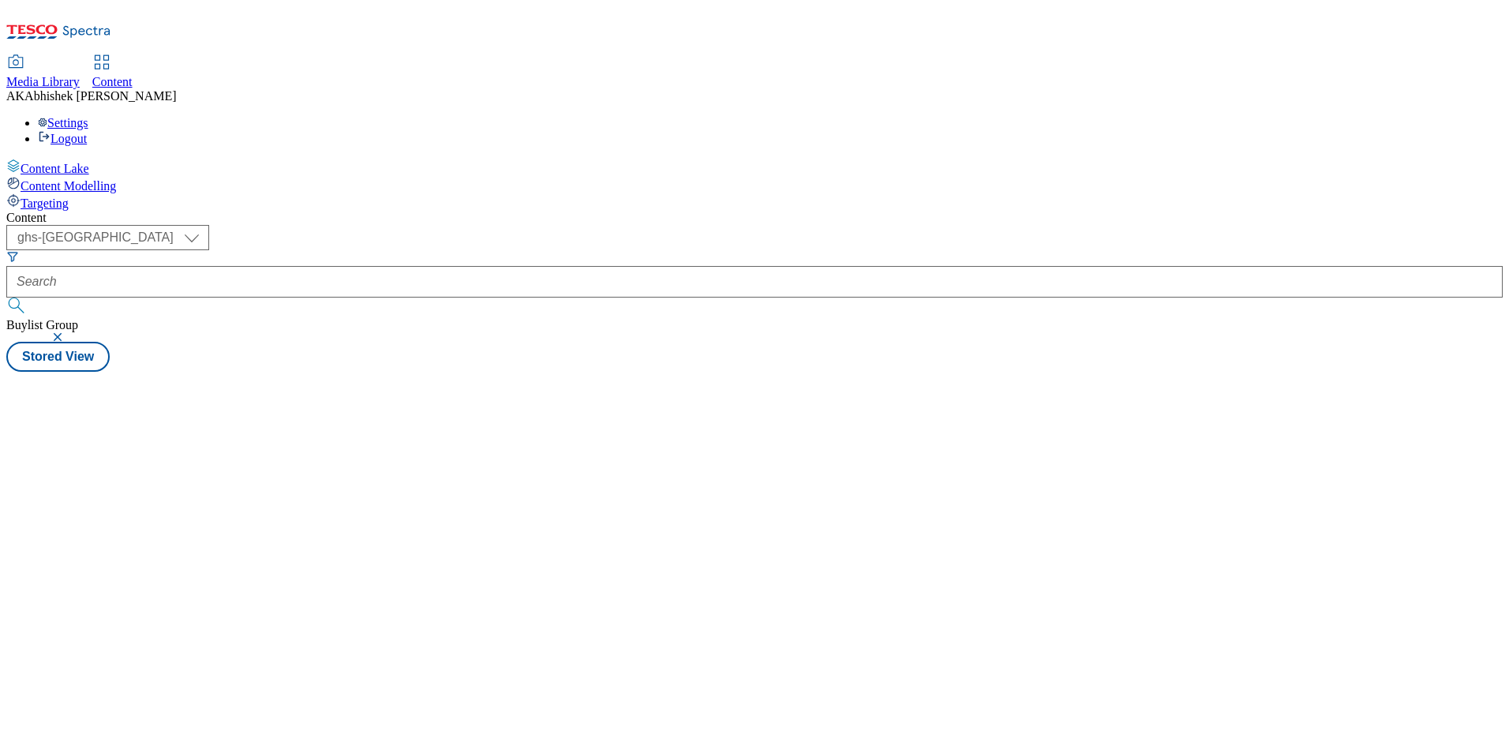
select select "ghs-[GEOGRAPHIC_DATA]"
select select "ghs-uk"
select select "ghs-[GEOGRAPHIC_DATA]"
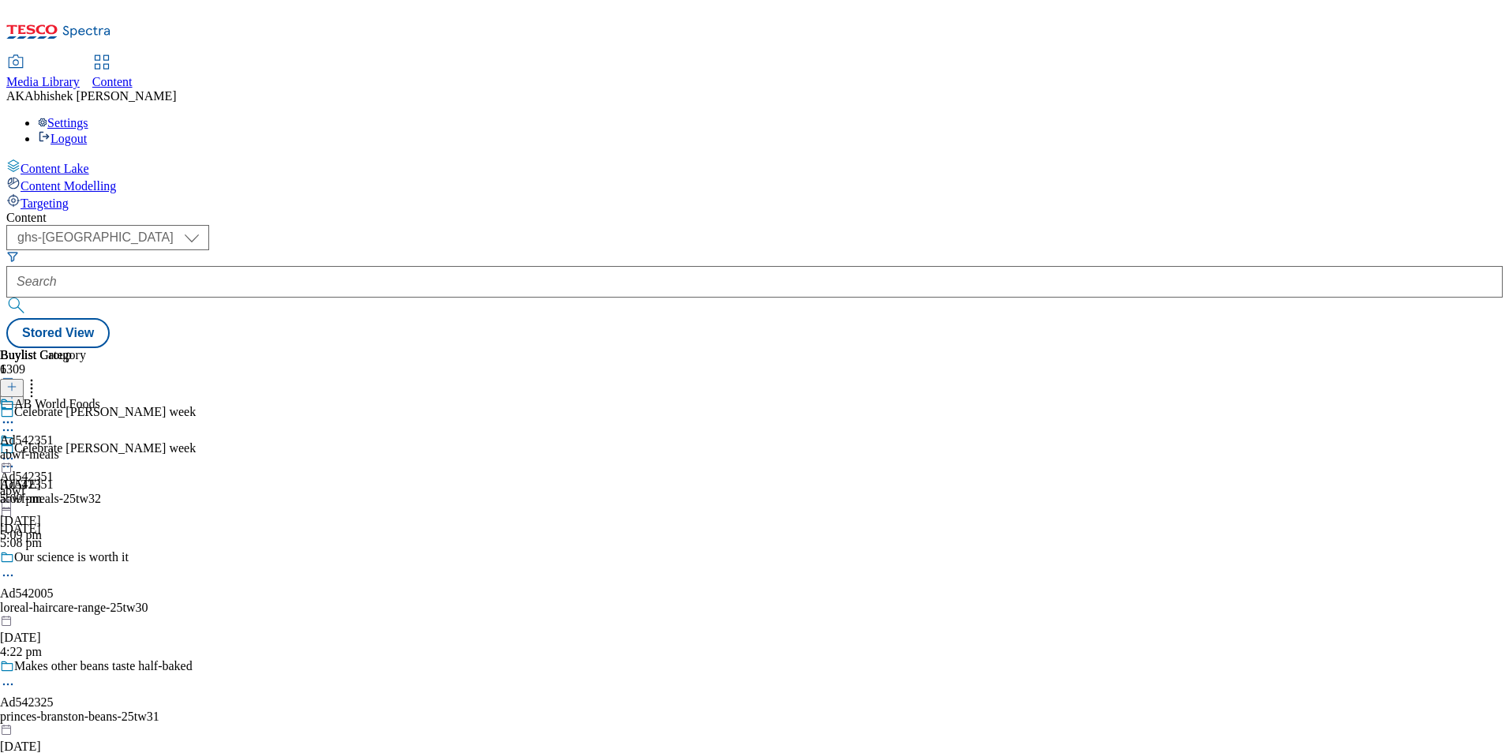
click at [1198, 348] on div "Buylist Group 6309 Celebrate [PERSON_NAME] week Celebrate [PERSON_NAME] week Ad…" at bounding box center [754, 348] width 1497 height 0
click at [1341, 348] on div "Buylist Group 6309 Celebrate [PERSON_NAME] week Celebrate [PERSON_NAME] week Ad…" at bounding box center [754, 348] width 1497 height 0
click at [1322, 348] on div "Buylist Group 6309 Celebrate [PERSON_NAME] week Celebrate [PERSON_NAME] week Ad…" at bounding box center [754, 348] width 1497 height 0
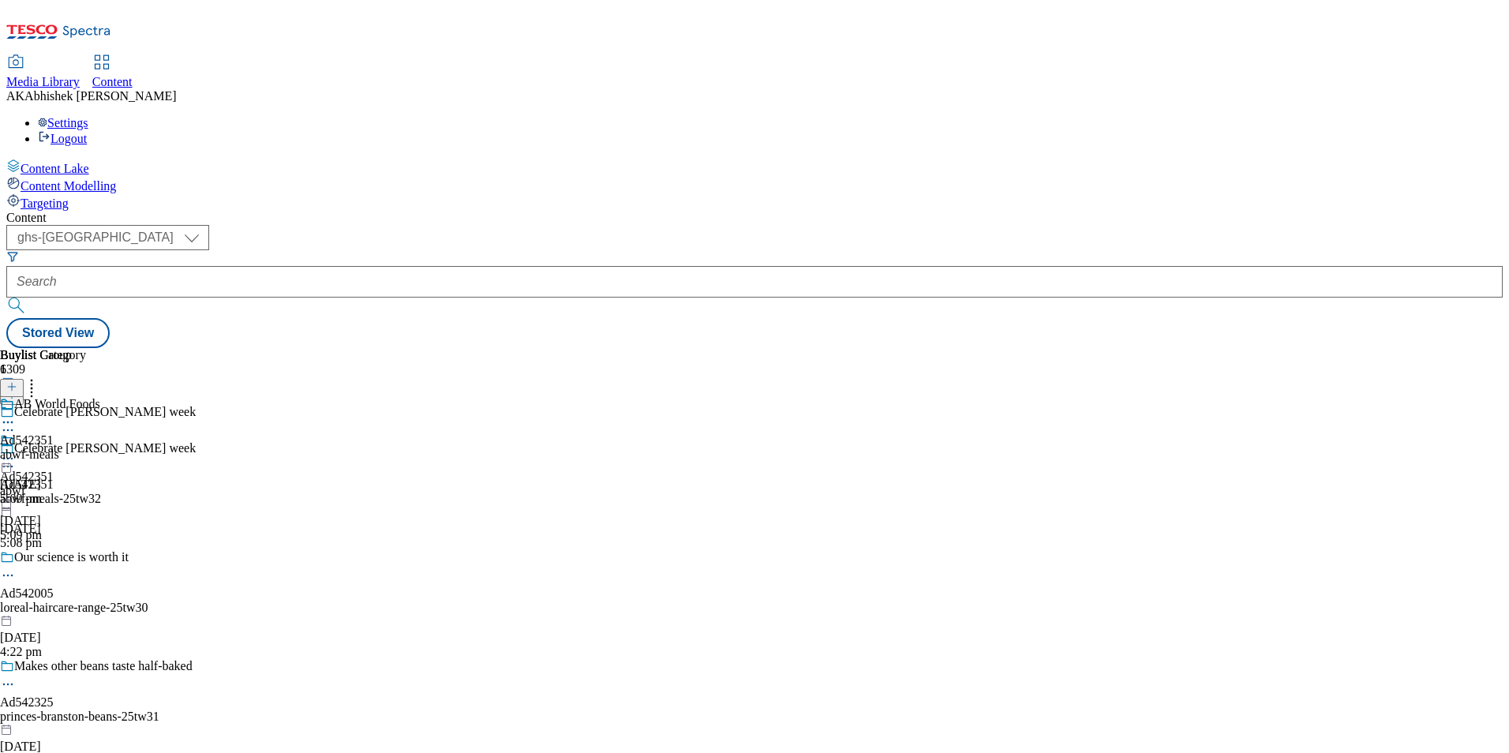
click at [1269, 348] on div "Buylist Group 6309 Celebrate [PERSON_NAME] week Celebrate [PERSON_NAME] week Ad…" at bounding box center [754, 348] width 1497 height 0
click at [100, 448] on div "abwf-meals" at bounding box center [50, 455] width 100 height 14
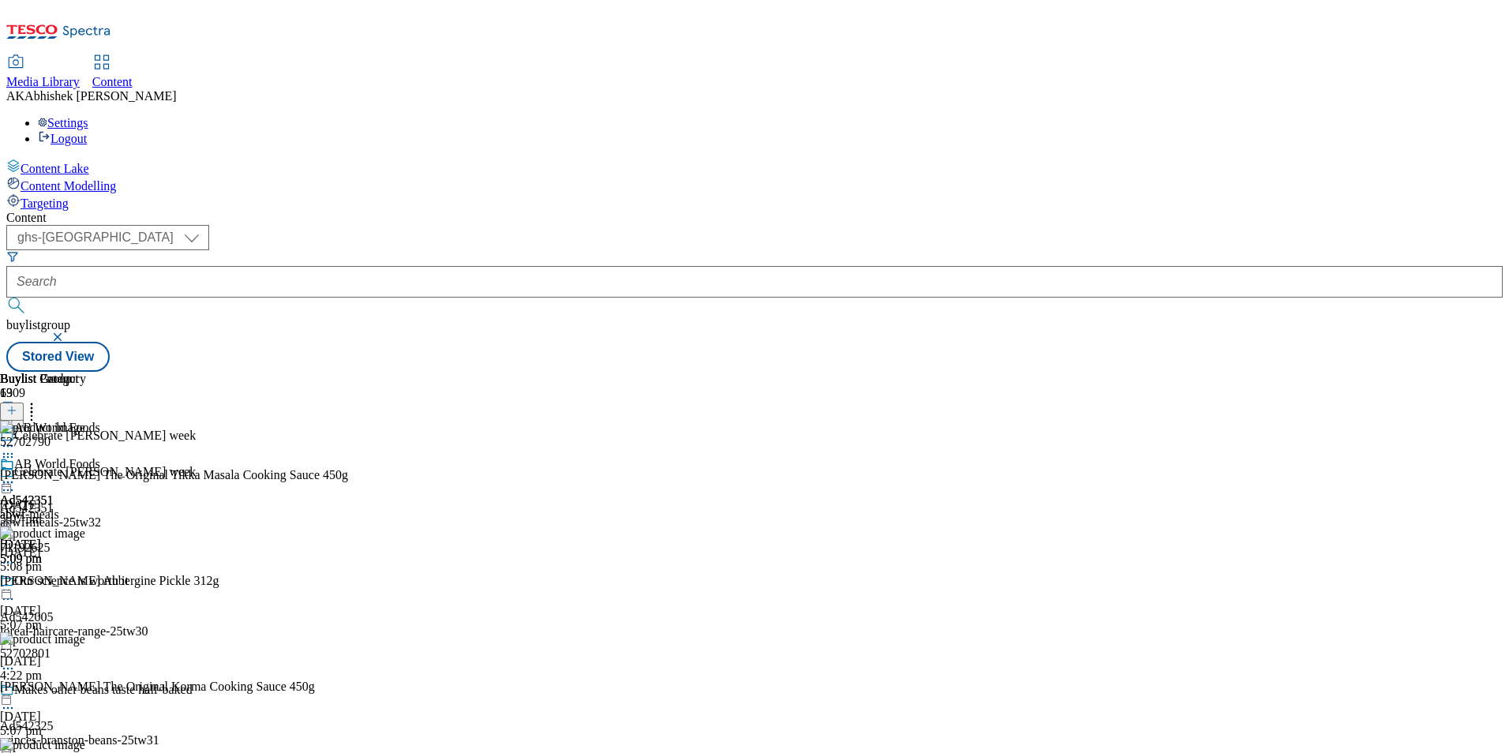
click at [274, 516] on div "abwf-meals-25tw32" at bounding box center [137, 523] width 274 height 14
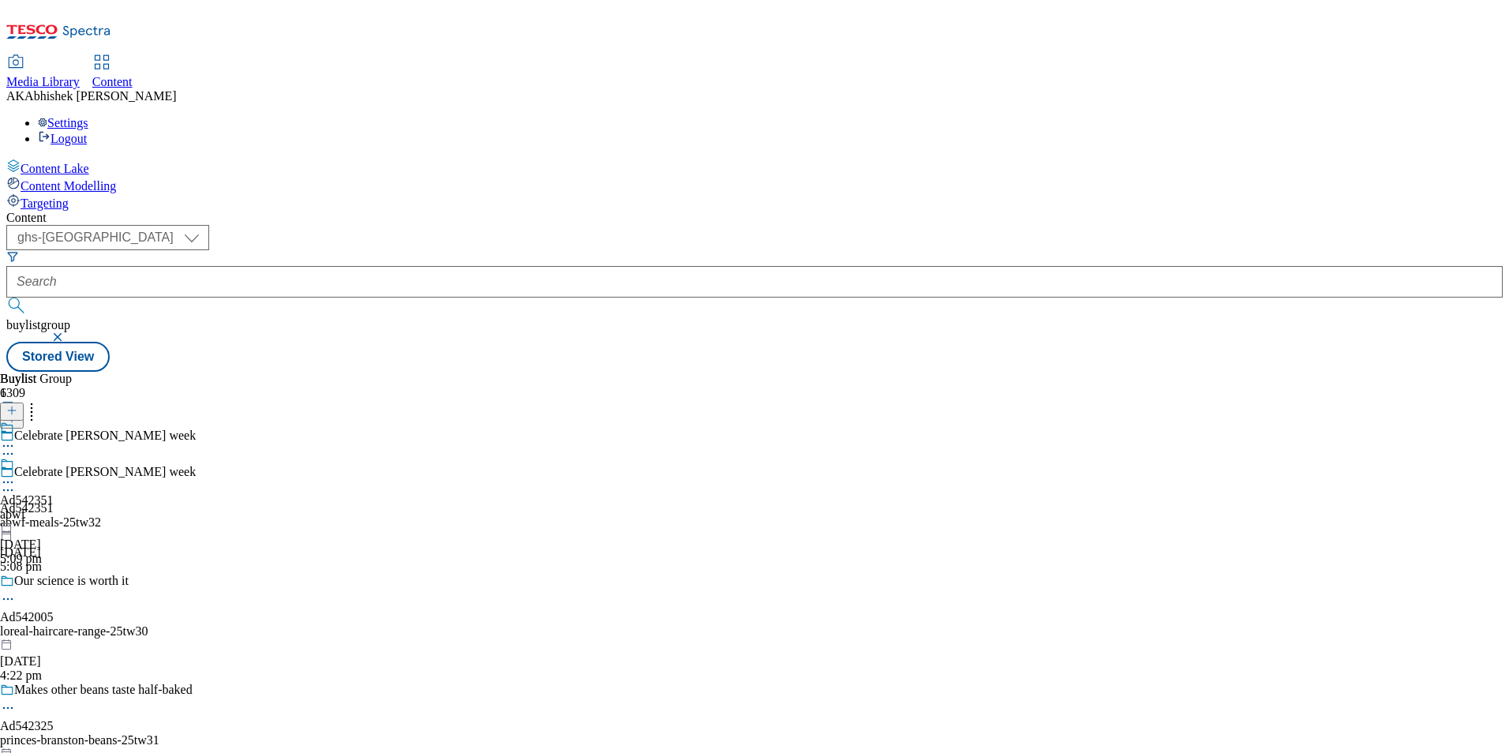
click at [1052, 372] on div "Buylist Group 6309 Celebrate [PERSON_NAME] week Celebrate [PERSON_NAME] week Ad…" at bounding box center [754, 372] width 1497 height 0
click at [274, 624] on div "loreal-haircare-range-25tw30" at bounding box center [137, 631] width 274 height 14
click at [274, 516] on div "abwf-meals-25tw32" at bounding box center [137, 523] width 274 height 14
